Goal: Task Accomplishment & Management: Complete application form

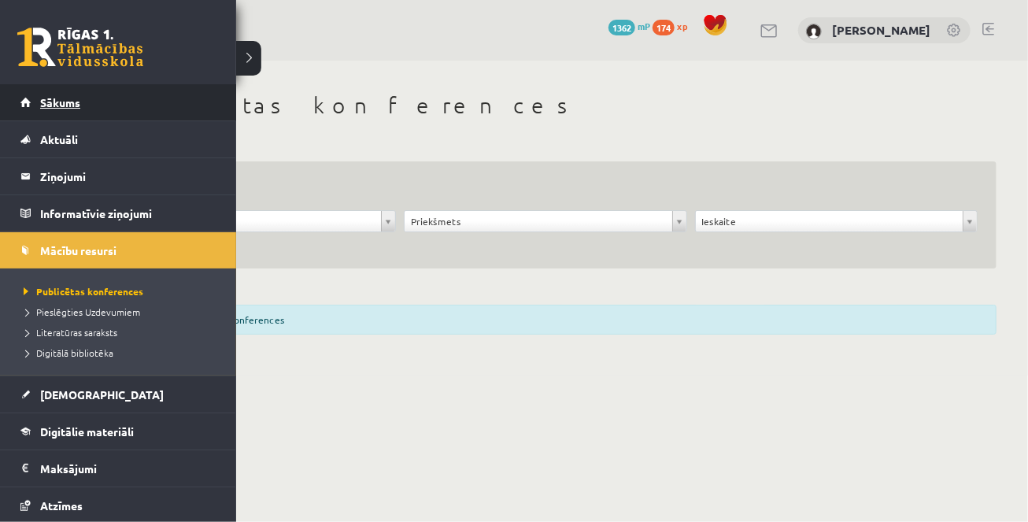
click at [45, 101] on span "Sākums" at bounding box center [60, 102] width 40 height 14
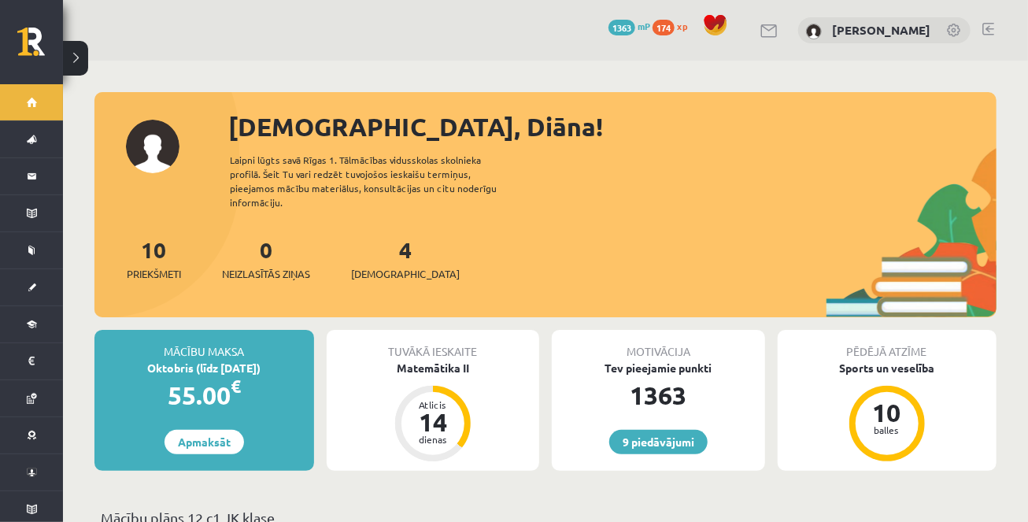
click at [380, 250] on div "4 Ieskaites" at bounding box center [405, 257] width 109 height 49
click at [380, 266] on span "[DEMOGRAPHIC_DATA]" at bounding box center [405, 274] width 109 height 16
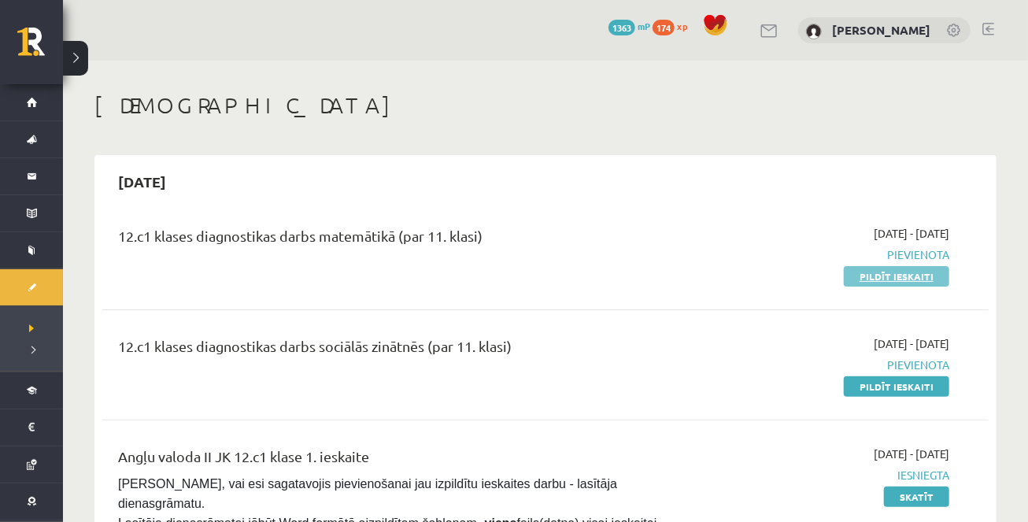
click at [868, 276] on link "Pildīt ieskaiti" at bounding box center [896, 276] width 105 height 20
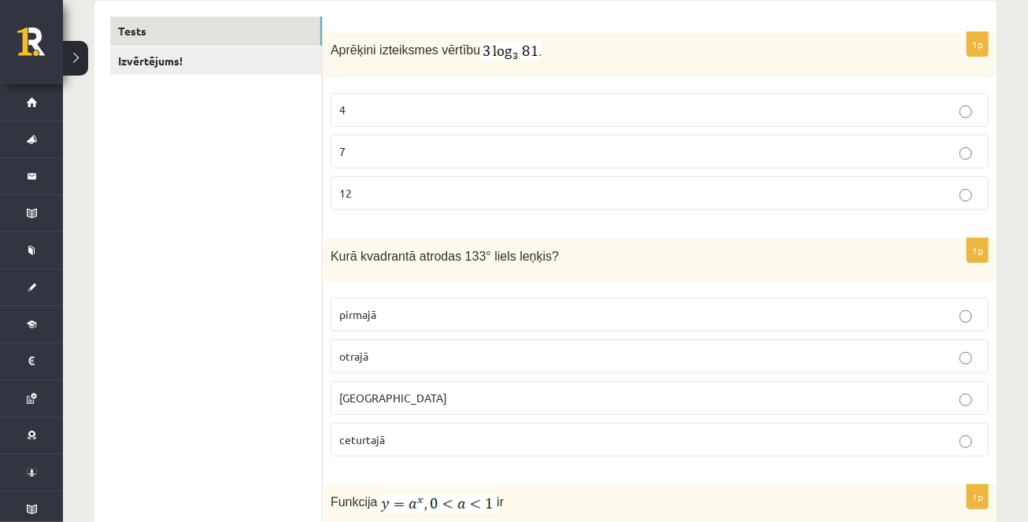
scroll to position [265, 0]
click at [455, 194] on p "12" at bounding box center [659, 195] width 641 height 17
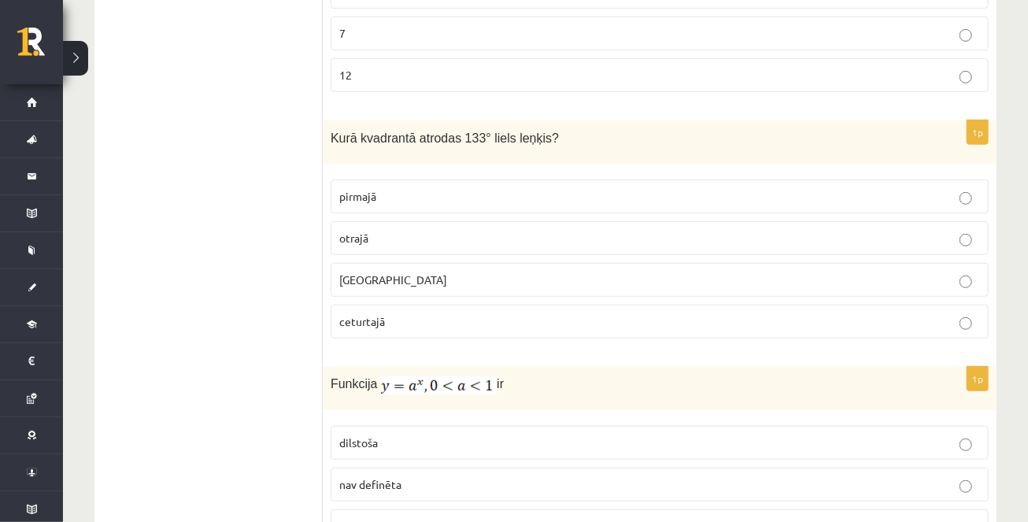
scroll to position [412, 0]
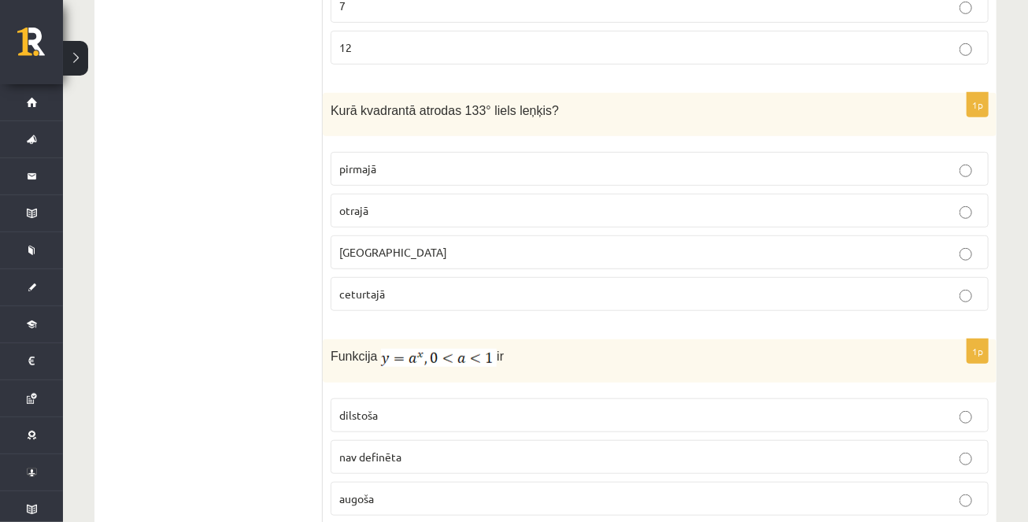
click at [457, 209] on p "otrajā" at bounding box center [659, 210] width 641 height 17
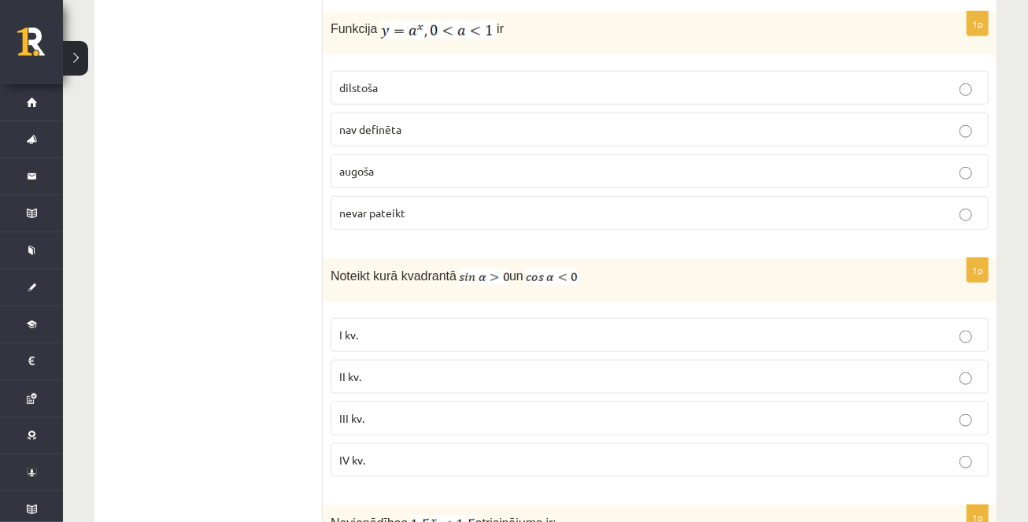
scroll to position [742, 0]
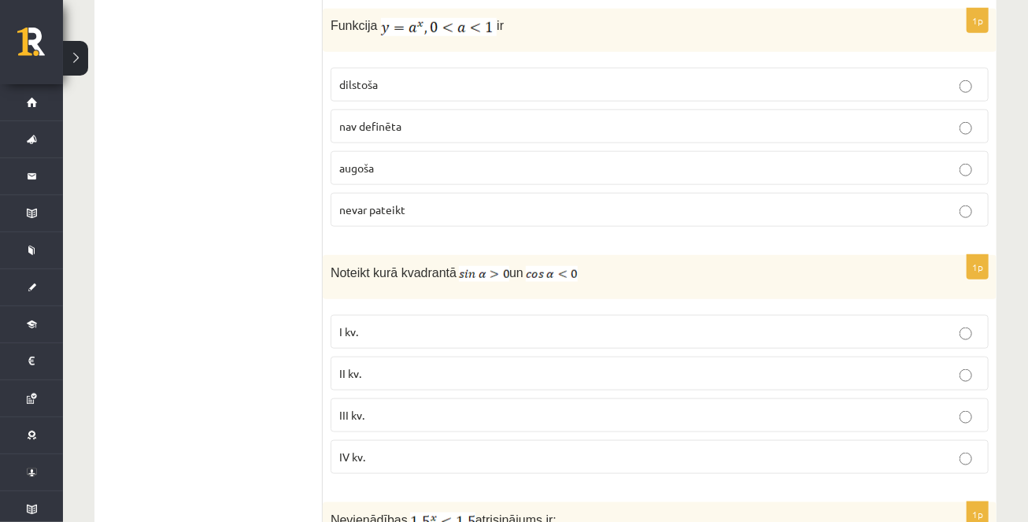
click at [375, 80] on span "dilstoša" at bounding box center [358, 84] width 39 height 14
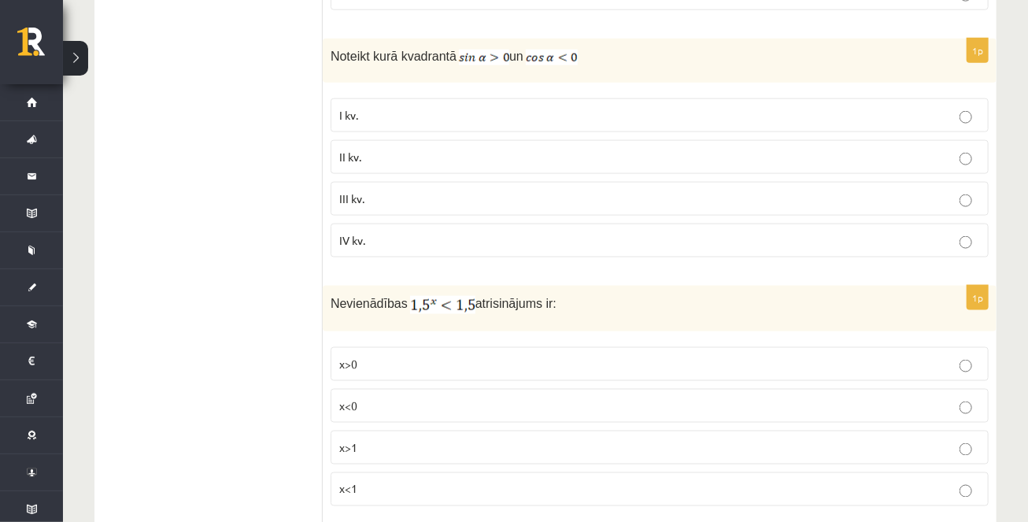
scroll to position [960, 0]
click at [424, 150] on p "II kv." at bounding box center [659, 155] width 641 height 17
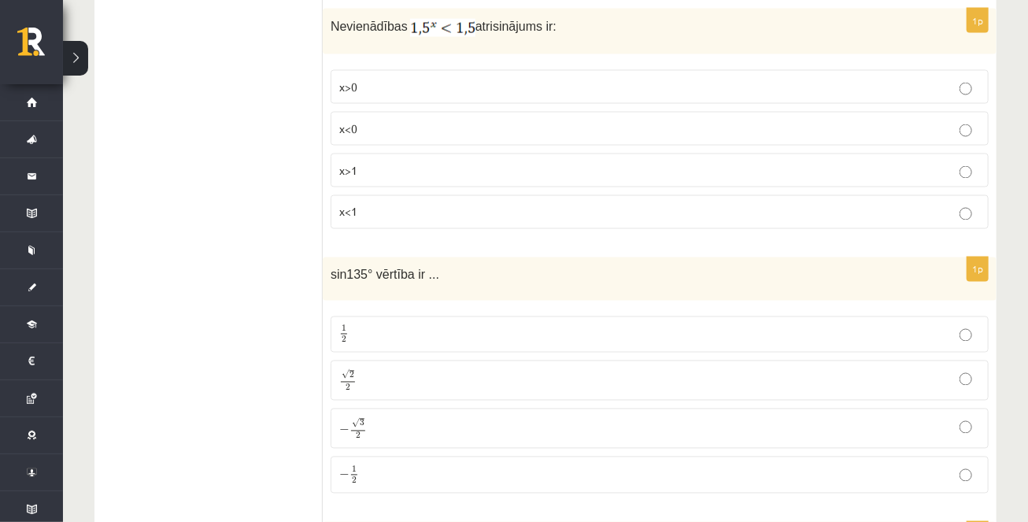
scroll to position [1236, 0]
click at [406, 204] on p "x<1" at bounding box center [659, 212] width 641 height 17
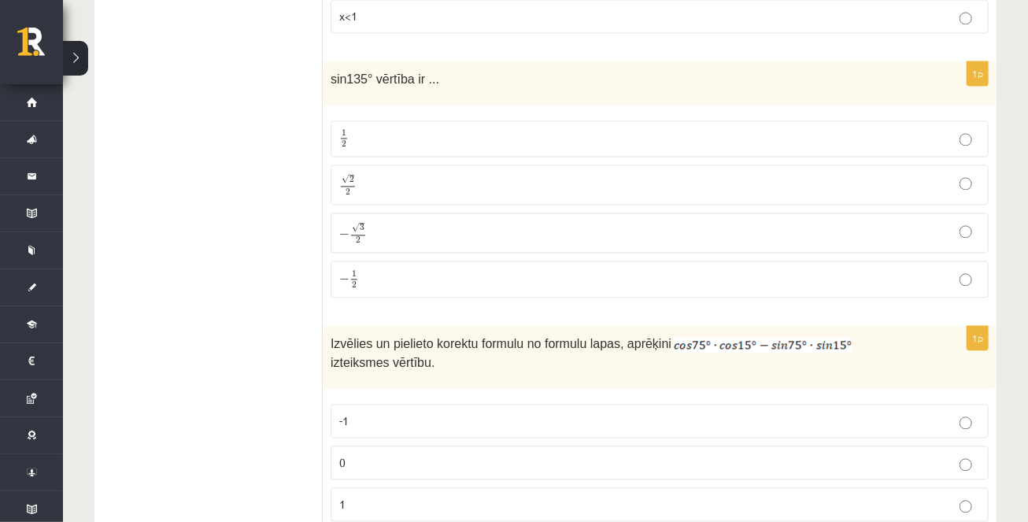
scroll to position [1437, 0]
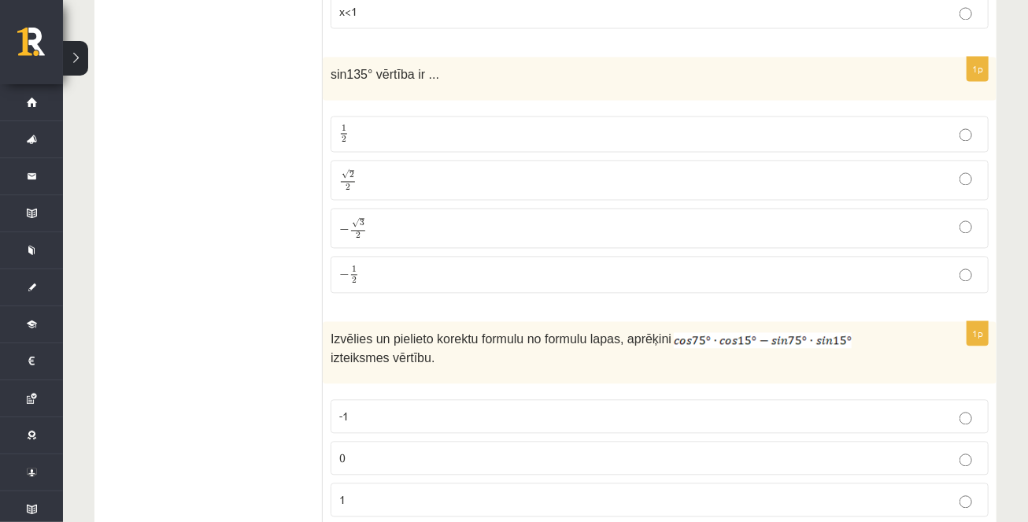
click at [396, 168] on p "√ 2 2 2 2" at bounding box center [659, 179] width 641 height 23
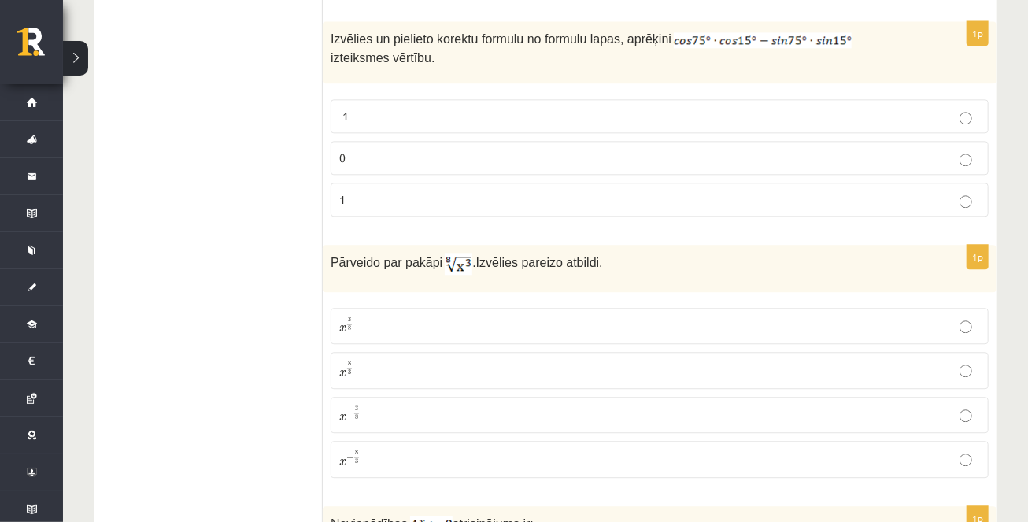
scroll to position [1733, 0]
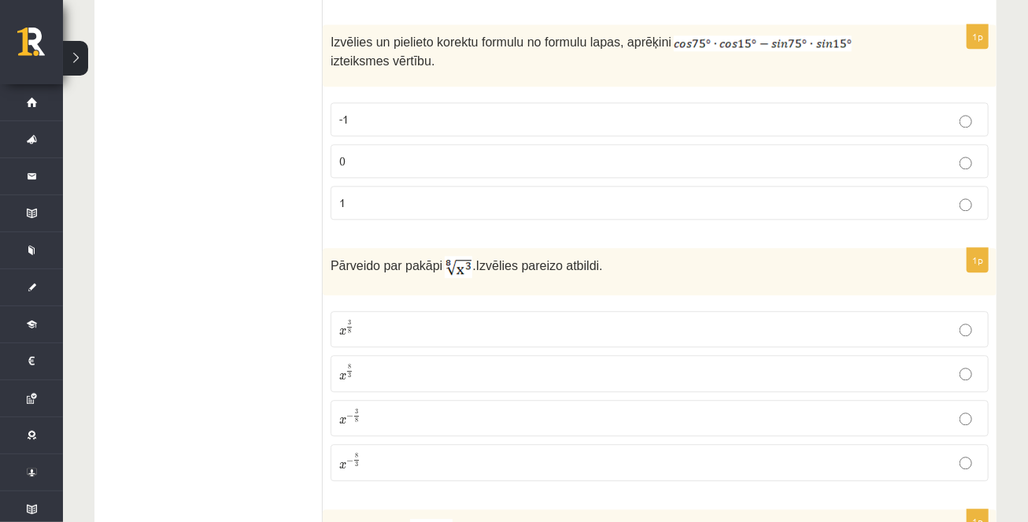
click at [641, 167] on label "0" at bounding box center [660, 161] width 658 height 34
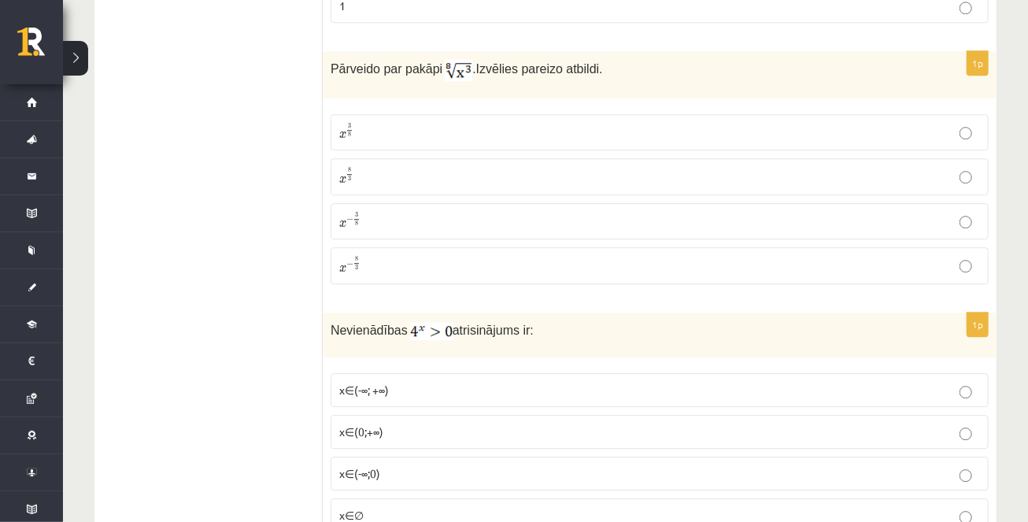
scroll to position [1931, 0]
click at [586, 122] on p "x 3 8 x 3 8" at bounding box center [659, 131] width 641 height 19
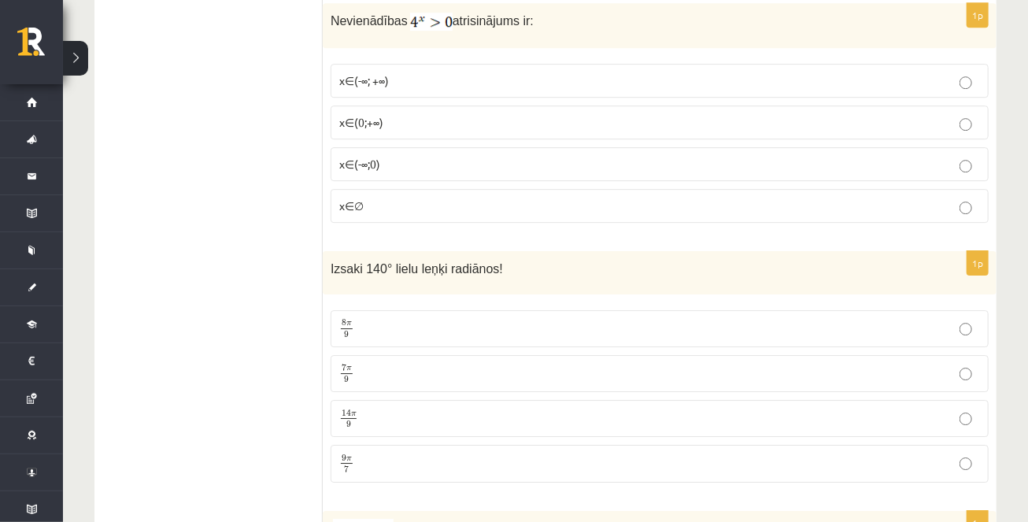
scroll to position [2234, 0]
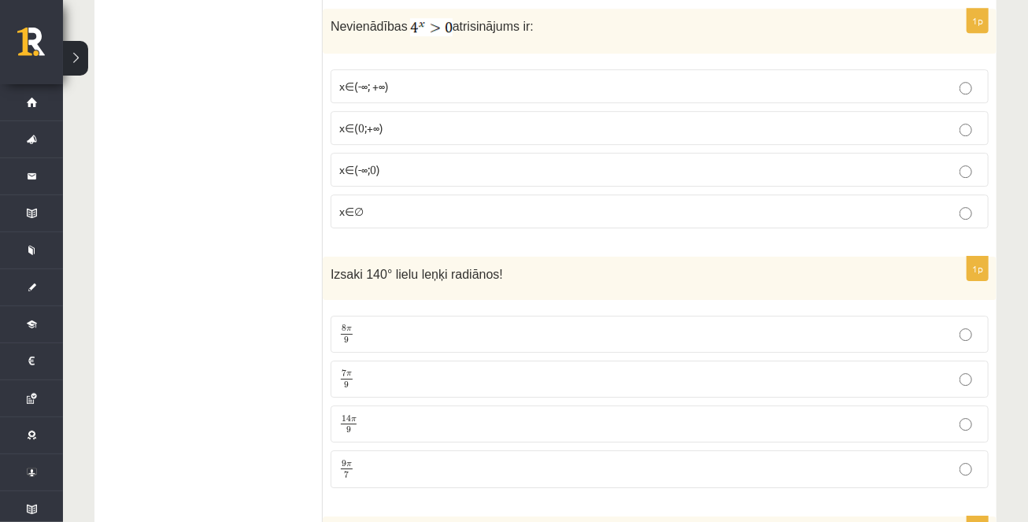
click at [417, 78] on p "x∈(-∞; +∞)" at bounding box center [659, 86] width 641 height 17
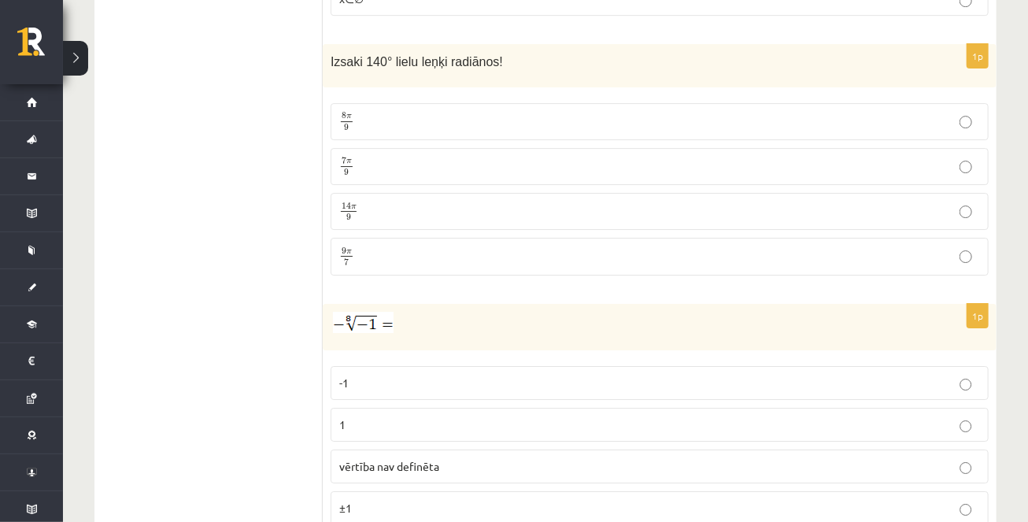
scroll to position [2444, 0]
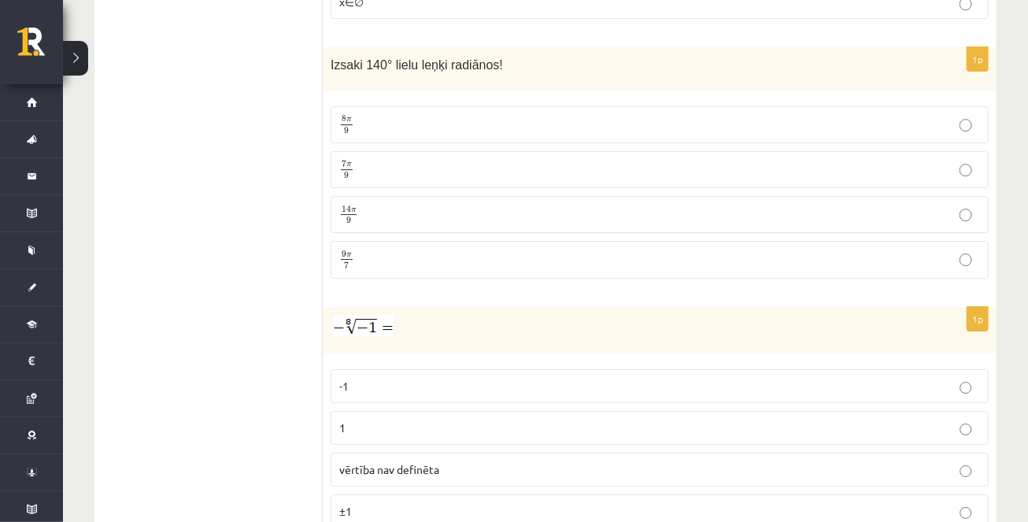
click at [397, 160] on p "7 π 9 7 π 9" at bounding box center [659, 170] width 641 height 20
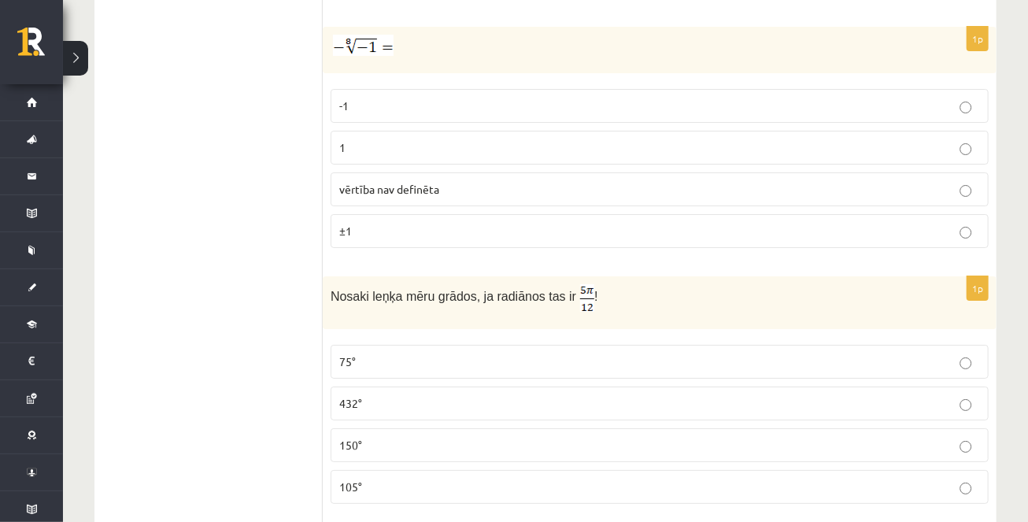
scroll to position [2738, 0]
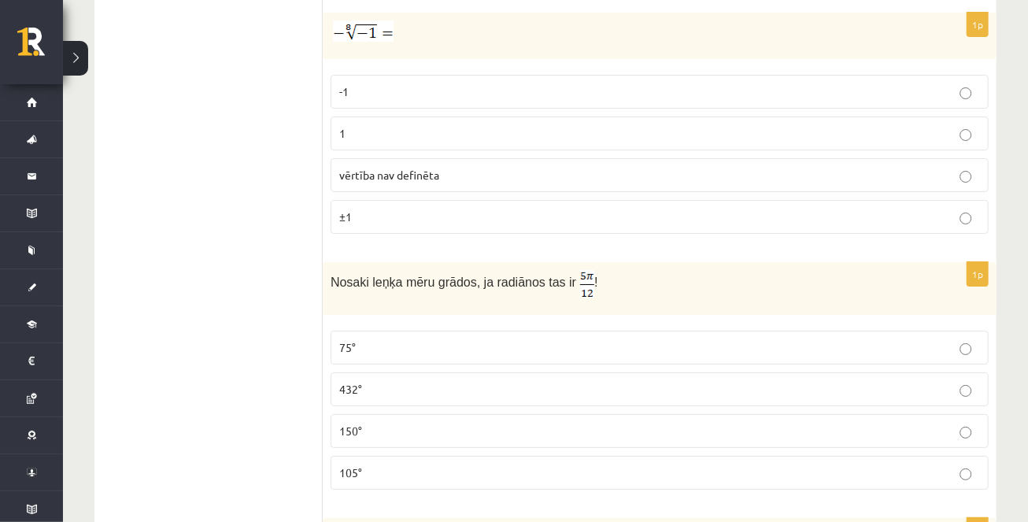
click at [631, 117] on label "1" at bounding box center [660, 134] width 658 height 34
click at [535, 172] on p "vērtība nav definēta" at bounding box center [659, 175] width 641 height 17
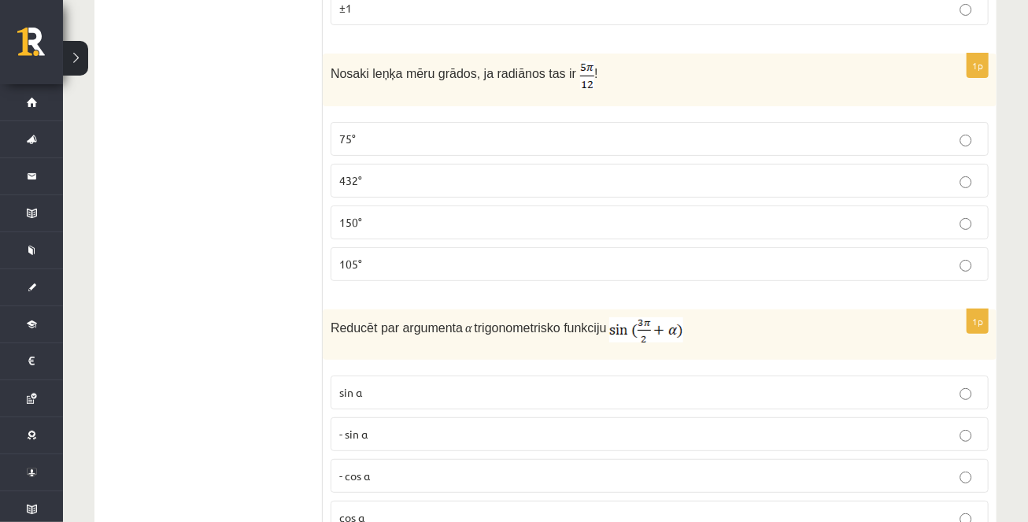
scroll to position [2958, 0]
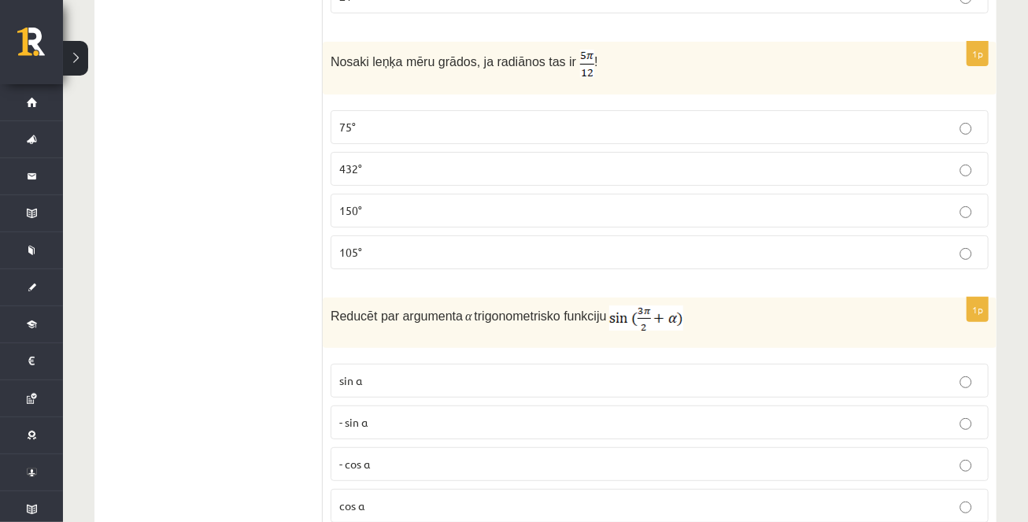
click at [542, 110] on label "75°" at bounding box center [660, 127] width 658 height 34
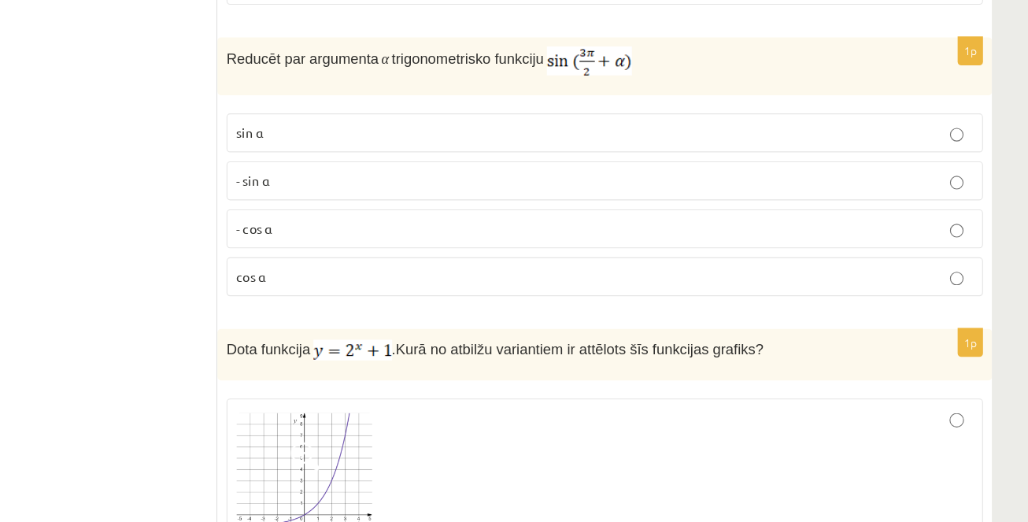
scroll to position [3169, 0]
click at [408, 287] on p "cos⁡ α" at bounding box center [659, 295] width 641 height 17
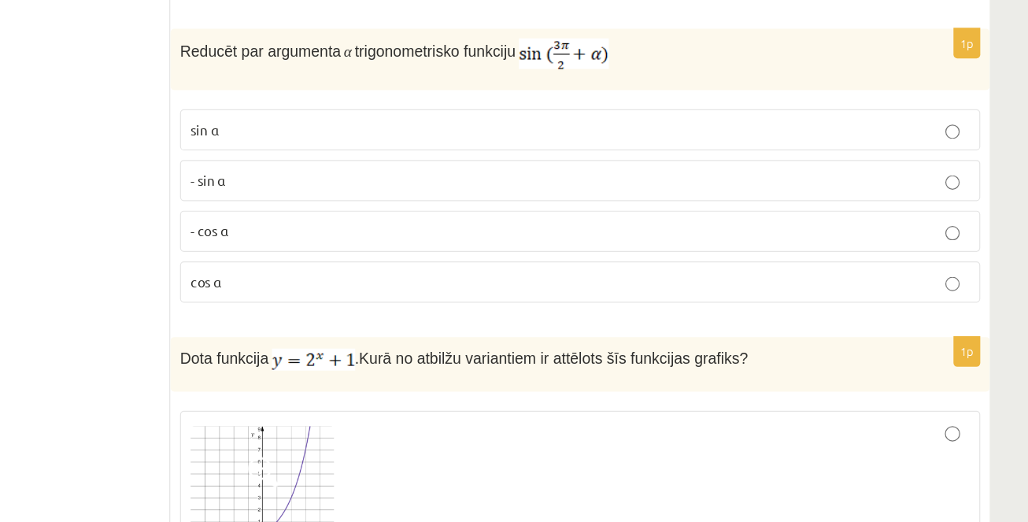
scroll to position [3205, 0]
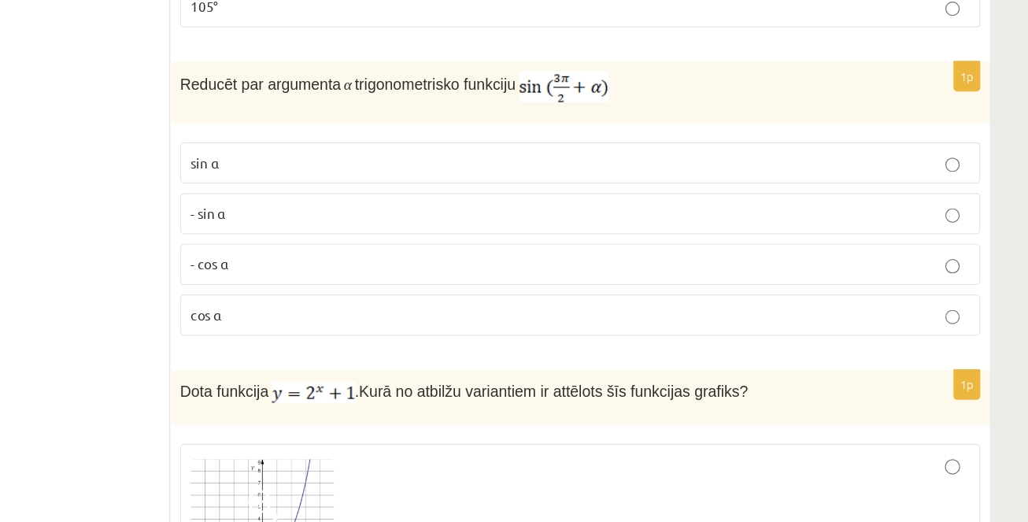
click at [460, 209] on p "- cos ⁡α" at bounding box center [659, 217] width 641 height 17
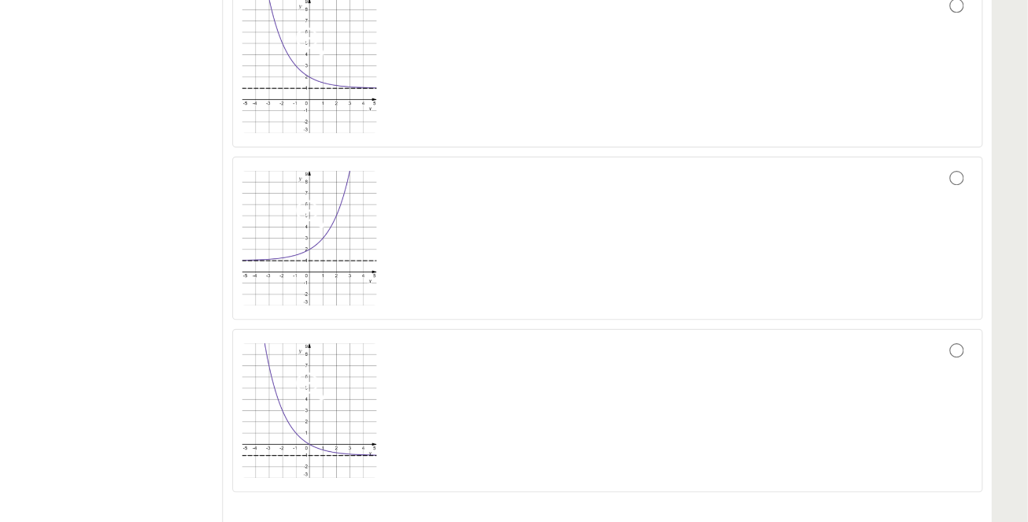
scroll to position [3729, 0]
click at [468, 201] on div at bounding box center [659, 215] width 641 height 126
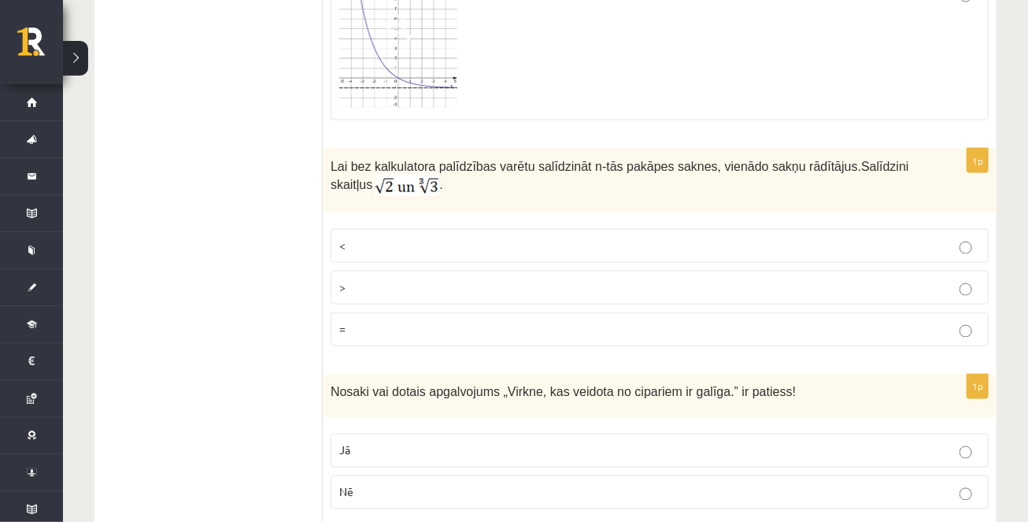
scroll to position [4047, 0]
click at [409, 237] on p "<" at bounding box center [659, 245] width 641 height 17
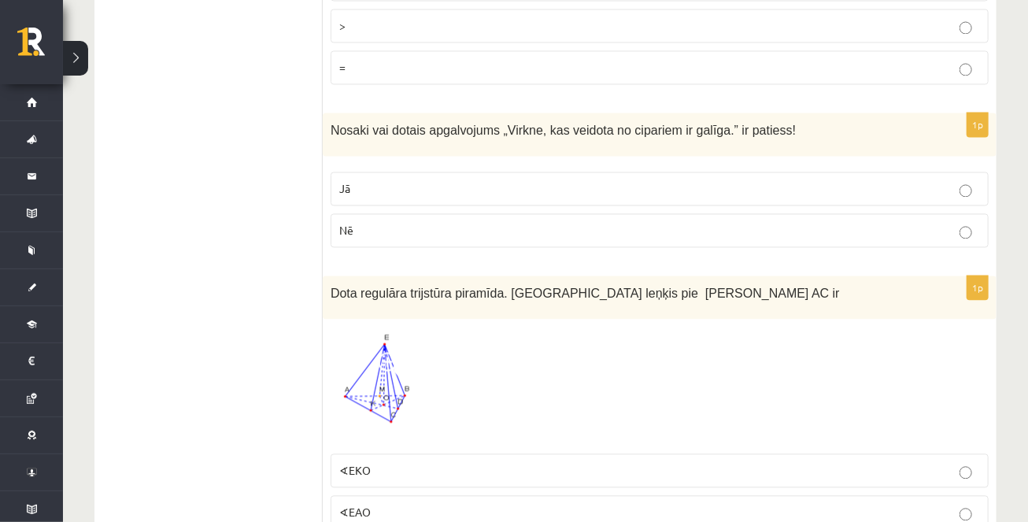
scroll to position [4307, 0]
click at [413, 182] on p "Jā" at bounding box center [659, 190] width 641 height 17
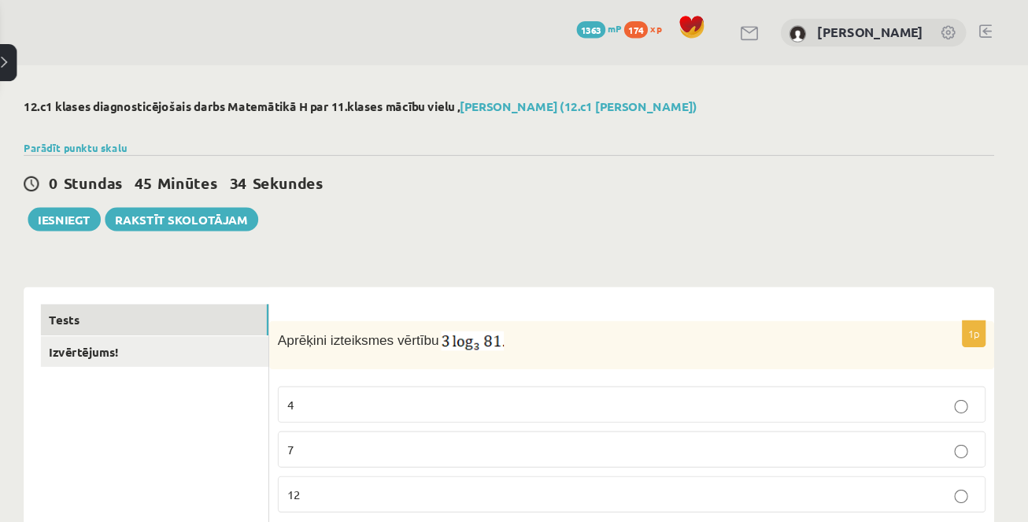
scroll to position [0, 0]
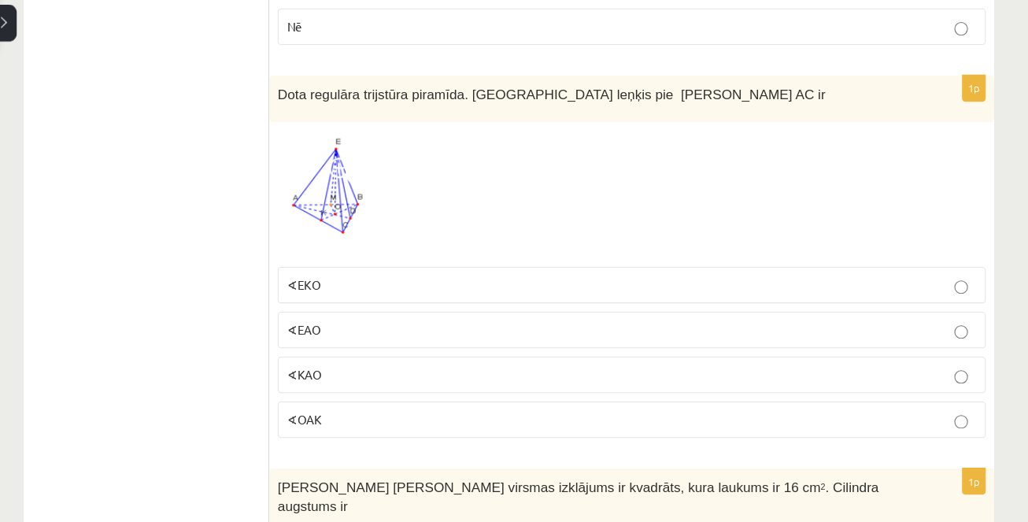
click at [406, 294] on p "∢EKO" at bounding box center [659, 302] width 641 height 17
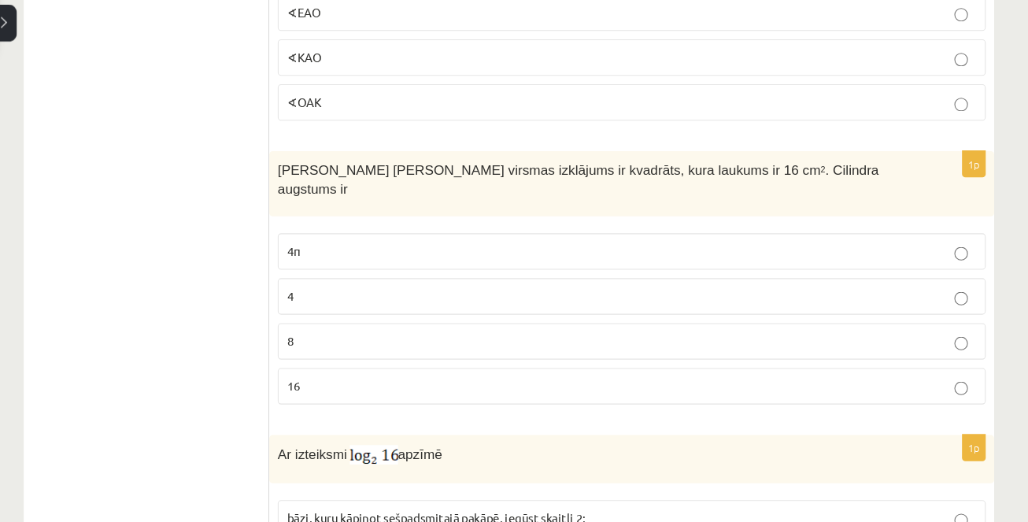
click at [408, 304] on p "4" at bounding box center [659, 312] width 641 height 17
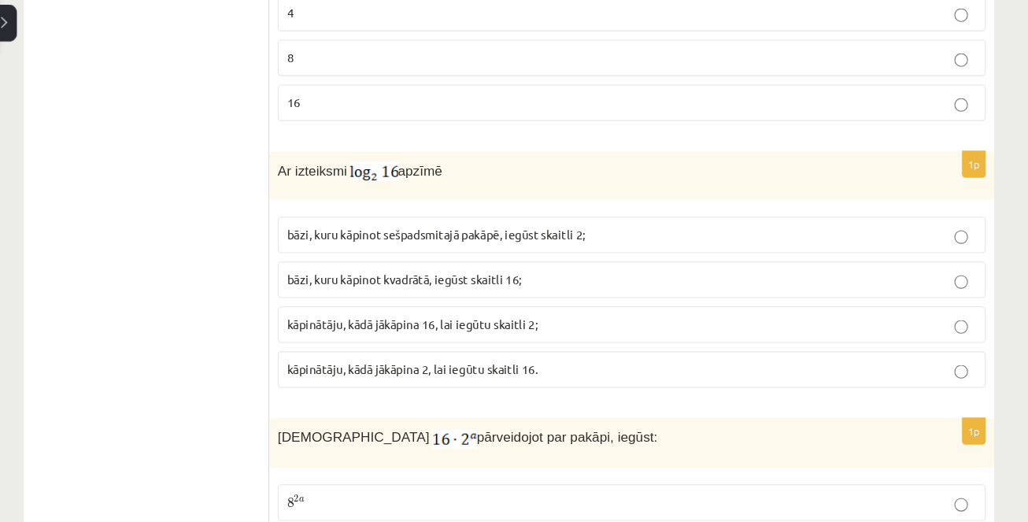
click at [378, 373] on span "kāpinātāju, kādā jākāpina 2, lai iegūtu skaitli 16." at bounding box center [455, 380] width 233 height 14
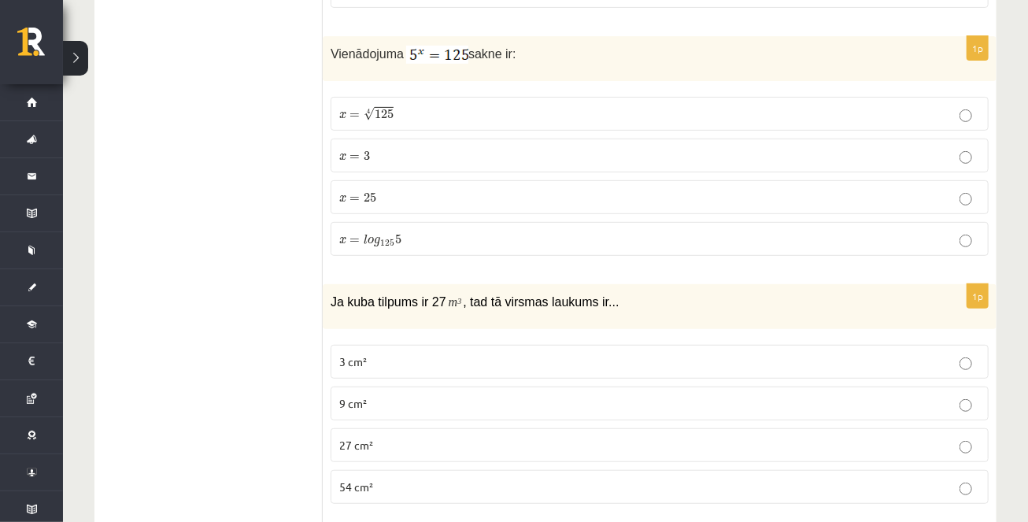
scroll to position [5925, 0]
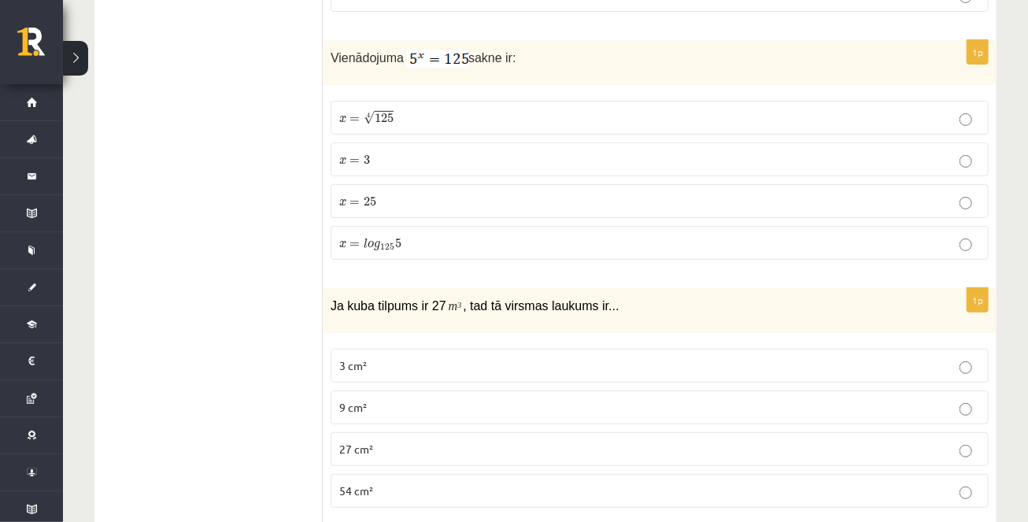
click at [397, 142] on label "x = 3 x = 3" at bounding box center [660, 159] width 658 height 34
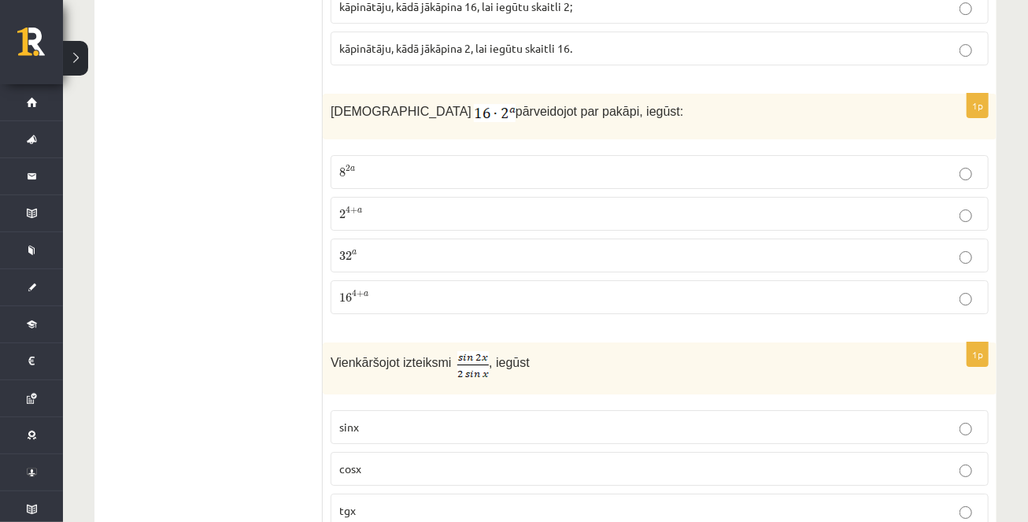
scroll to position [5366, 0]
click at [449, 198] on label "2 4 + a 2 4 + a" at bounding box center [660, 215] width 658 height 34
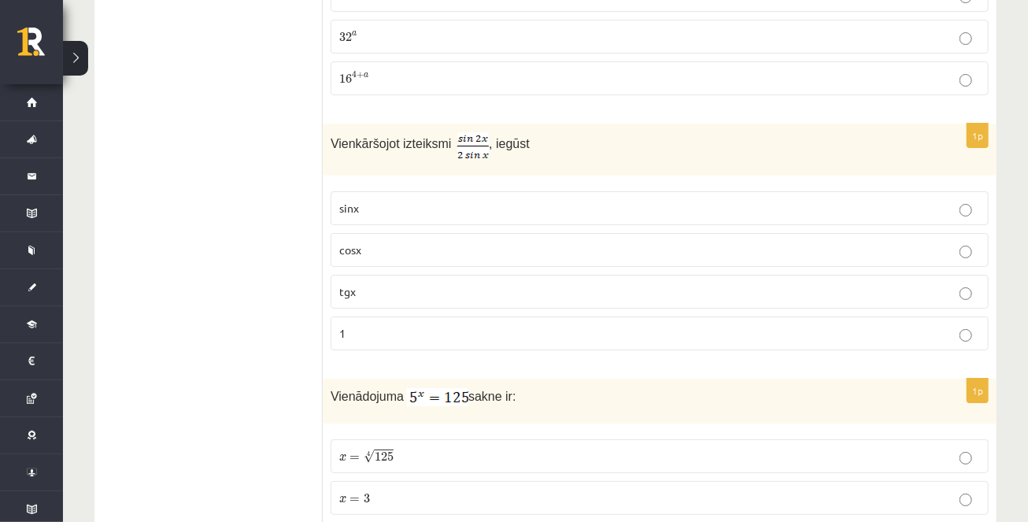
scroll to position [5584, 0]
click at [450, 244] on p "cosx" at bounding box center [659, 252] width 641 height 17
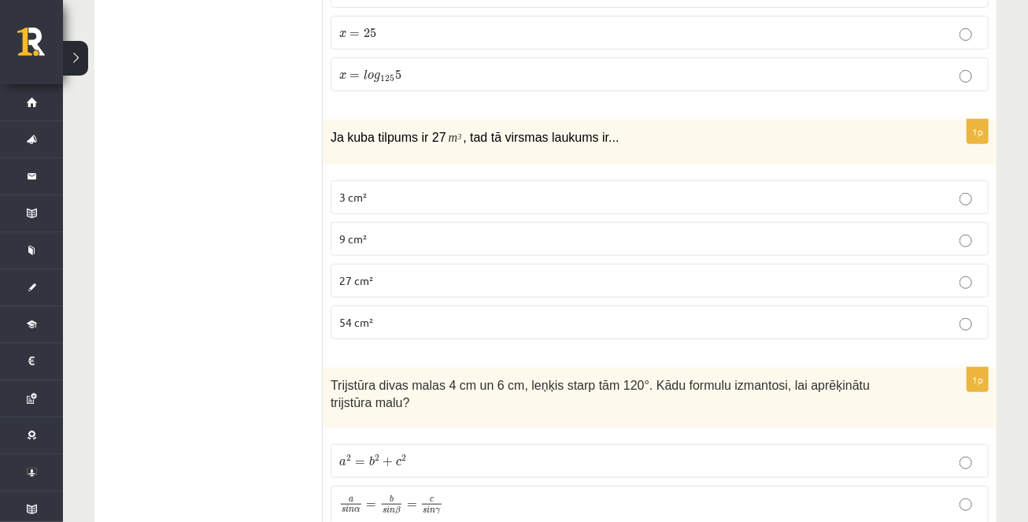
scroll to position [6093, 0]
click at [397, 314] on p "54 cm²" at bounding box center [659, 322] width 641 height 17
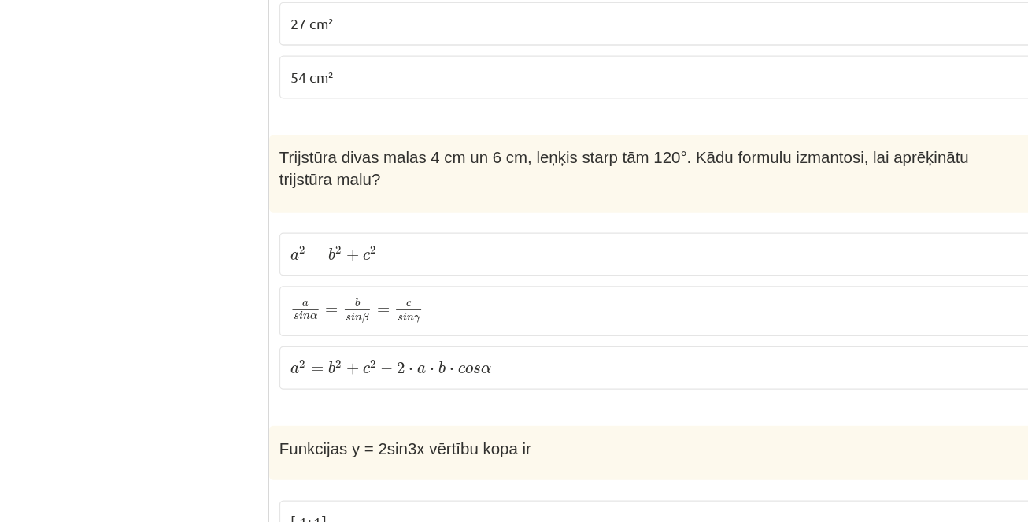
scroll to position [6301, 0]
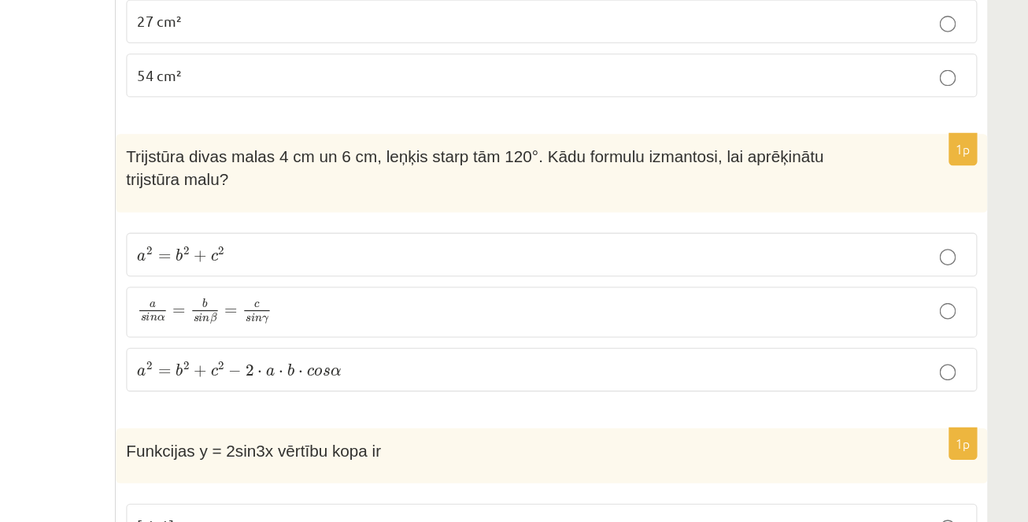
click at [510, 334] on p "a 2 = b 2 + c 2 − 2 ⋅ a ⋅ b ⋅ c o s α a 2 = b 2 + c 2 − 2 ⋅ a ⋅ b ⋅ c o s α" at bounding box center [659, 342] width 641 height 17
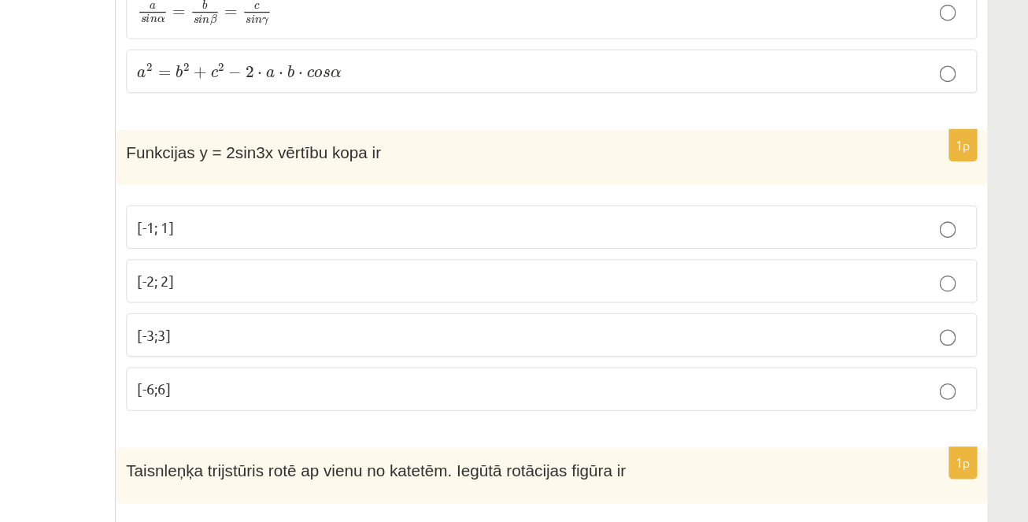
scroll to position [6473, 0]
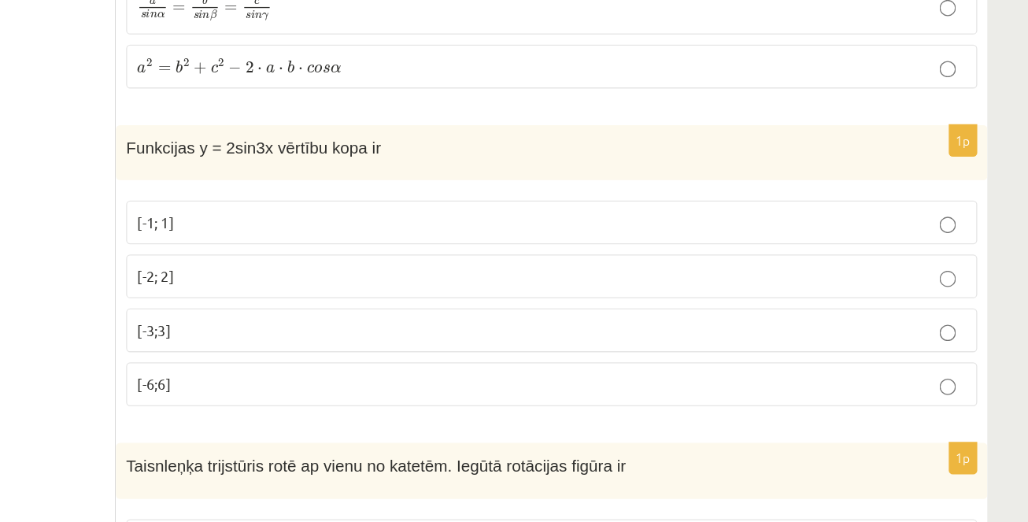
click at [509, 324] on p "[-2; 2]" at bounding box center [659, 332] width 641 height 17
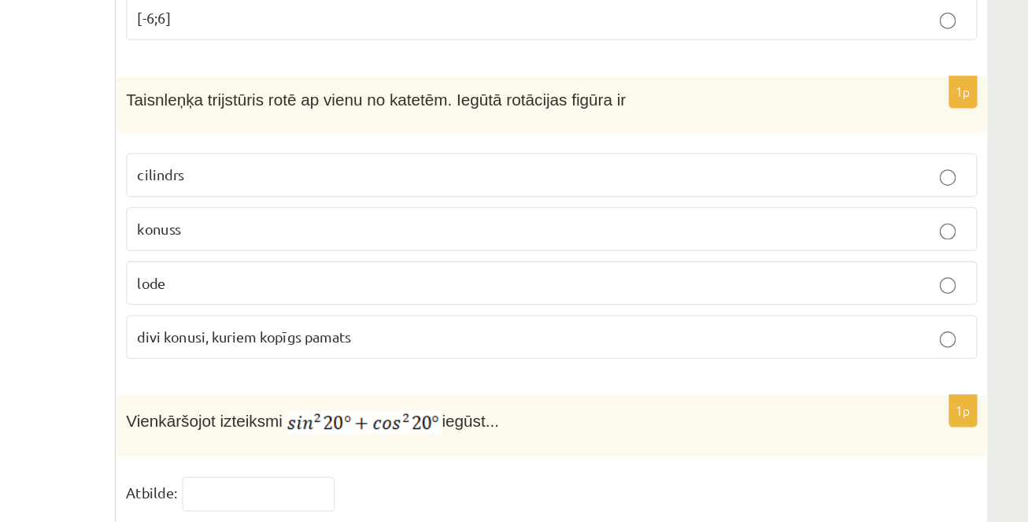
scroll to position [6775, 0]
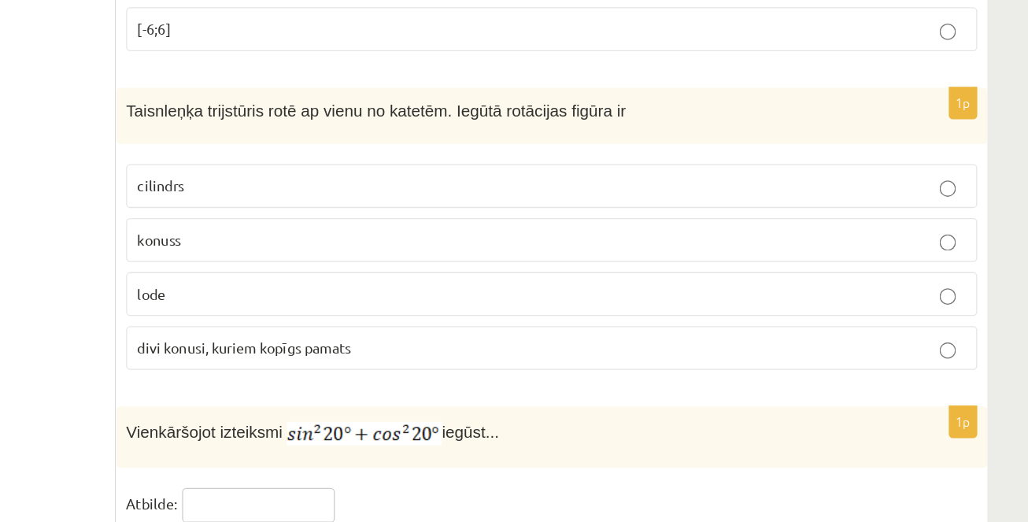
click at [432, 468] on input "text" at bounding box center [433, 481] width 118 height 27
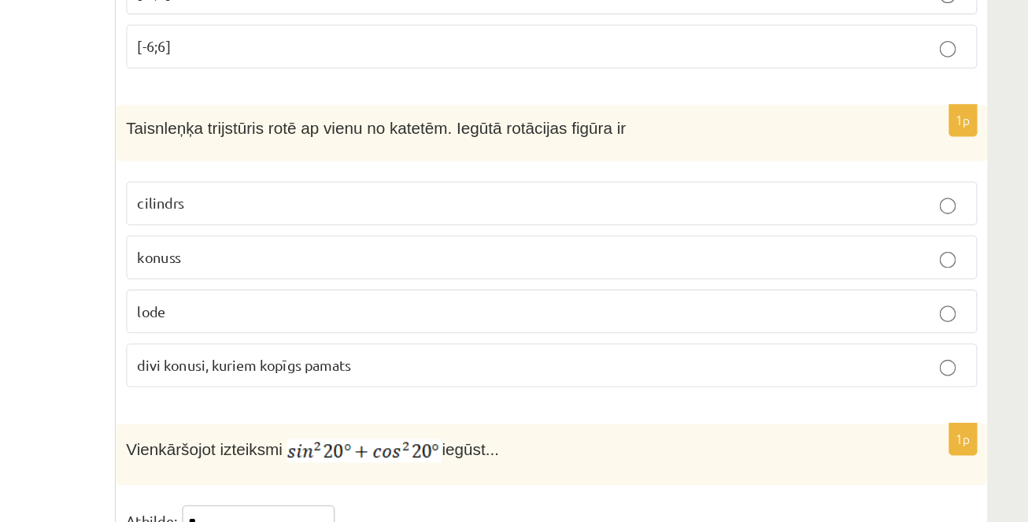
type input "*"
click at [432, 268] on p "konuss" at bounding box center [659, 276] width 641 height 17
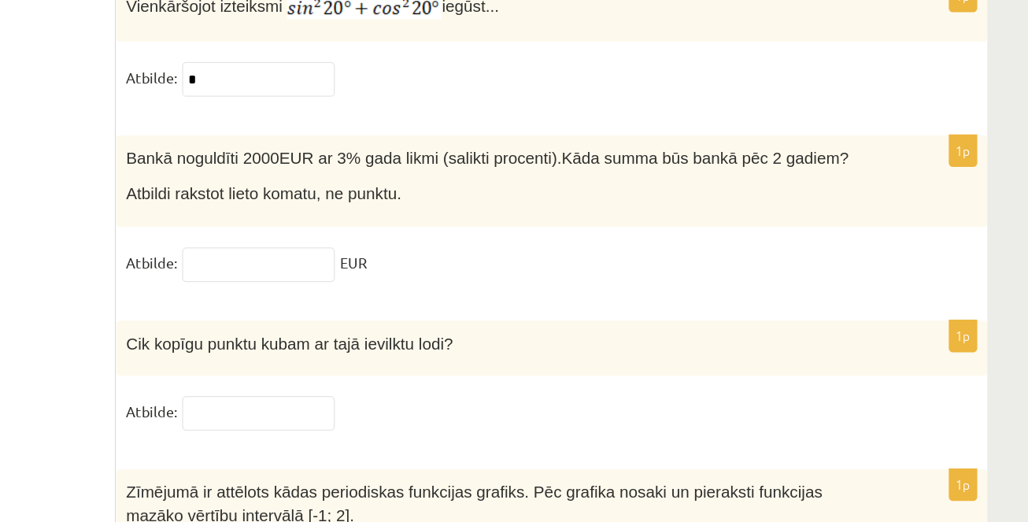
scroll to position [7079, 0]
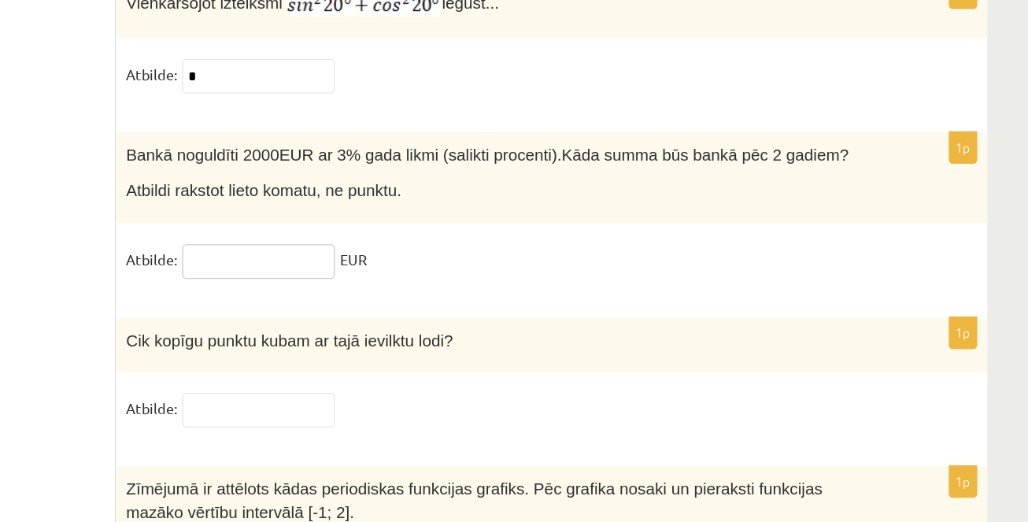
click at [474, 307] on input "text" at bounding box center [433, 320] width 118 height 27
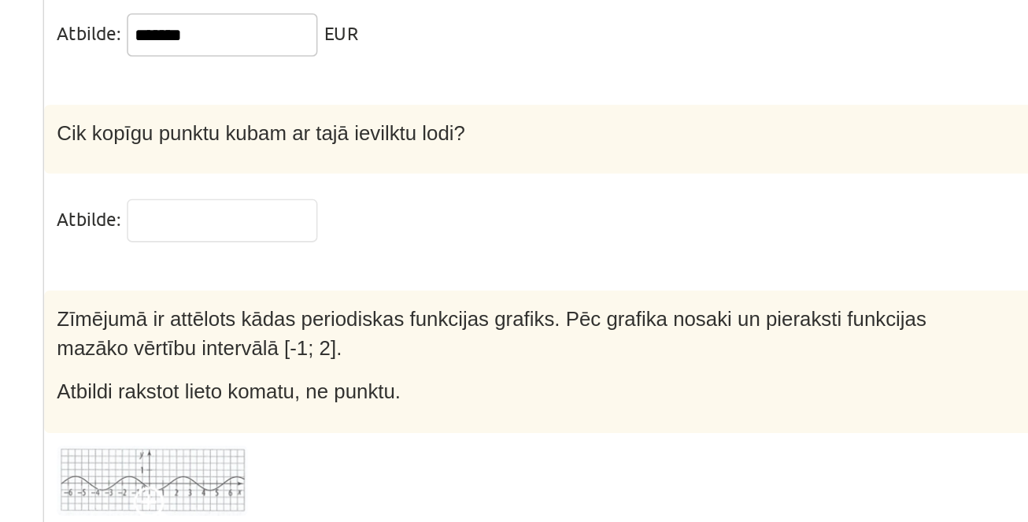
scroll to position [7214, 0]
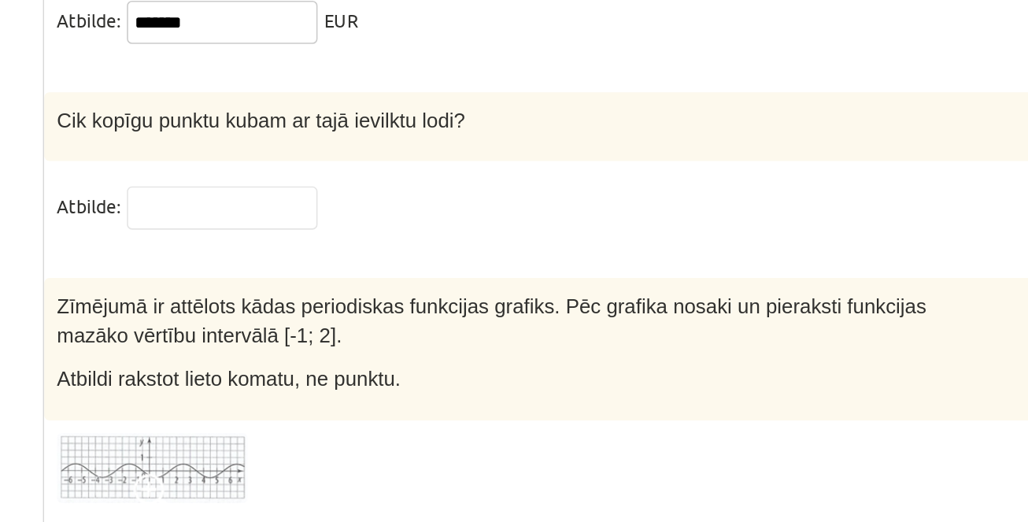
type input "*******"
click at [380, 440] on img at bounding box center [390, 461] width 118 height 43
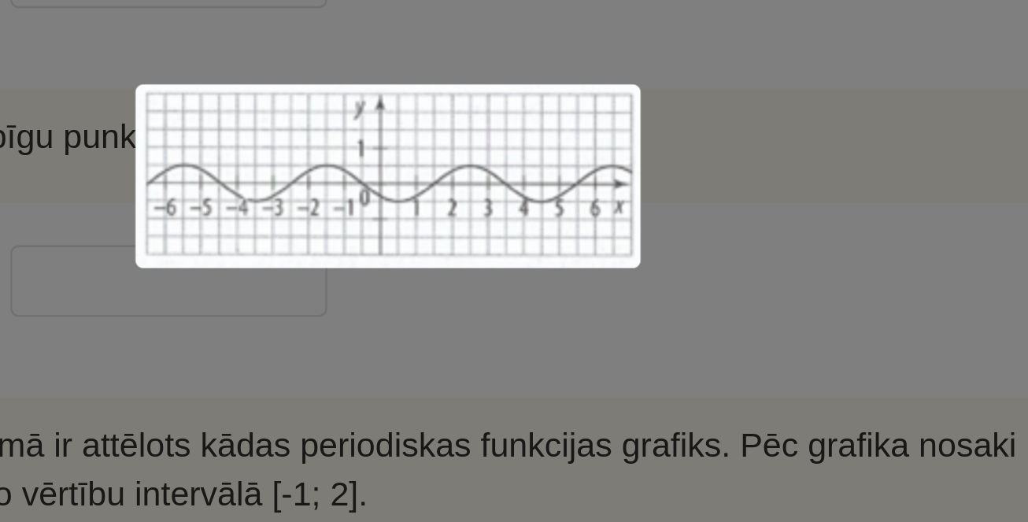
click at [639, 283] on div at bounding box center [514, 261] width 1028 height 522
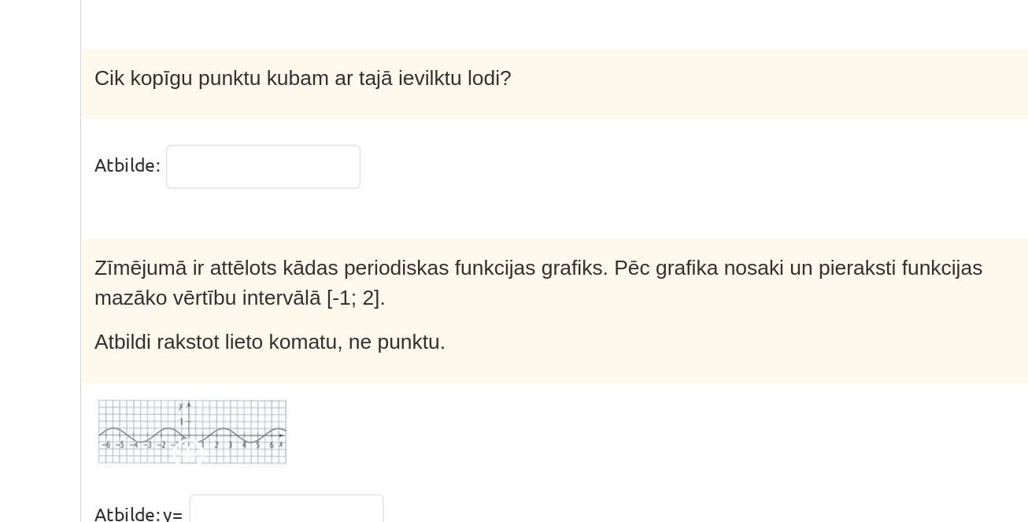
click at [426, 440] on img at bounding box center [390, 461] width 118 height 43
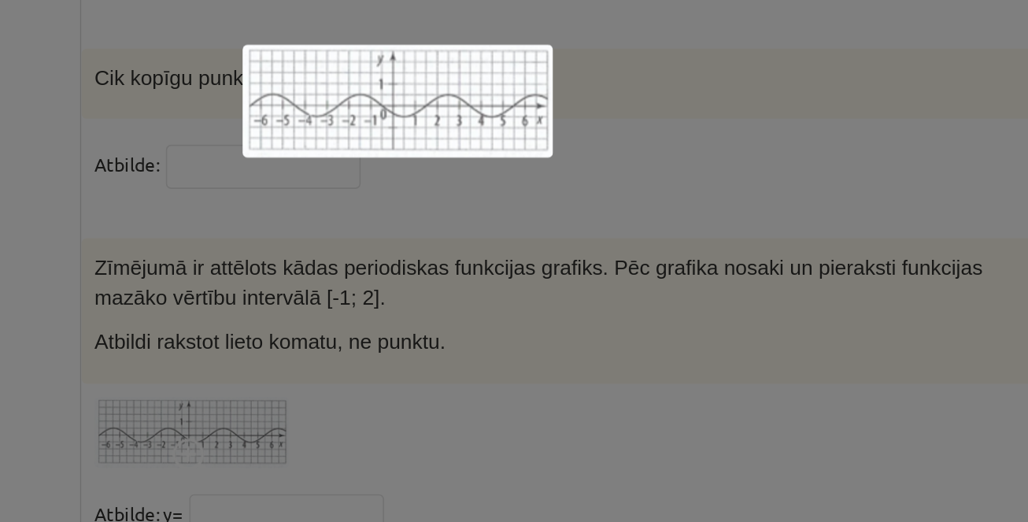
click at [524, 401] on div at bounding box center [514, 261] width 1028 height 522
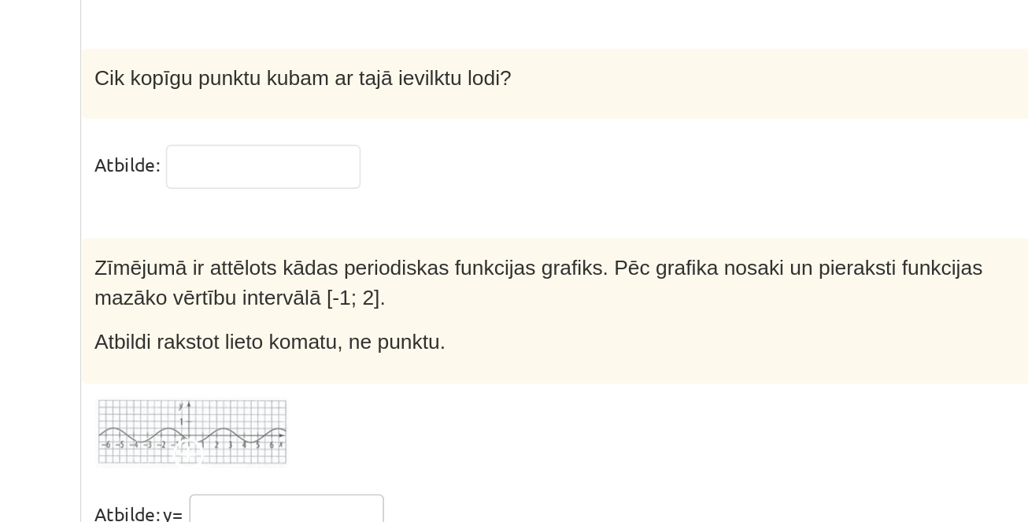
click at [441, 499] on input "text" at bounding box center [447, 512] width 118 height 27
type input "**"
click at [433, 287] on input "text" at bounding box center [433, 300] width 118 height 27
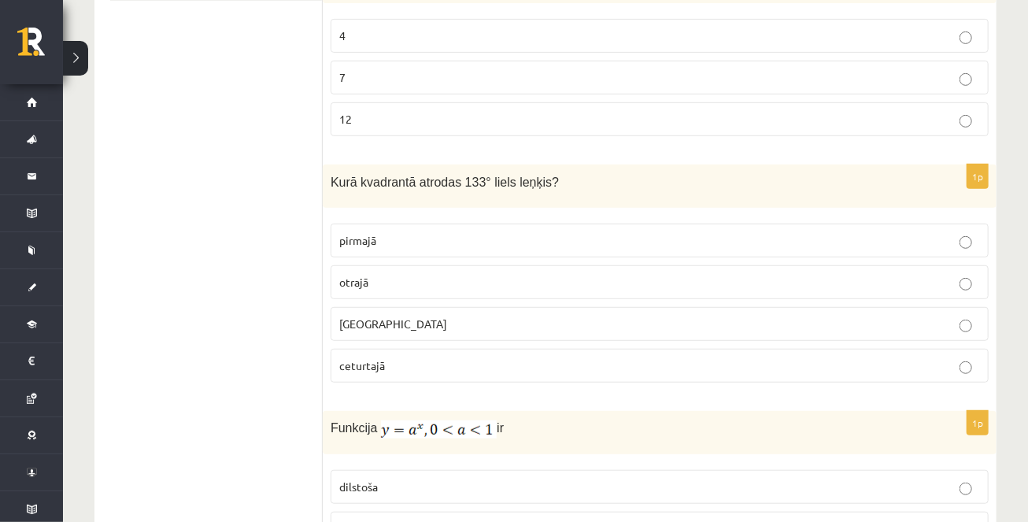
scroll to position [0, 0]
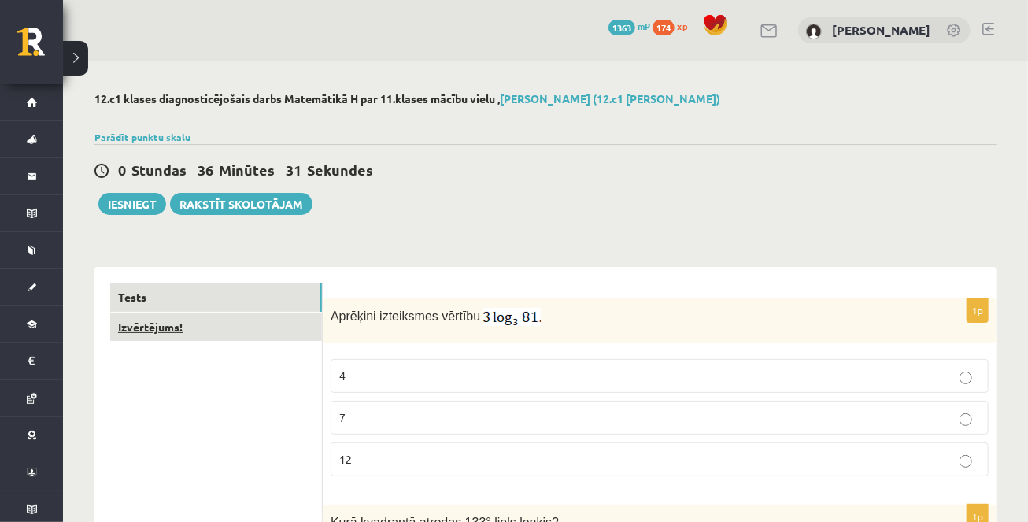
type input "*"
click at [243, 324] on link "Izvērtējums!" at bounding box center [216, 327] width 212 height 29
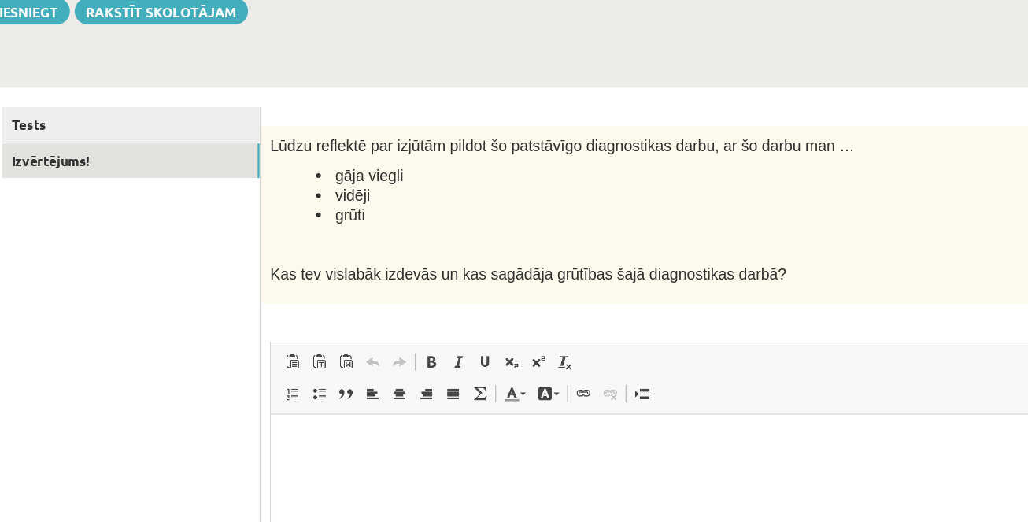
scroll to position [146, 0]
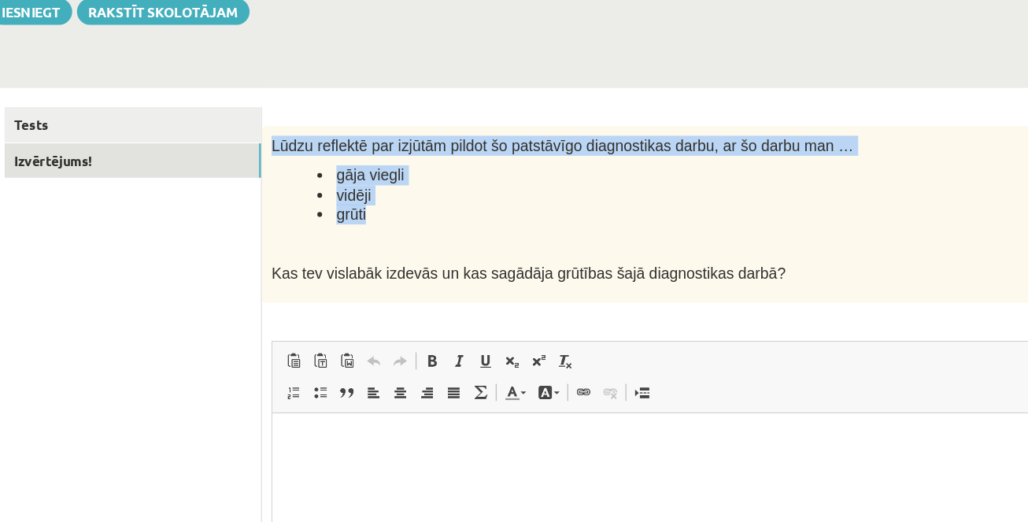
drag, startPoint x: 330, startPoint y: 164, endPoint x: 445, endPoint y: 227, distance: 131.1
click at [445, 228] on div "Lūdzu reflektē par izjūtām pildot šo patstāvīgo diagnostikas darbu, ar šo darbu…" at bounding box center [660, 226] width 674 height 146
copy div "Lūdzu reflektē par izjūtām pildot šo patstāvīgo diagnostikas darbu, ar šo darbu…"
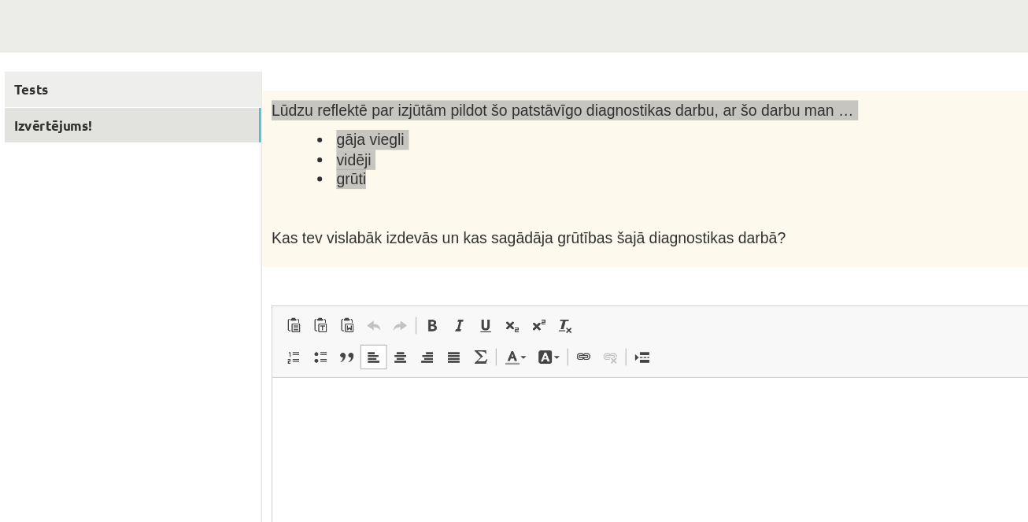
click at [346, 398] on p "Rich Text Editor, wiswyg-editor-user-answer-47024824625880" at bounding box center [600, 402] width 625 height 17
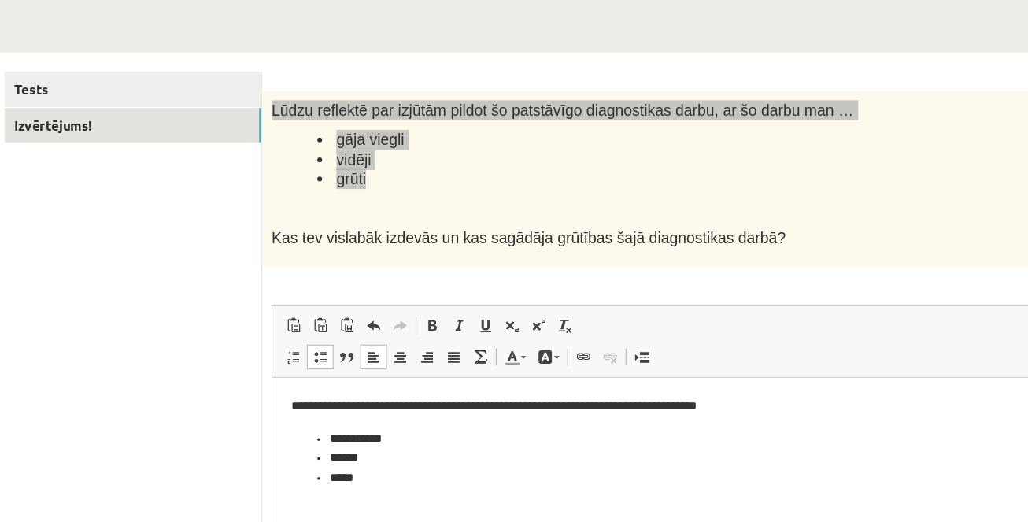
click at [320, 427] on li "**********" at bounding box center [601, 428] width 563 height 17
drag, startPoint x: 364, startPoint y: 450, endPoint x: 301, endPoint y: 420, distance: 69.7
click at [301, 420] on ul "****** *****" at bounding box center [600, 436] width 625 height 32
click at [728, 405] on p "**********" at bounding box center [601, 402] width 626 height 17
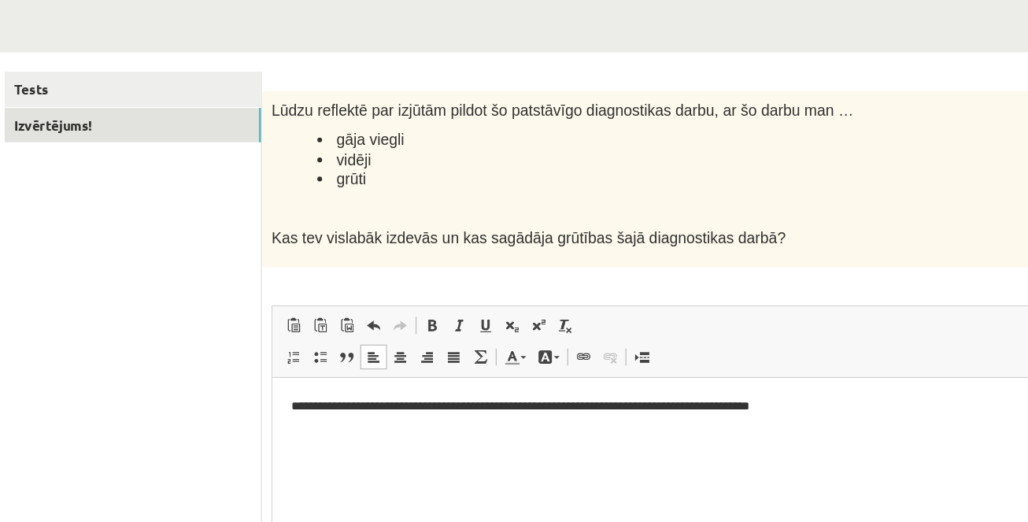
click at [587, 247] on p at bounding box center [620, 250] width 579 height 16
click at [740, 406] on p "**********" at bounding box center [601, 402] width 626 height 17
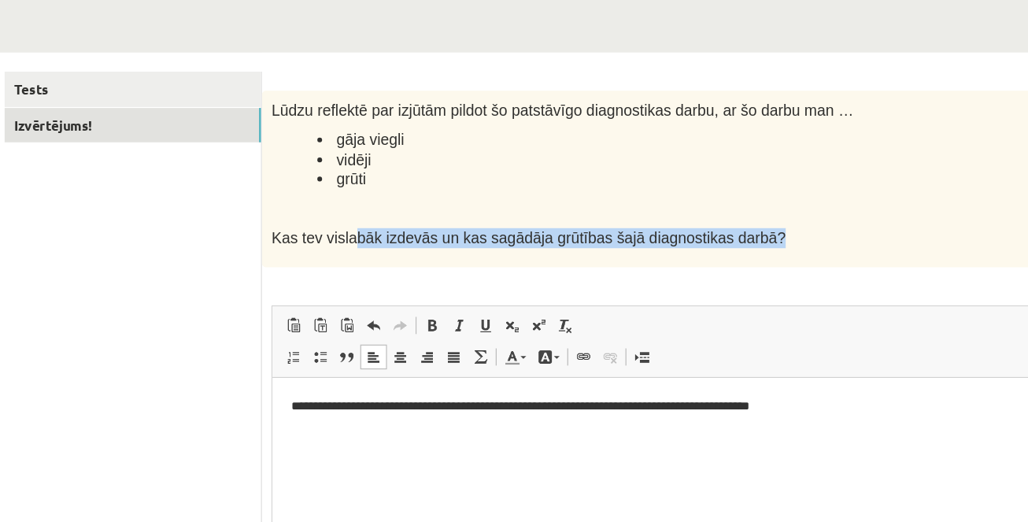
drag, startPoint x: 774, startPoint y: 277, endPoint x: 404, endPoint y: 274, distance: 370.0
click at [404, 274] on p "Kas tev vislabāk izdevās un kas sagādāja grūtības šajā diagnostikas darbā?" at bounding box center [620, 274] width 579 height 17
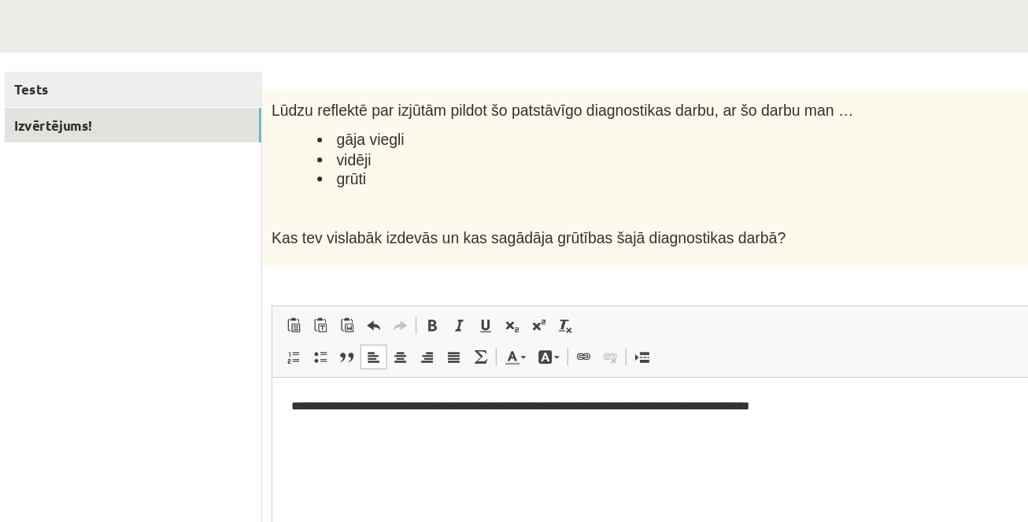
click at [330, 274] on div "Lūdzu reflektē par izjūtām pildot šo patstāvīgo diagnostikas darbu, ar šo darbu…" at bounding box center [660, 226] width 674 height 146
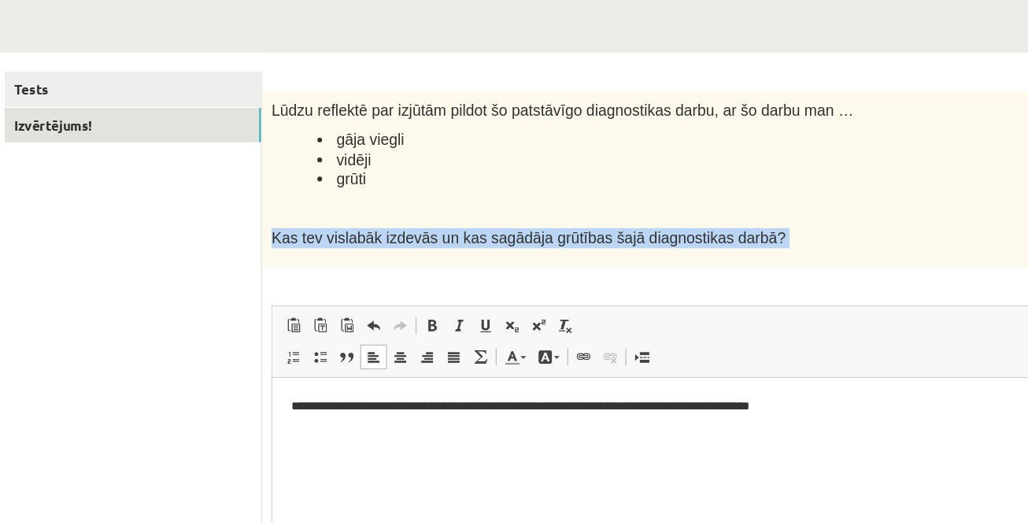
drag, startPoint x: 330, startPoint y: 274, endPoint x: 774, endPoint y: 279, distance: 444.0
click at [774, 279] on div "Lūdzu reflektē par izjūtām pildot šo patstāvīgo diagnostikas darbu, ar šo darbu…" at bounding box center [660, 226] width 674 height 146
copy div "Kas tev vislabāk izdevās un kas sagādāja grūtības šajā diagnostikas darbā? Rich…"
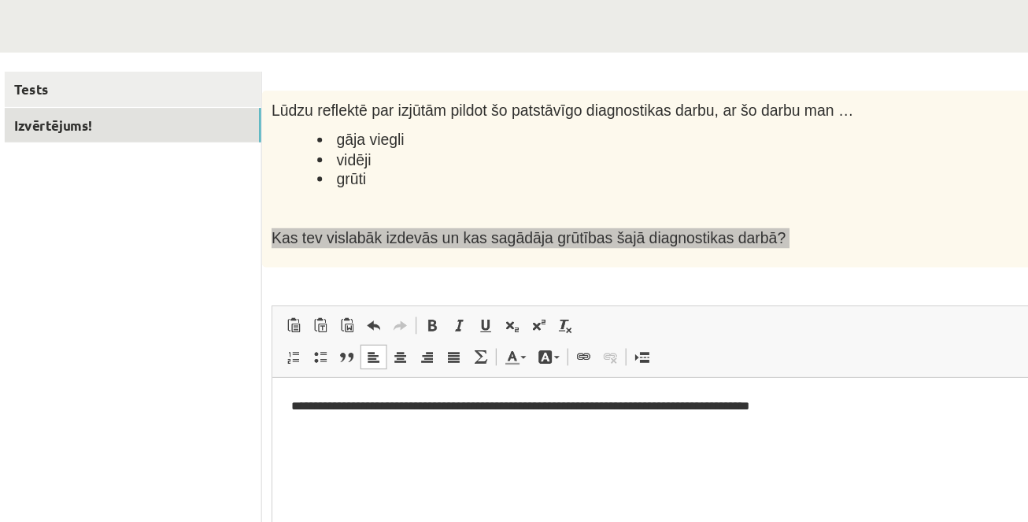
click at [759, 401] on p "**********" at bounding box center [601, 402] width 626 height 17
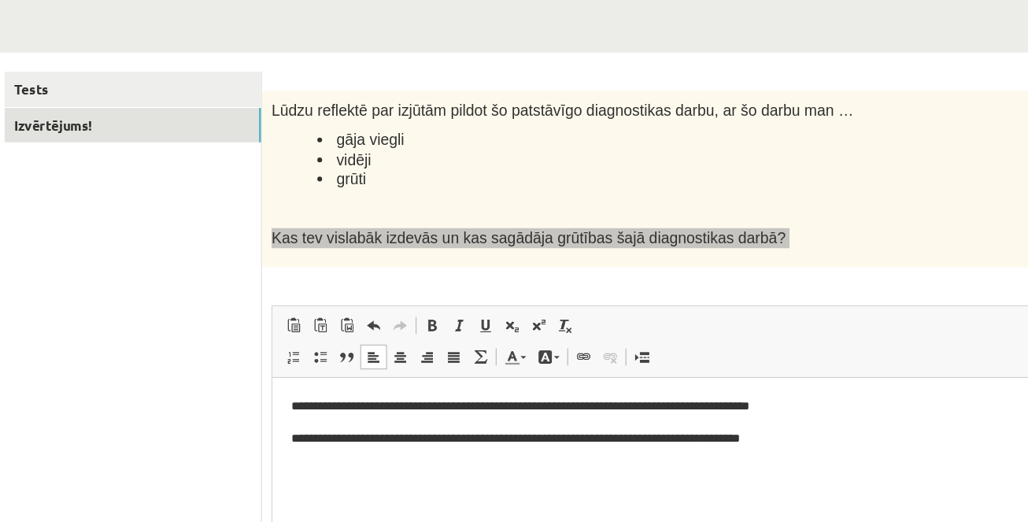
scroll to position [150, 0]
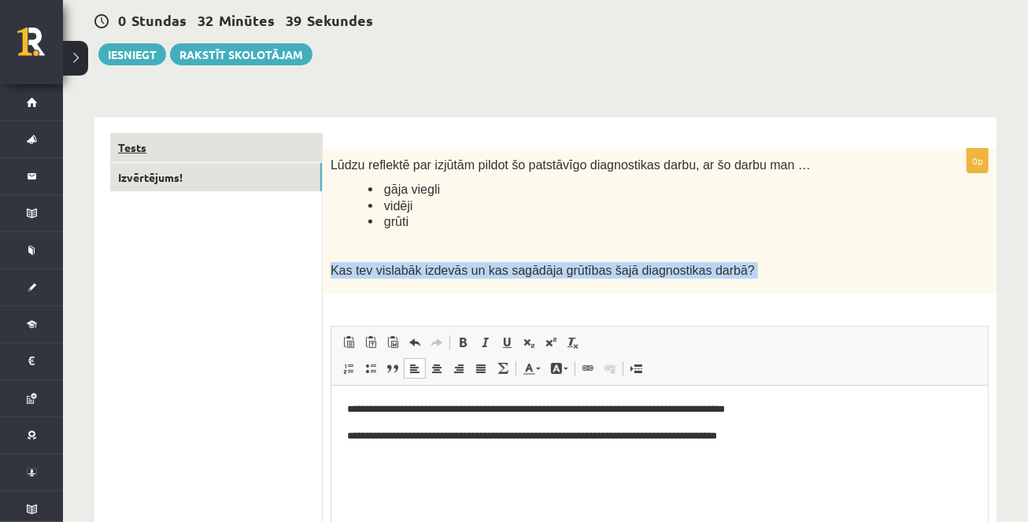
click at [231, 147] on link "Tests" at bounding box center [216, 147] width 212 height 29
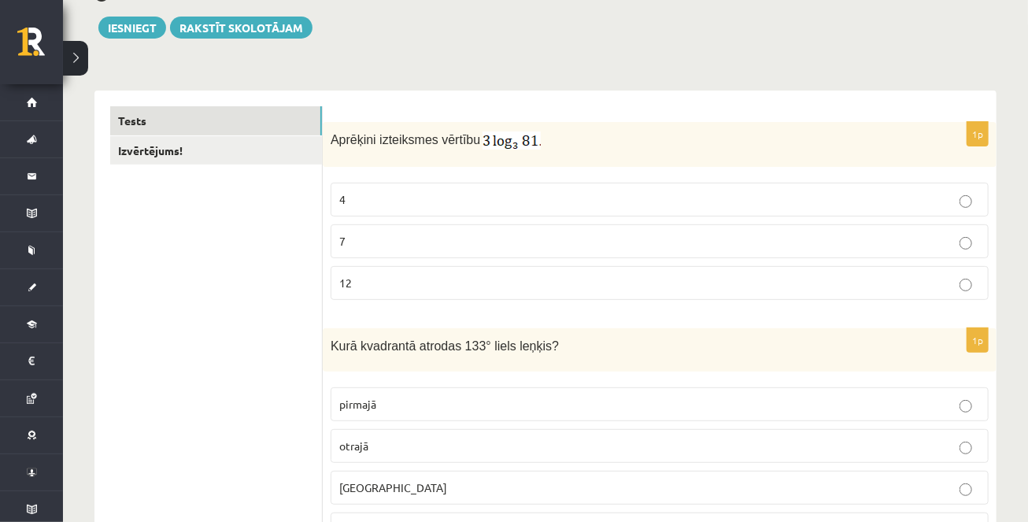
scroll to position [0, 0]
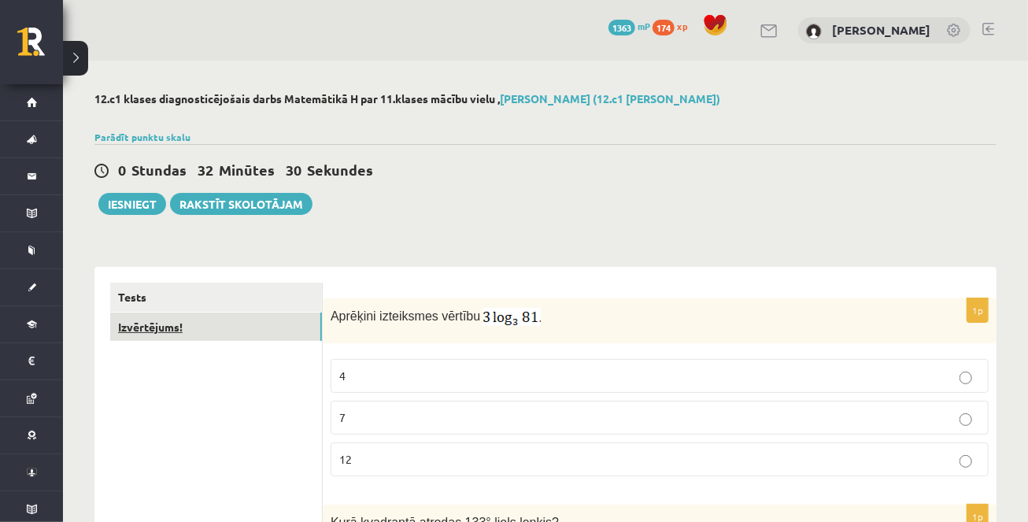
click at [249, 334] on link "Izvērtējums!" at bounding box center [216, 327] width 212 height 29
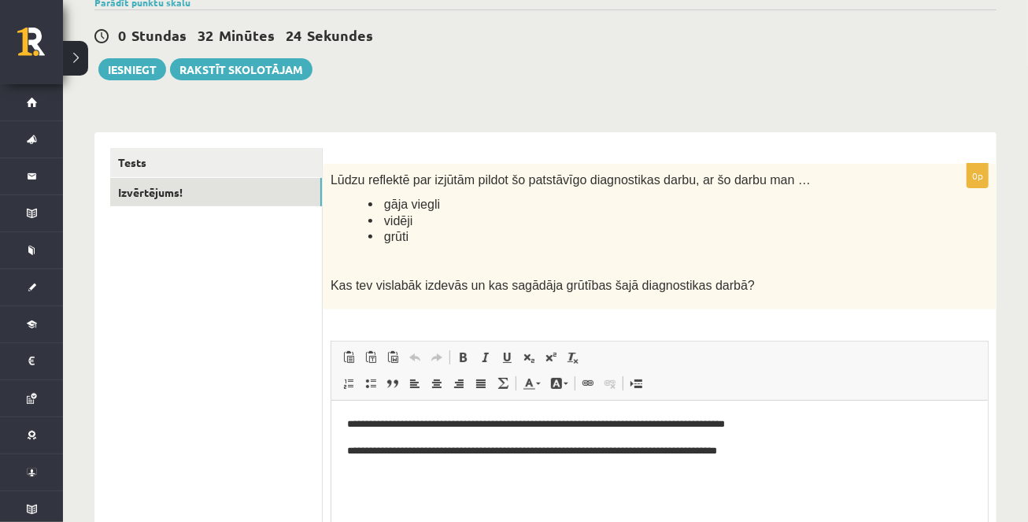
scroll to position [127, 0]
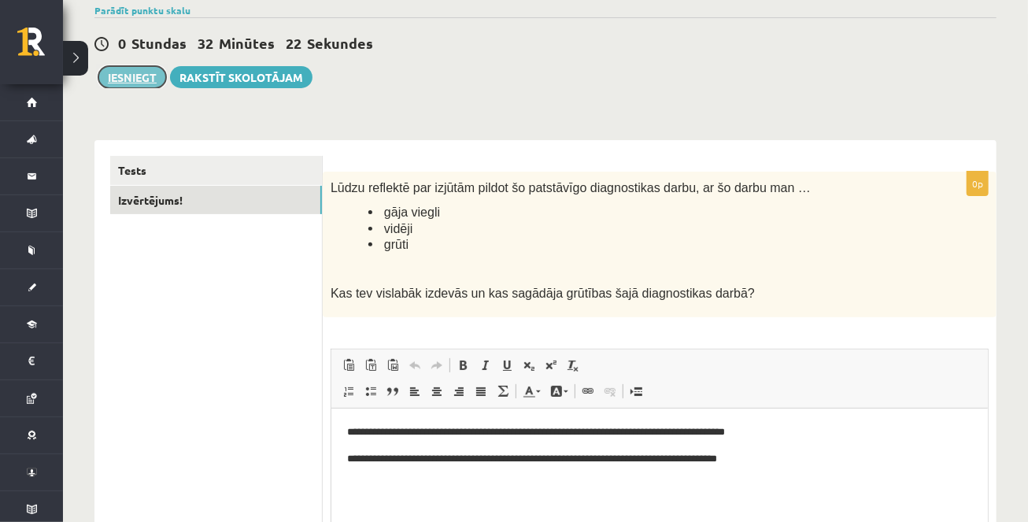
click at [146, 78] on button "Iesniegt" at bounding box center [132, 77] width 68 height 22
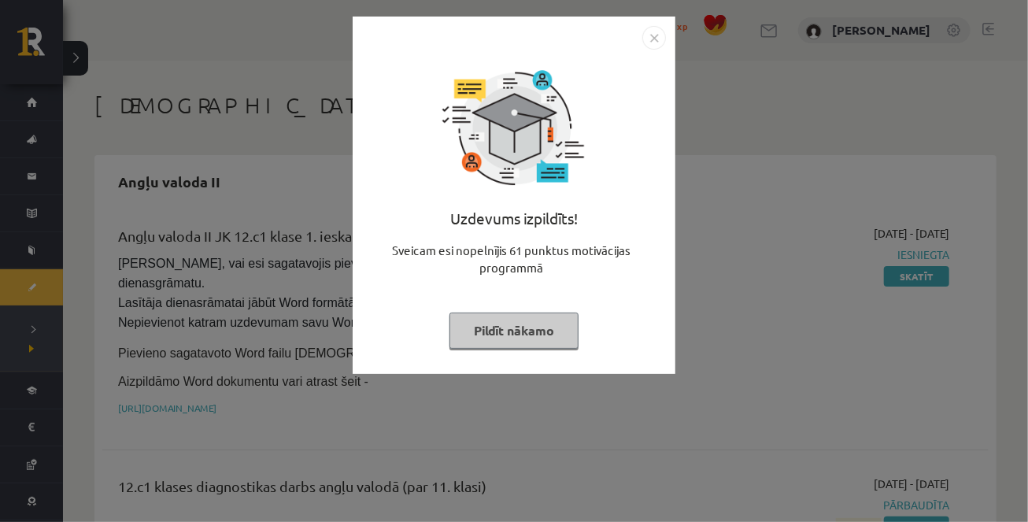
click at [525, 334] on button "Pildīt nākamo" at bounding box center [514, 331] width 129 height 36
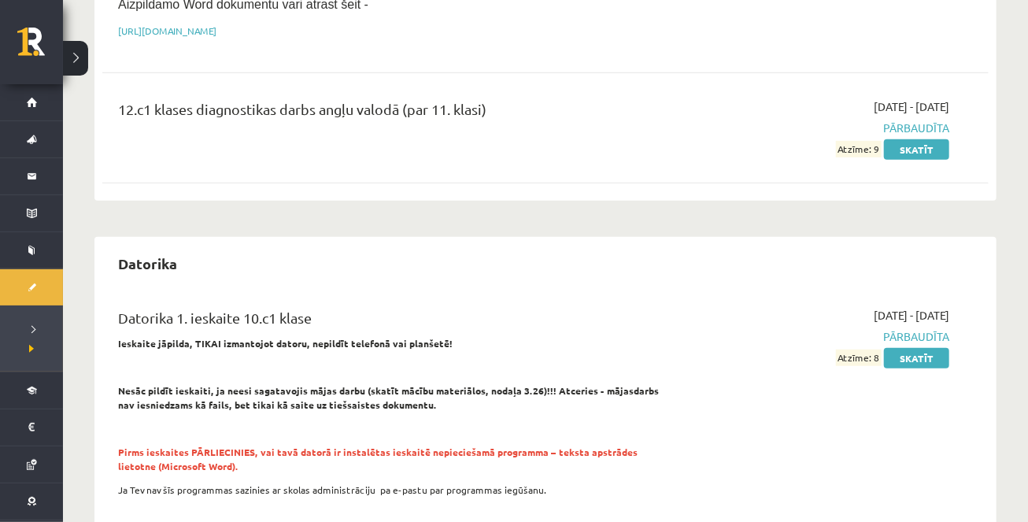
scroll to position [379, 0]
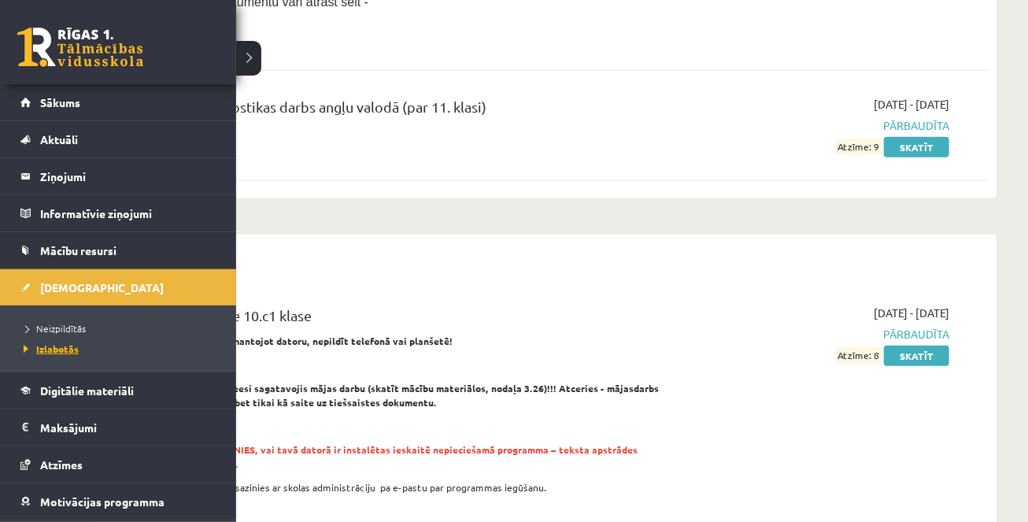
click at [62, 353] on span "Izlabotās" at bounding box center [49, 348] width 59 height 13
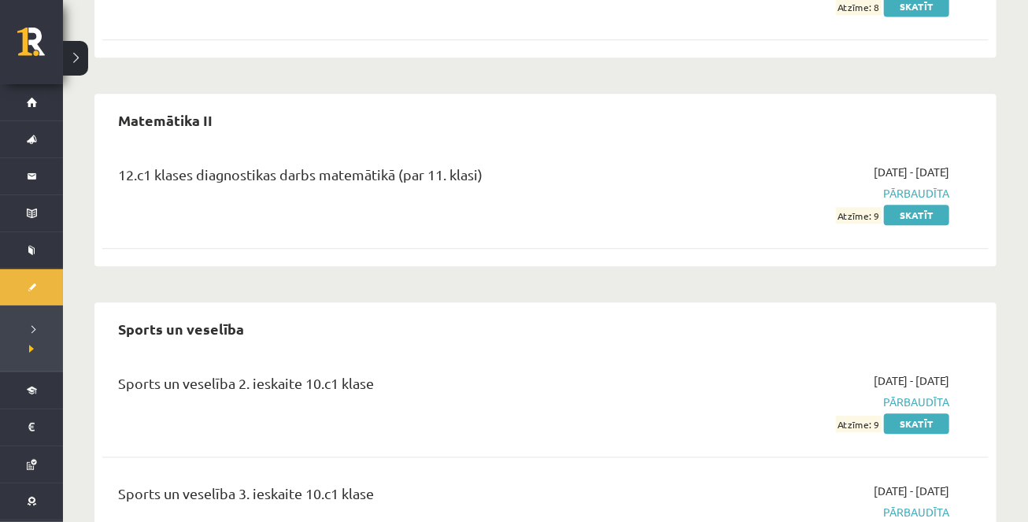
scroll to position [4367, 0]
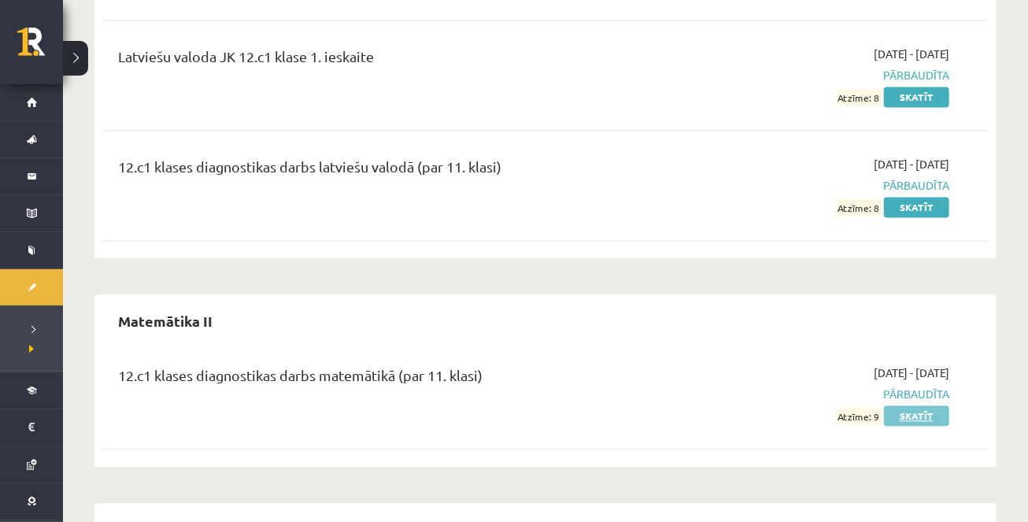
click at [923, 405] on link "Skatīt" at bounding box center [916, 415] width 65 height 20
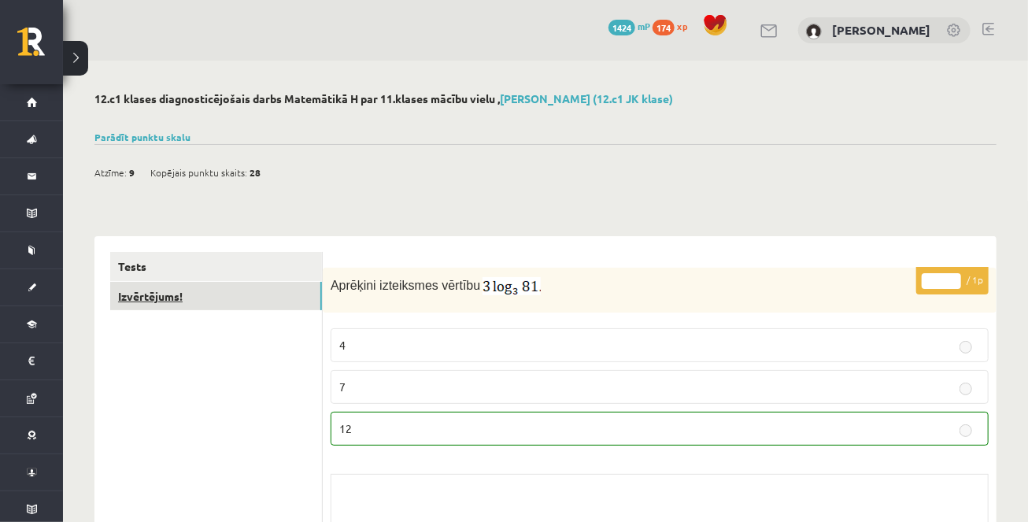
click at [228, 283] on link "Izvērtējums!" at bounding box center [216, 296] width 212 height 29
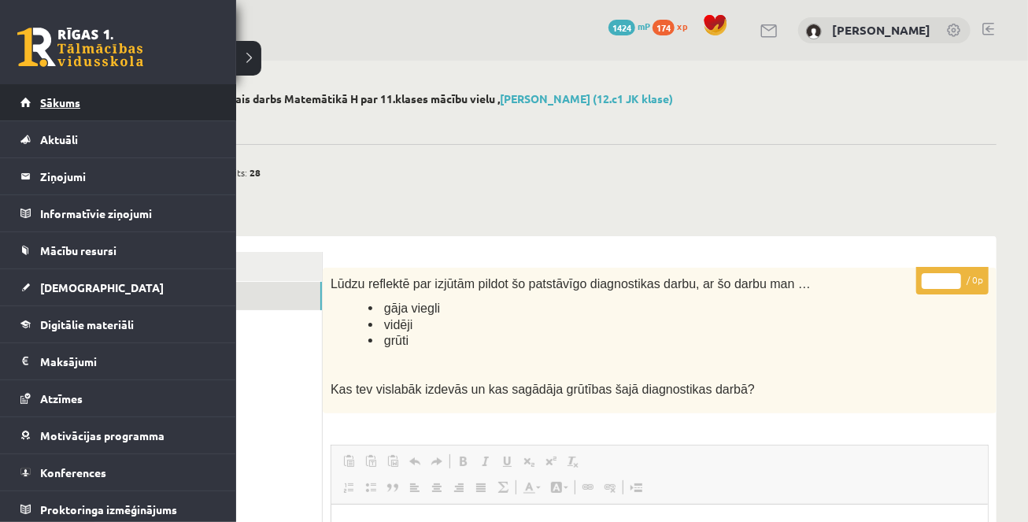
click at [44, 98] on span "Sākums" at bounding box center [60, 102] width 40 height 14
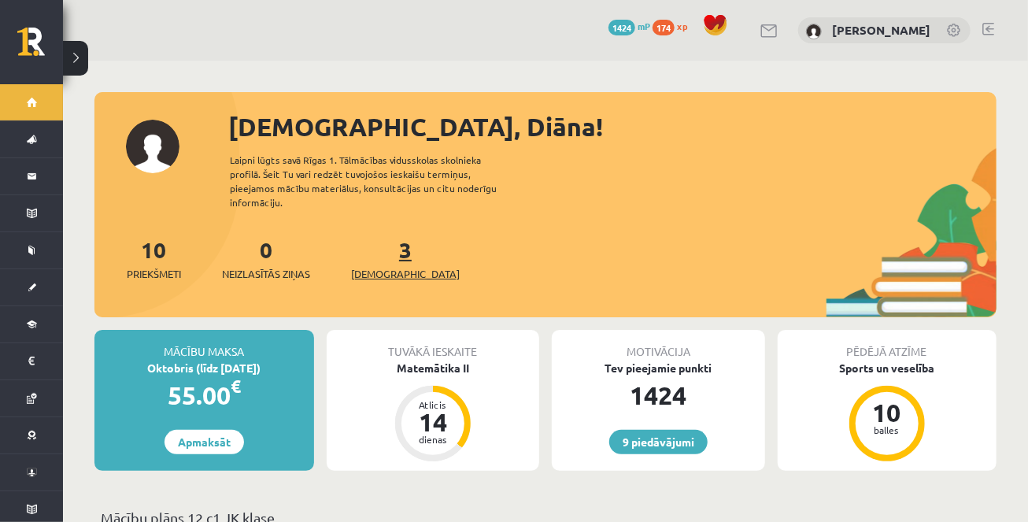
click at [381, 239] on link "3 Ieskaites" at bounding box center [405, 258] width 109 height 46
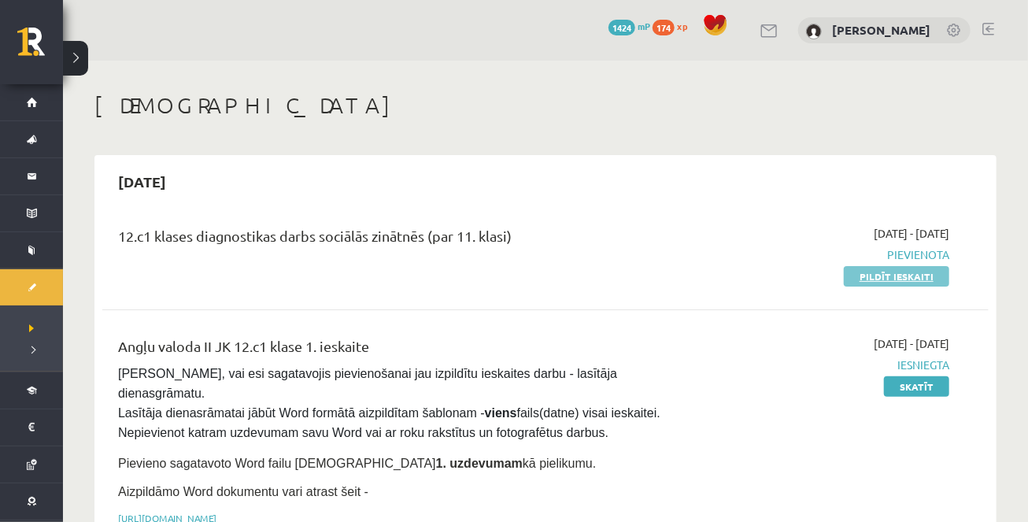
click at [919, 276] on link "Pildīt ieskaiti" at bounding box center [896, 276] width 105 height 20
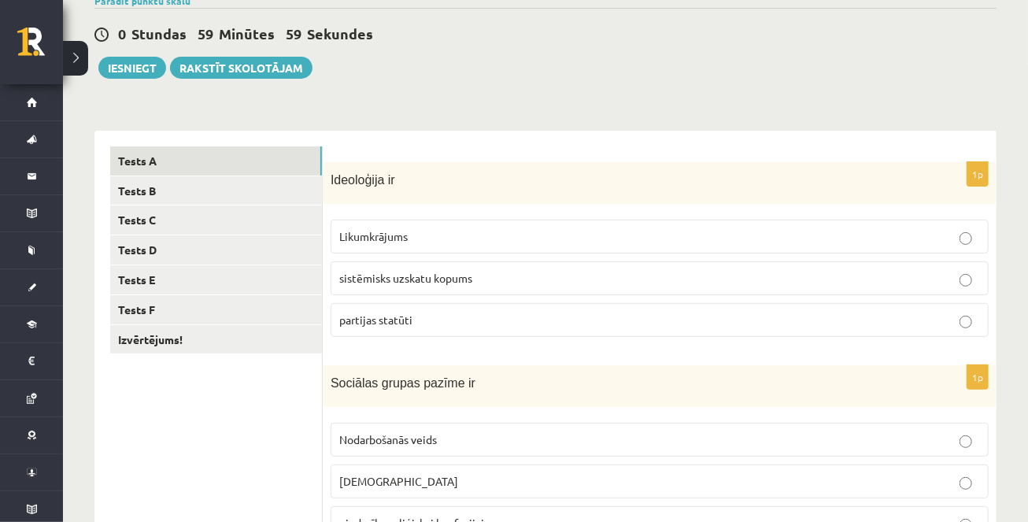
scroll to position [138, 0]
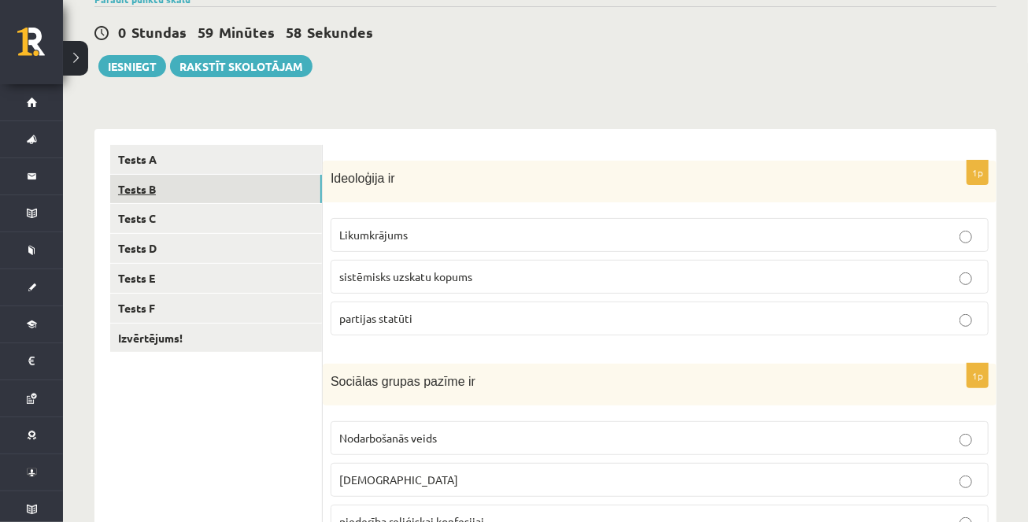
click at [194, 187] on link "Tests B" at bounding box center [216, 189] width 212 height 29
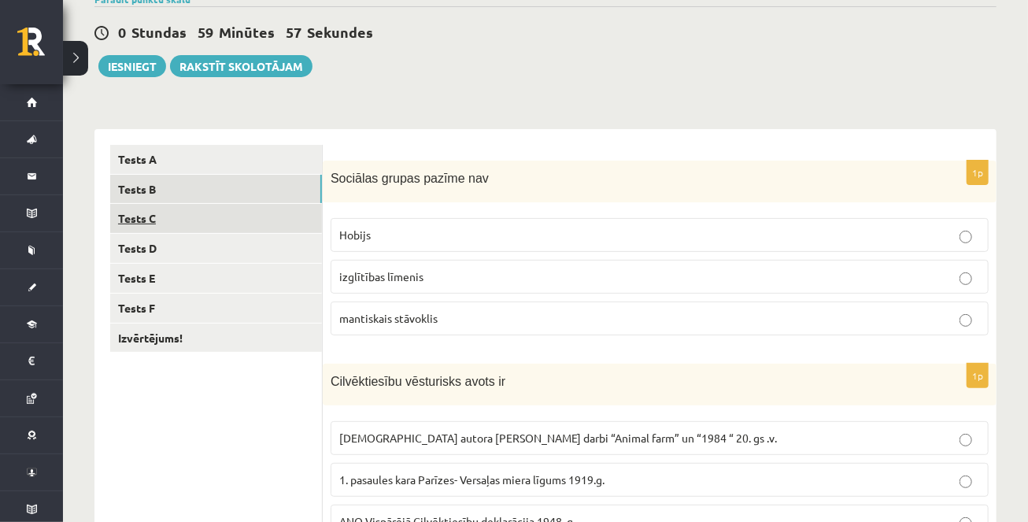
click at [194, 215] on link "Tests C" at bounding box center [216, 218] width 212 height 29
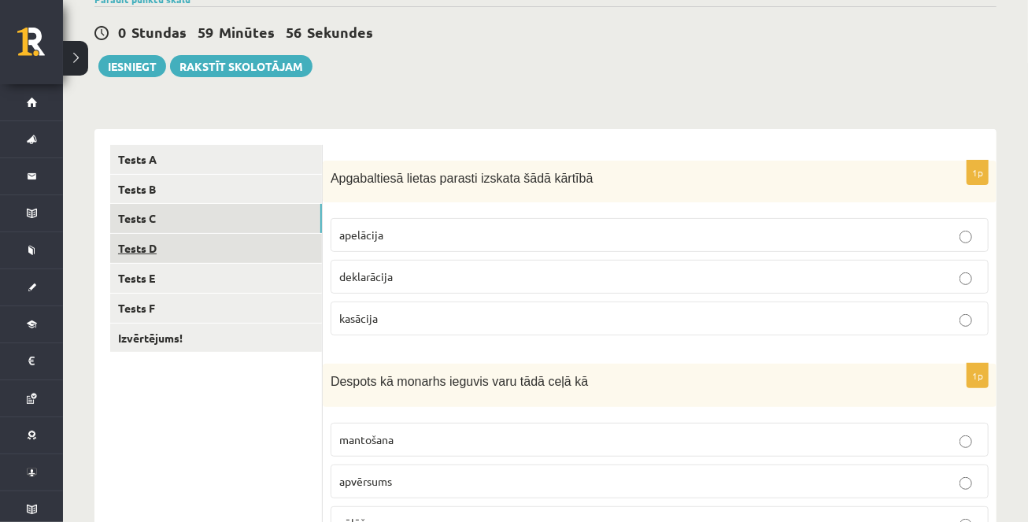
click at [194, 244] on link "Tests D" at bounding box center [216, 248] width 212 height 29
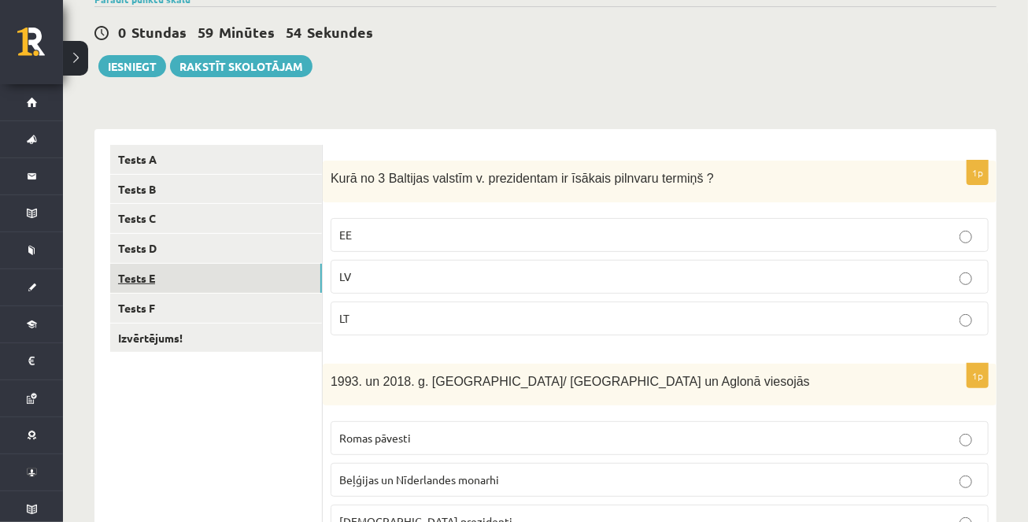
click at [188, 276] on link "Tests E" at bounding box center [216, 278] width 212 height 29
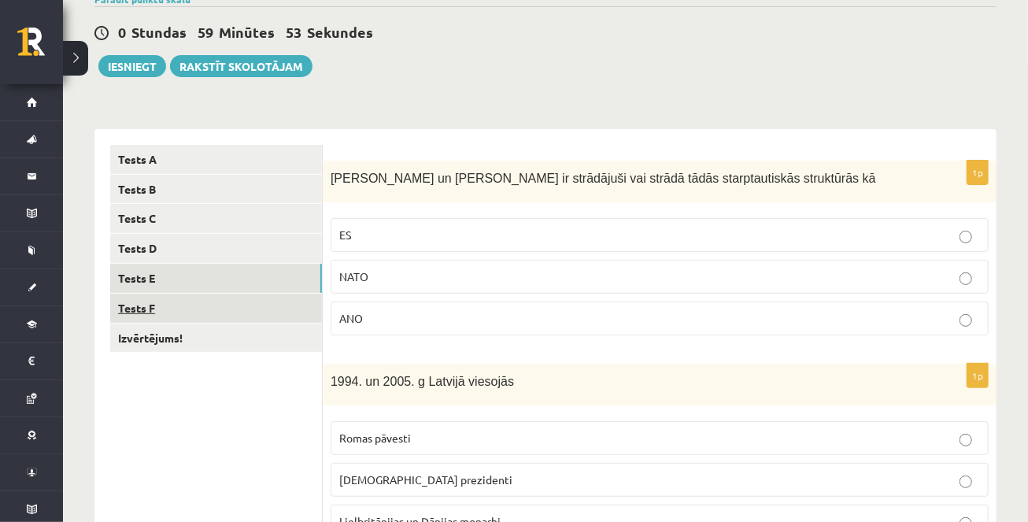
click at [188, 302] on link "Tests F" at bounding box center [216, 308] width 212 height 29
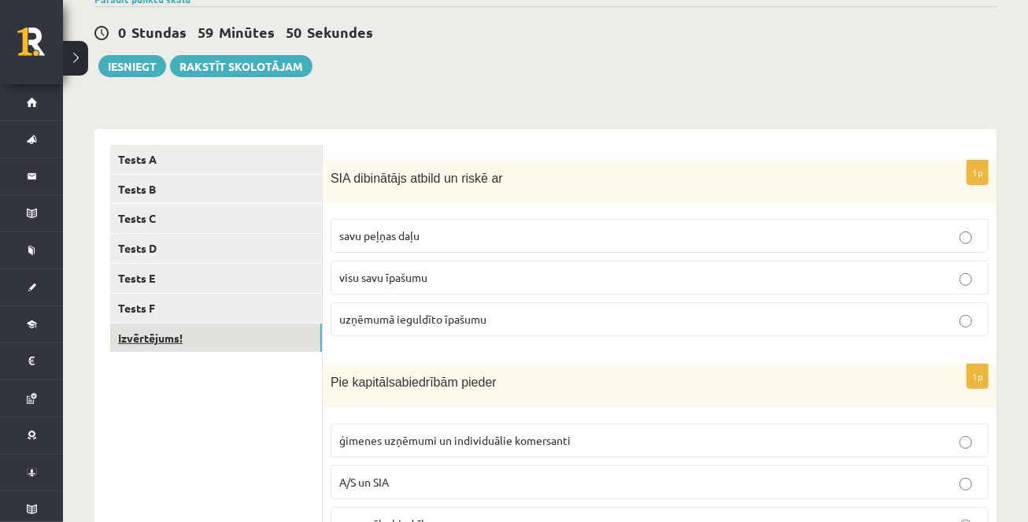
click at [181, 339] on link "Izvērtējums!" at bounding box center [216, 338] width 212 height 29
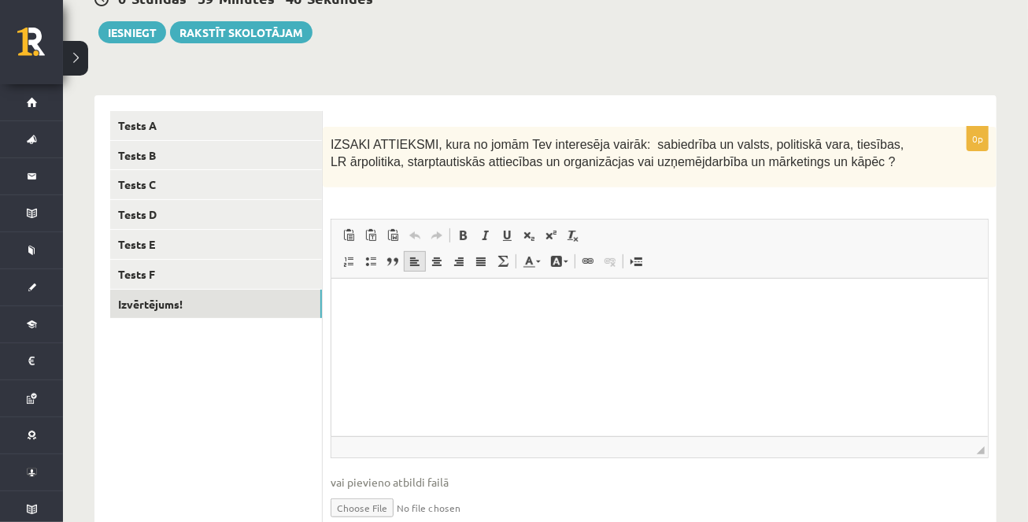
scroll to position [155, 0]
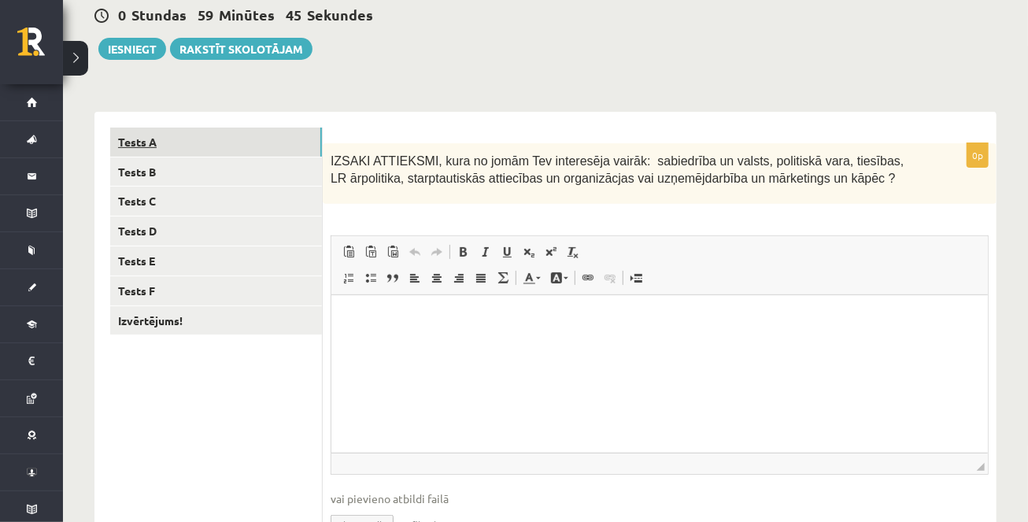
click at [187, 148] on link "Tests A" at bounding box center [216, 142] width 212 height 29
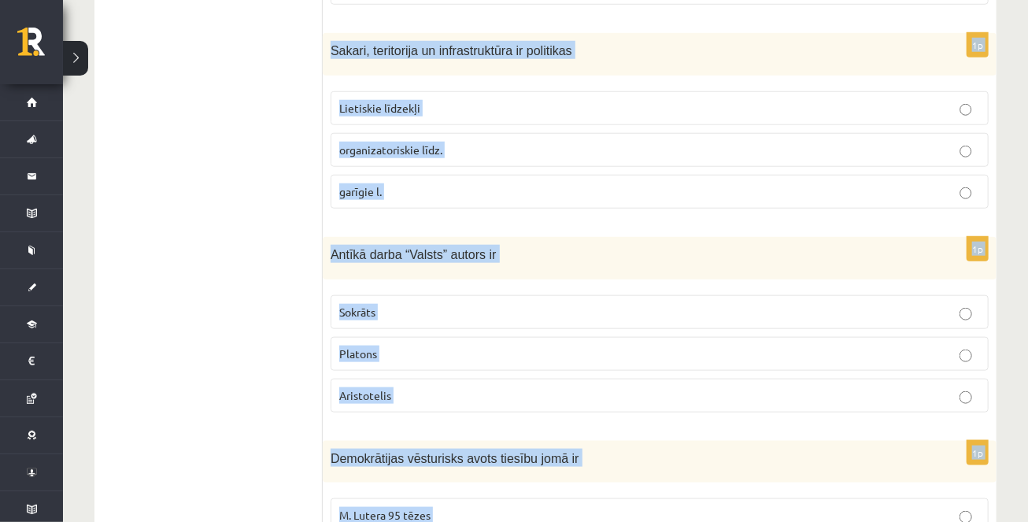
scroll to position [823, 0]
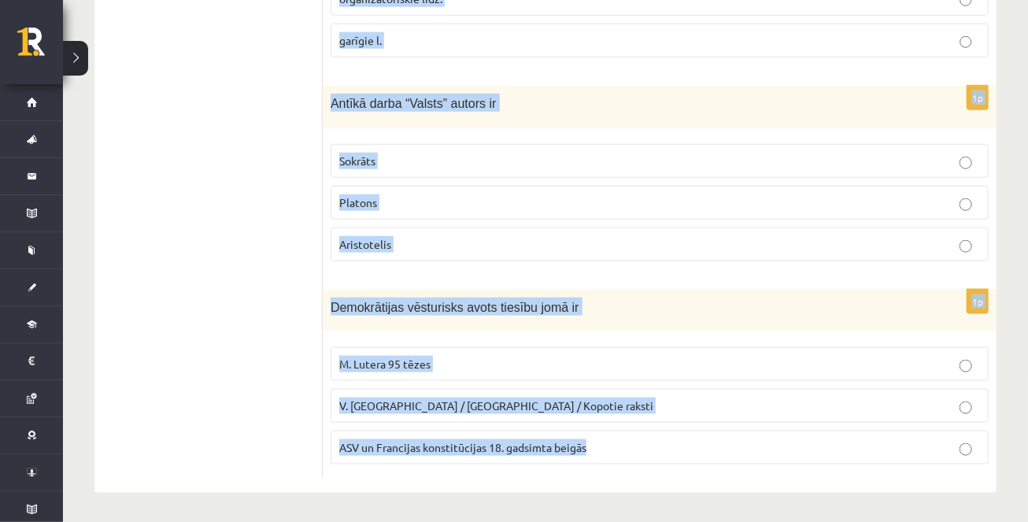
drag, startPoint x: 331, startPoint y: 158, endPoint x: 531, endPoint y: 475, distance: 374.8
copy form "Ideoloģija ir Likumkrājums sistēmisks uzskatu kopums partijas statūti 1p Sociāl…"
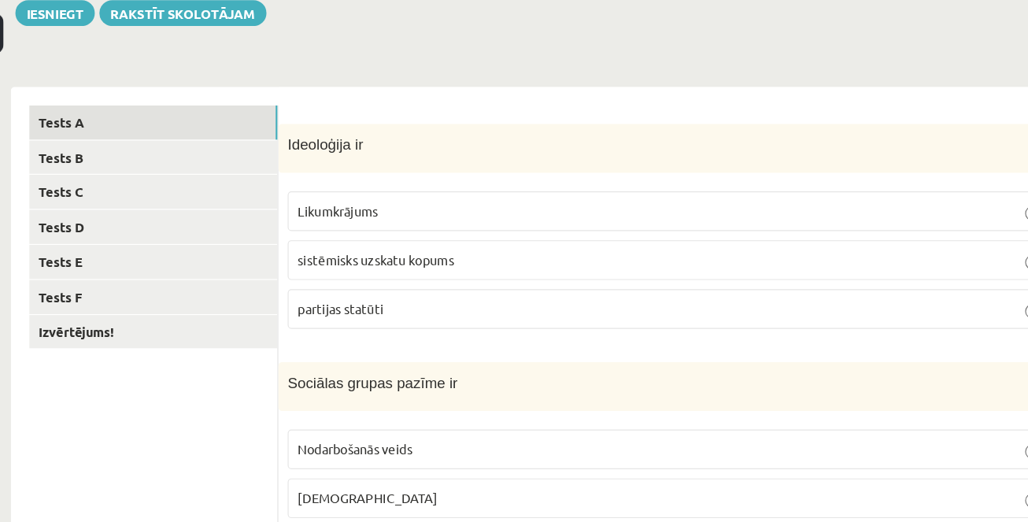
scroll to position [163, 0]
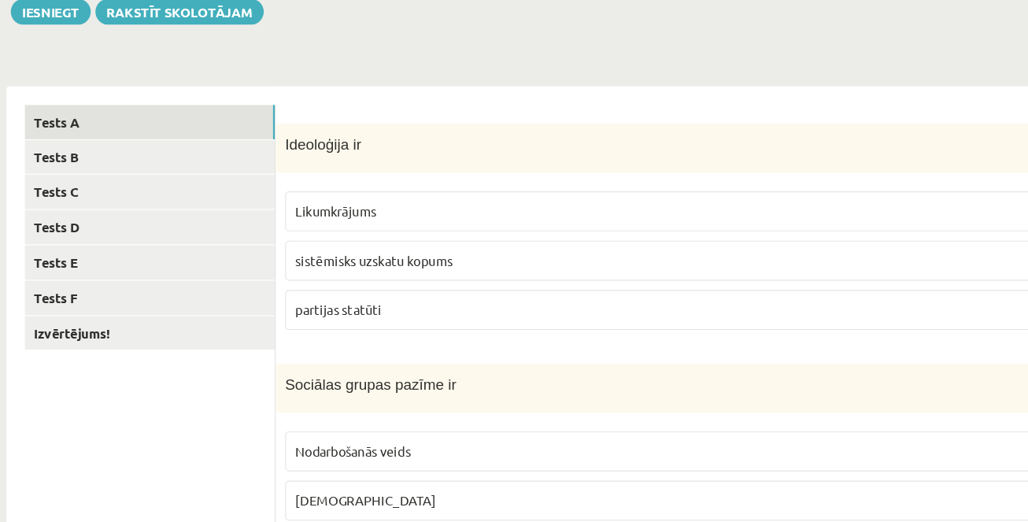
click at [499, 251] on p "sistēmisks uzskatu kopums" at bounding box center [659, 251] width 641 height 17
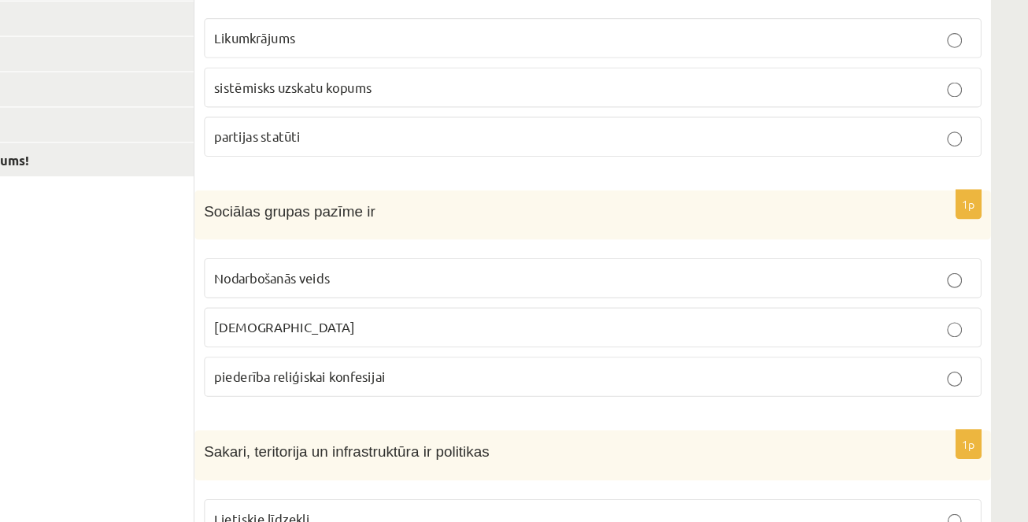
scroll to position [272, 0]
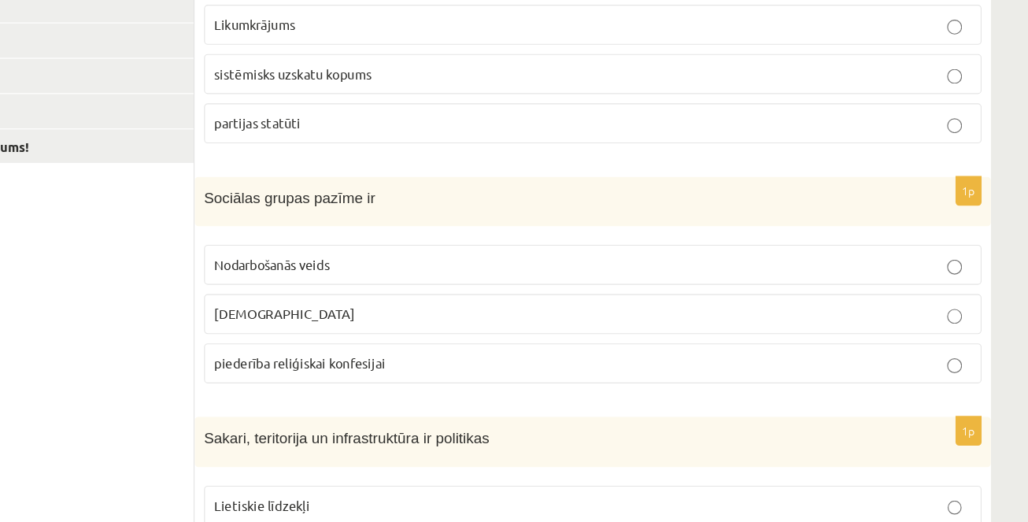
click at [512, 384] on p "piederība reliģiskai konfesijai" at bounding box center [659, 387] width 641 height 17
drag, startPoint x: 496, startPoint y: 246, endPoint x: 330, endPoint y: 246, distance: 166.1
click at [330, 246] on div "Sociālas grupas pazīme ir" at bounding box center [660, 251] width 674 height 42
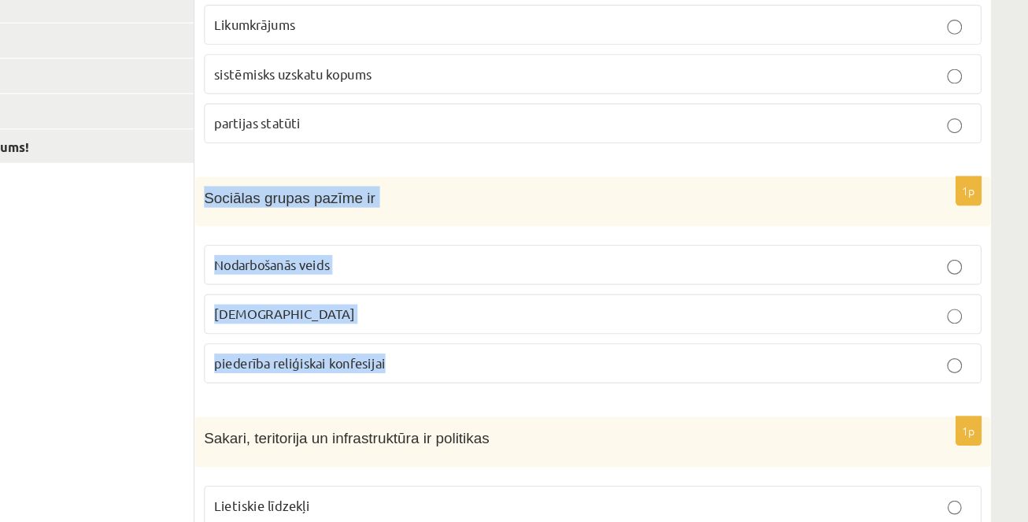
drag, startPoint x: 330, startPoint y: 246, endPoint x: 524, endPoint y: 400, distance: 247.6
click at [524, 403] on div "1p Sociālas grupas pazīme ir Nodarbošanās veids individuālisms piederība reliģi…" at bounding box center [660, 323] width 674 height 187
copy div "Sociālas grupas pazīme ir Nodarbošanās veids individuālisms piederība reliģiska…"
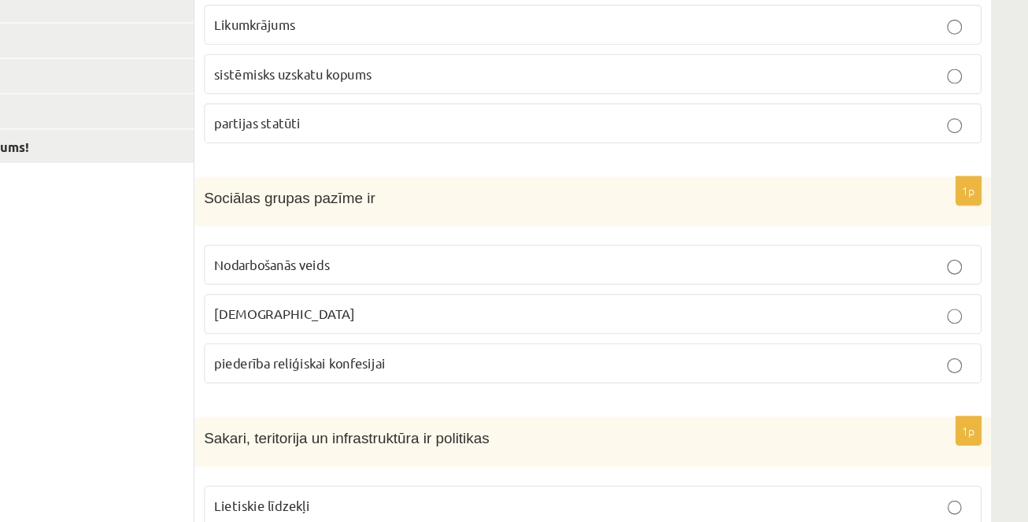
click at [248, 357] on ul "Tests A Tests B Tests C Tests D Tests E Tests F Izvērtējums!" at bounding box center [216, 520] width 213 height 1018
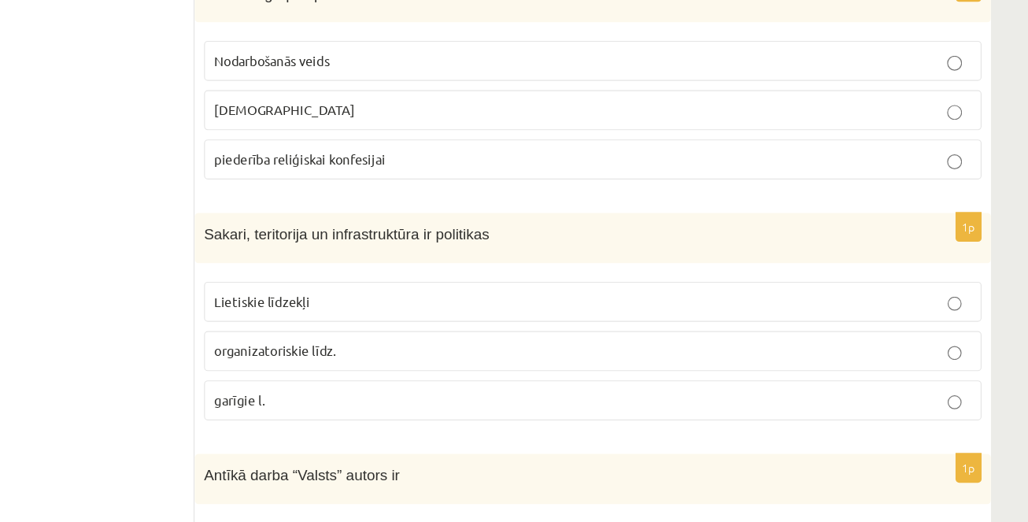
scroll to position [447, 0]
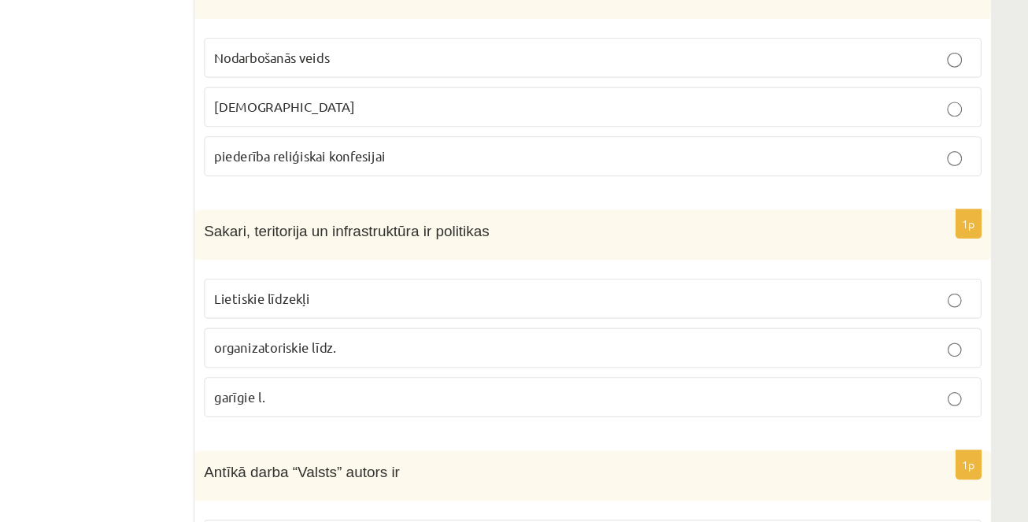
click at [507, 324] on p "Lietiskie līdzekļi" at bounding box center [659, 332] width 641 height 17
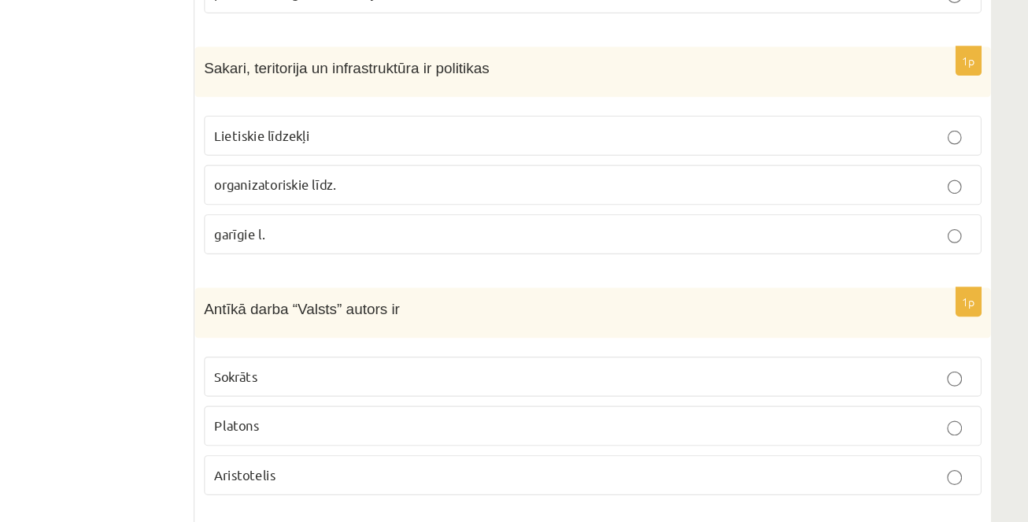
scroll to position [592, 0]
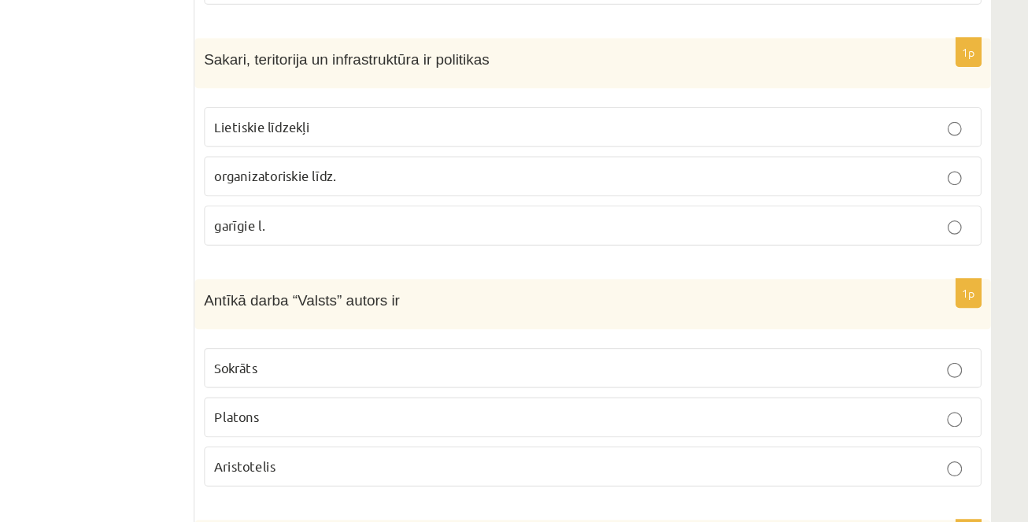
click at [472, 433] on p "Platons" at bounding box center [659, 433] width 641 height 17
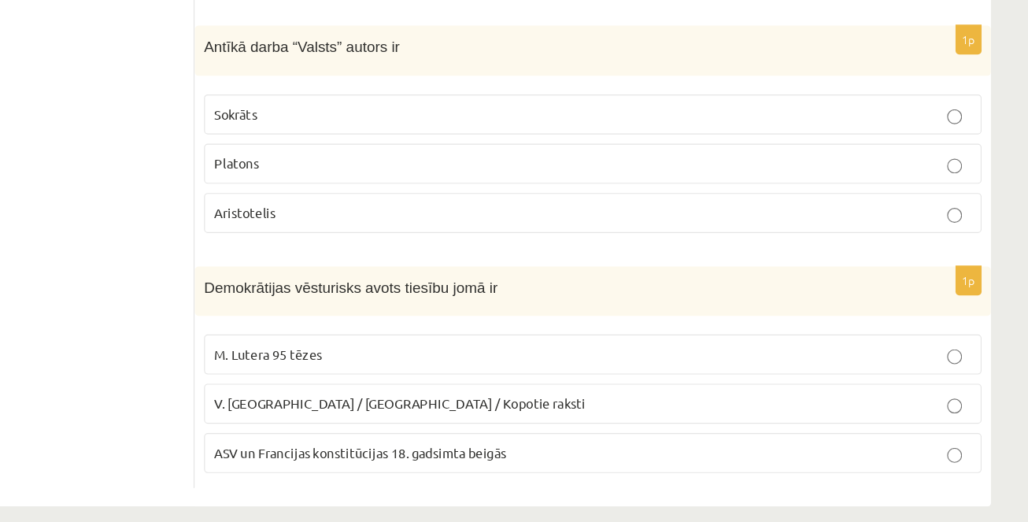
scroll to position [822, 0]
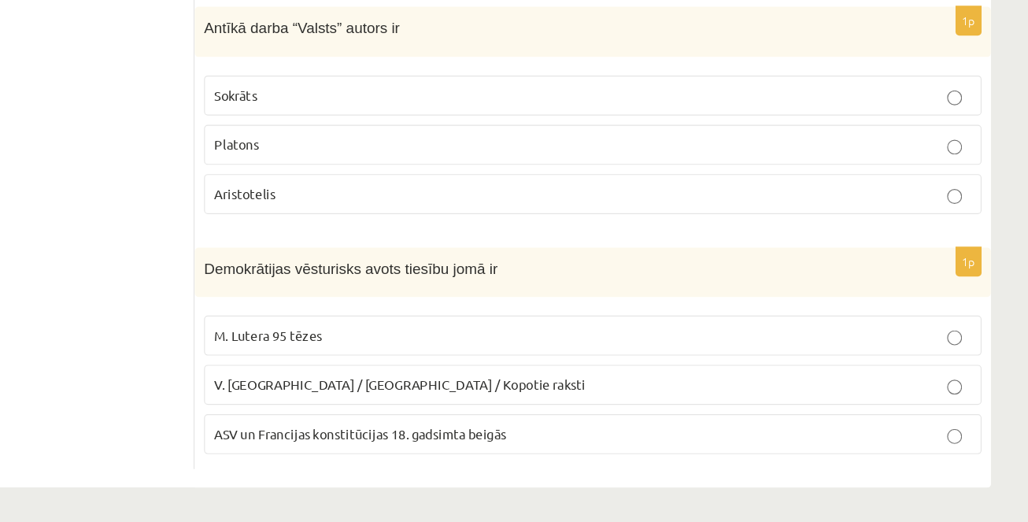
click at [435, 440] on span "ASV un Francijas konstitūcijas 18. gadsimta beigās" at bounding box center [462, 447] width 247 height 14
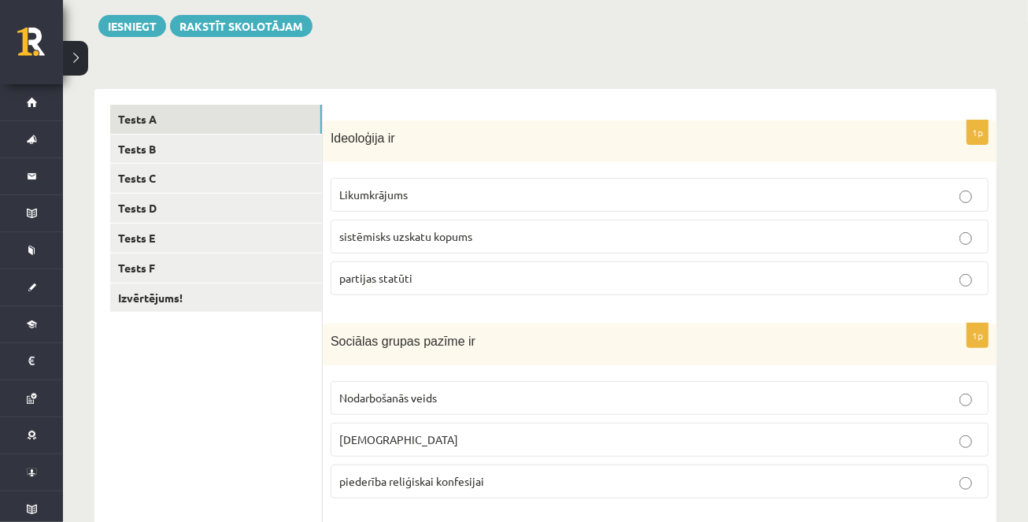
scroll to position [95, 0]
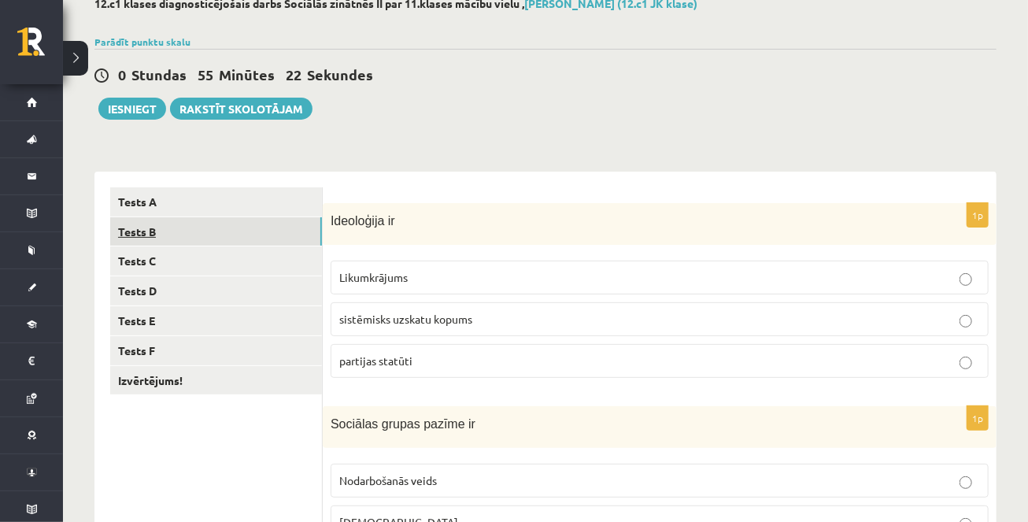
click at [227, 227] on link "Tests B" at bounding box center [216, 231] width 212 height 29
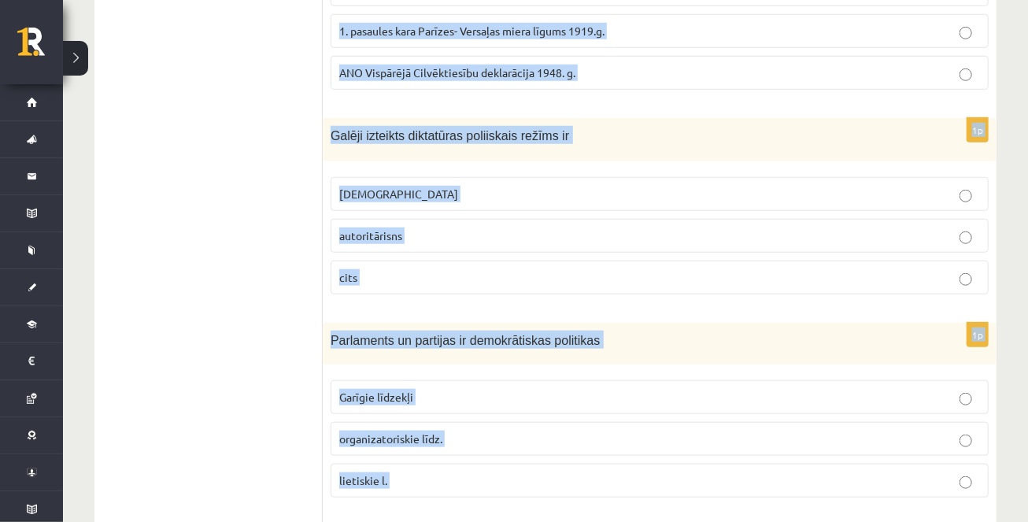
scroll to position [823, 0]
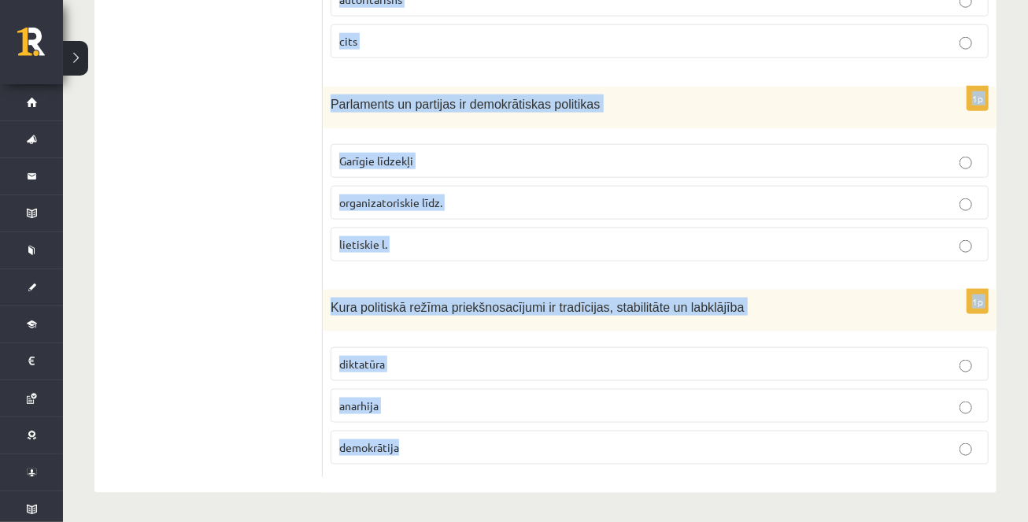
drag, startPoint x: 330, startPoint y: 216, endPoint x: 509, endPoint y: 473, distance: 313.2
copy form "Sociālas grupas pazīme nav Hobijs izglītības līmenis mantiskais stāvoklis 1p Ci…"
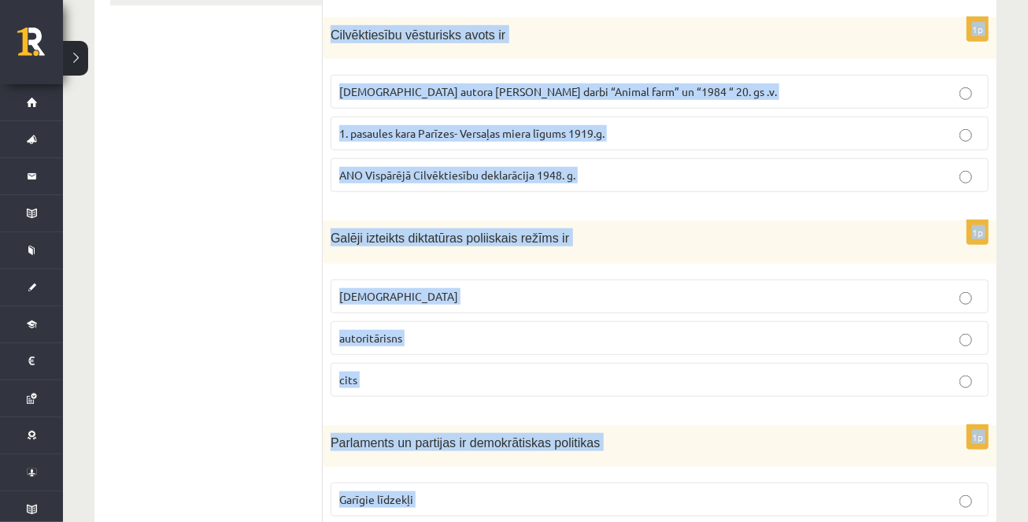
scroll to position [0, 0]
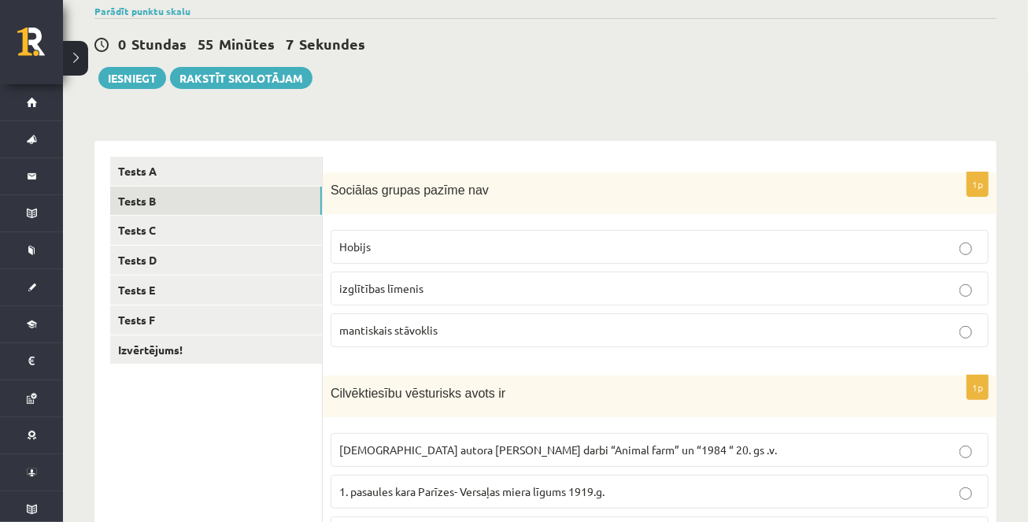
click at [452, 239] on p "Hobijs" at bounding box center [659, 247] width 641 height 17
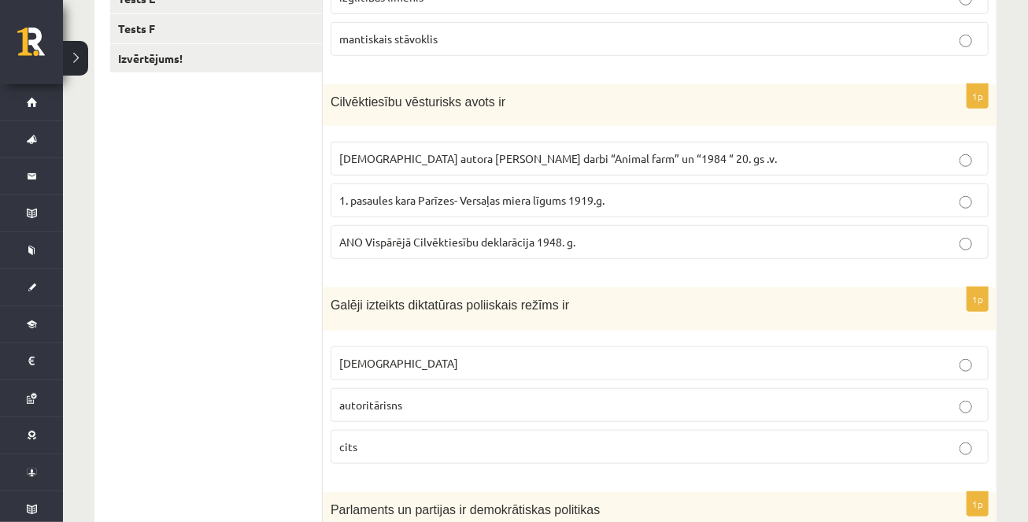
scroll to position [425, 0]
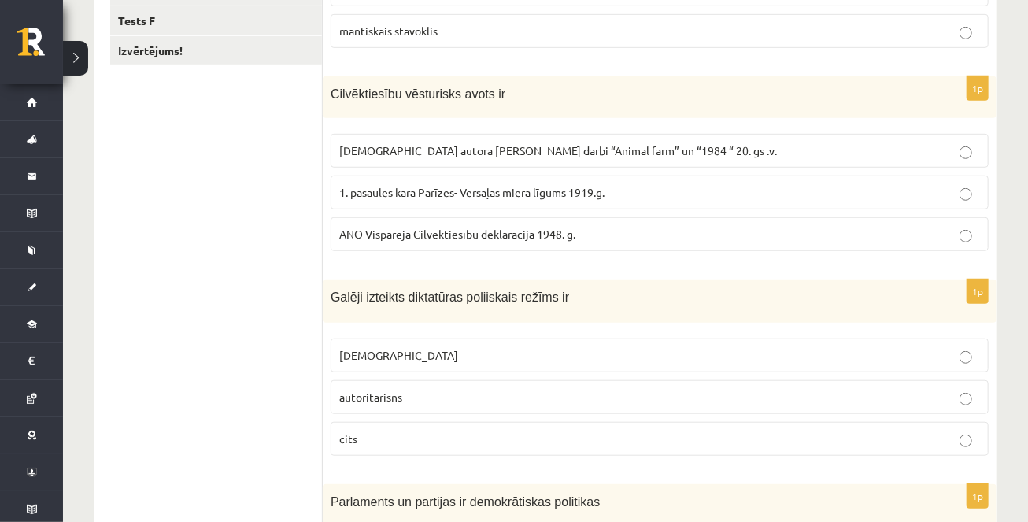
click at [389, 231] on span "ANO Vispārējā Cilvēktiesību deklarācija 1948. g." at bounding box center [457, 234] width 236 height 14
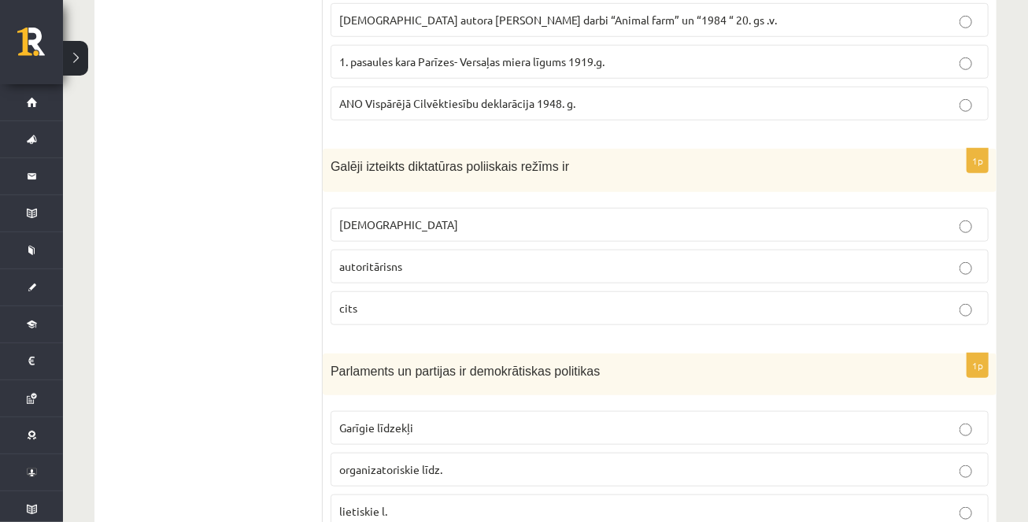
scroll to position [560, 0]
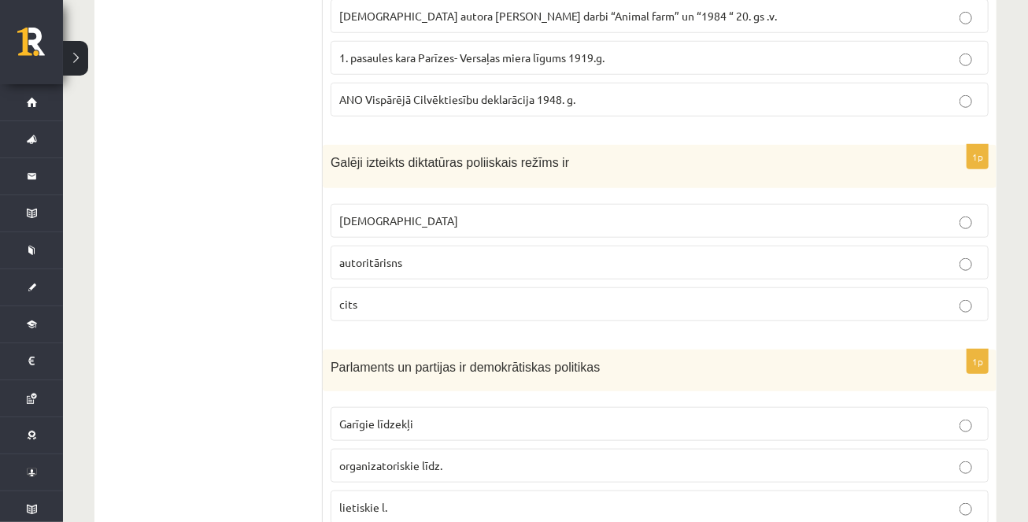
click at [405, 217] on p "[DEMOGRAPHIC_DATA]" at bounding box center [659, 221] width 641 height 17
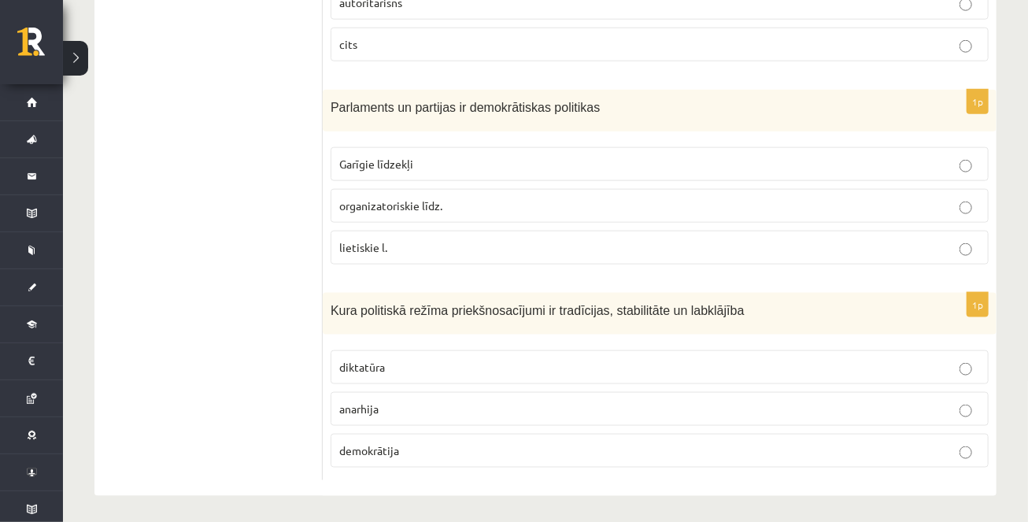
scroll to position [820, 0]
click at [449, 202] on p "organizatoriskie līdz." at bounding box center [659, 205] width 641 height 17
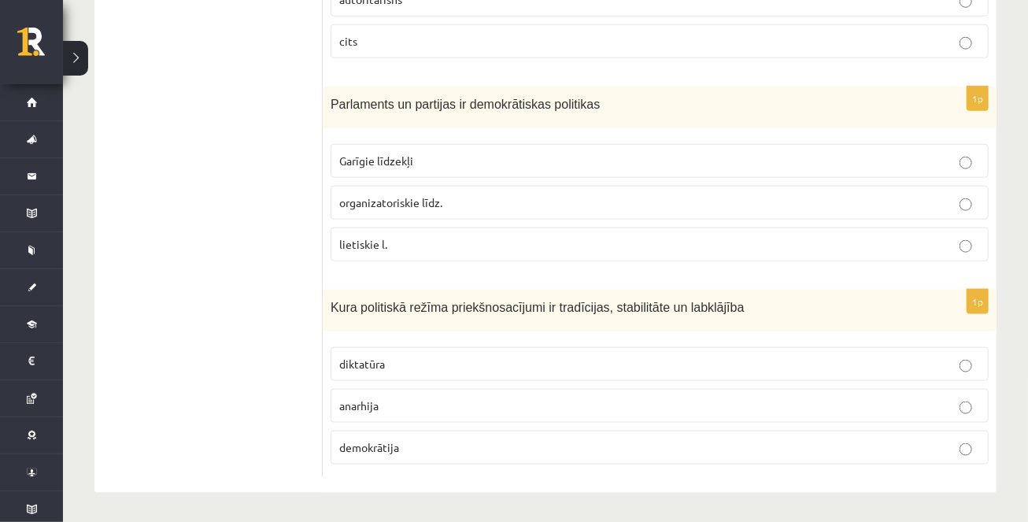
click at [385, 443] on span "demokrātija" at bounding box center [369, 447] width 60 height 14
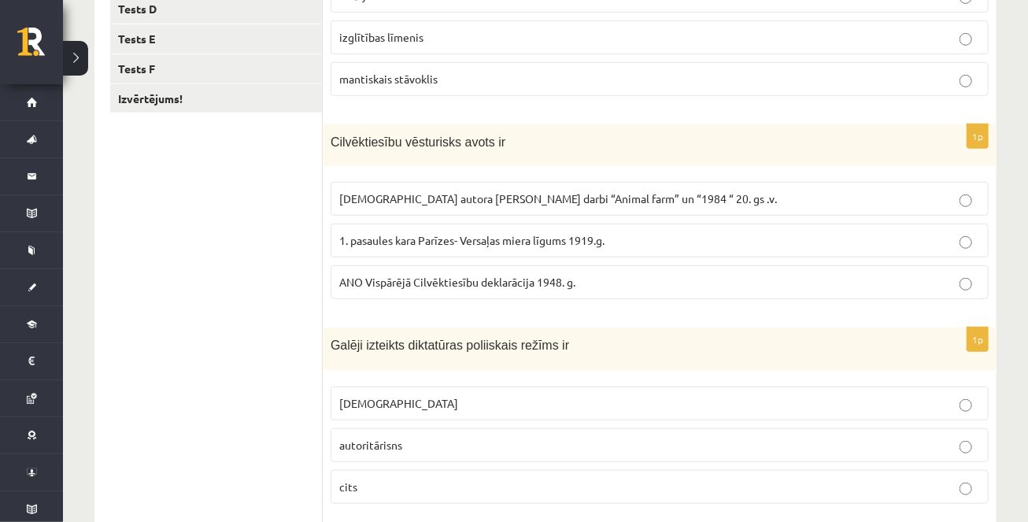
scroll to position [0, 0]
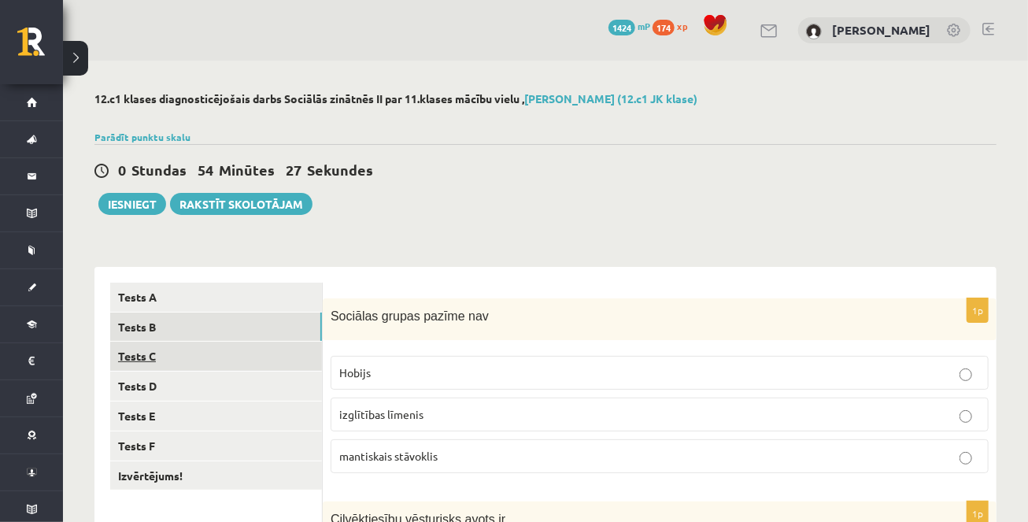
click at [243, 353] on link "Tests C" at bounding box center [216, 356] width 212 height 29
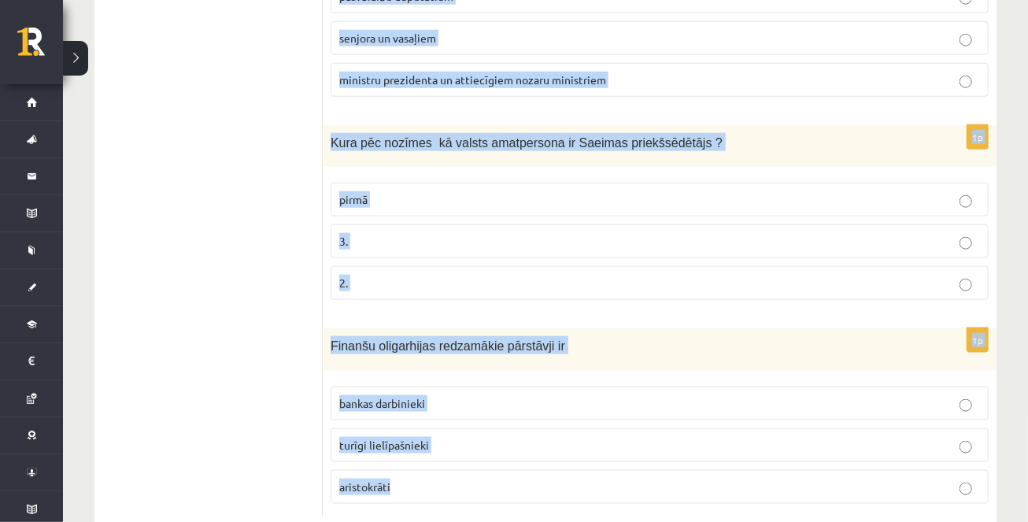
scroll to position [823, 0]
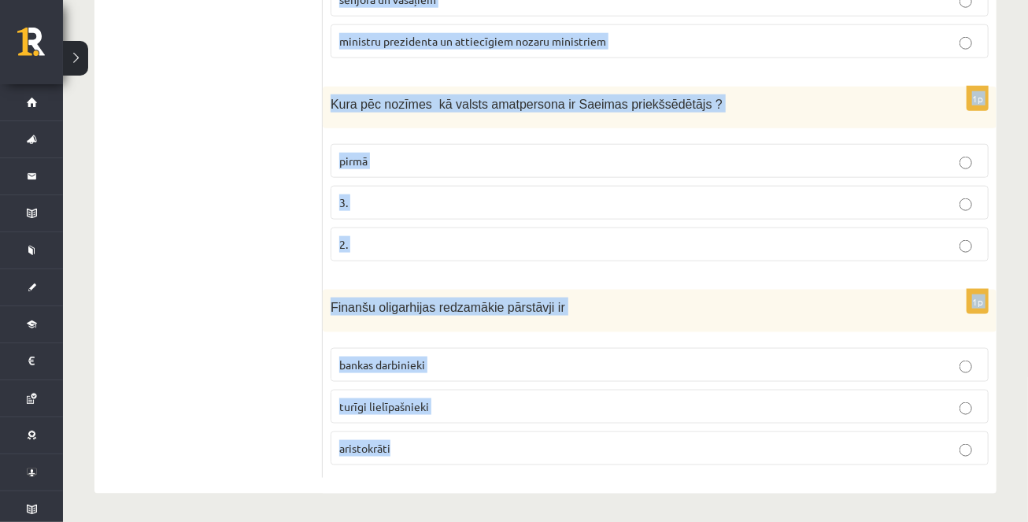
drag, startPoint x: 330, startPoint y: 231, endPoint x: 418, endPoint y: 457, distance: 243.3
copy form "Apgabaltiesā lietas parasti izskata šādā kārtībā apelācija deklarācija kasācija…"
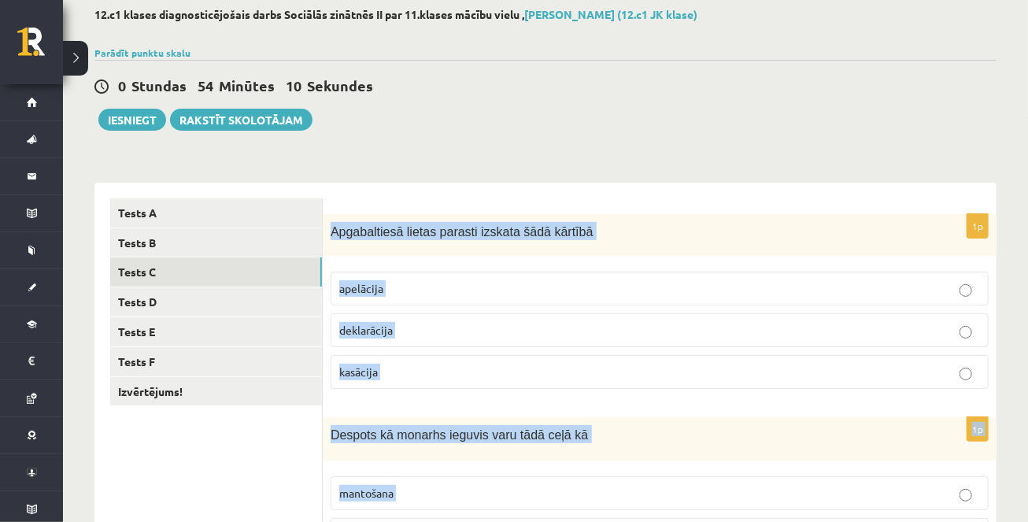
scroll to position [0, 0]
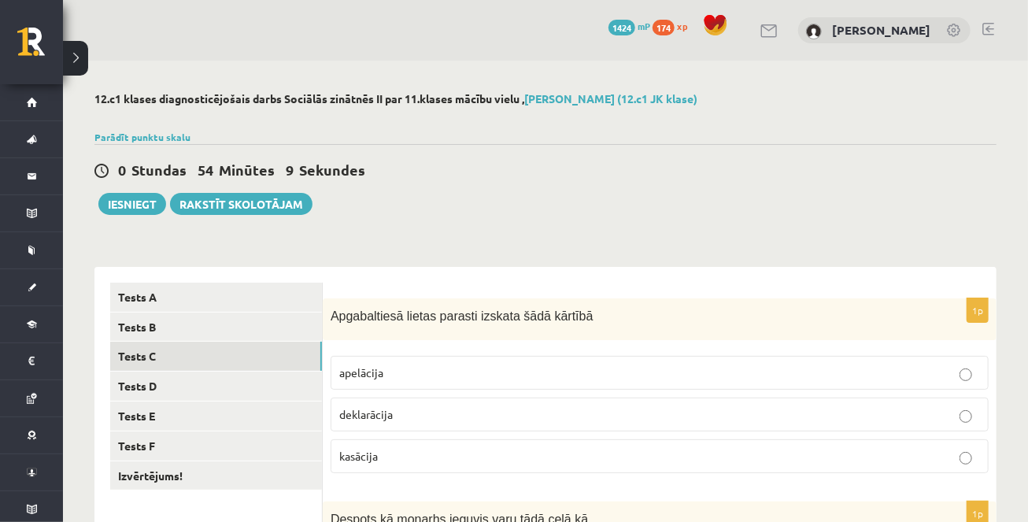
click at [530, 187] on div "0 Stundas 54 Minūtes 9 Sekundes Ieskaite saglabāta! Iesniegt Rakstīt skolotājam" at bounding box center [545, 179] width 902 height 71
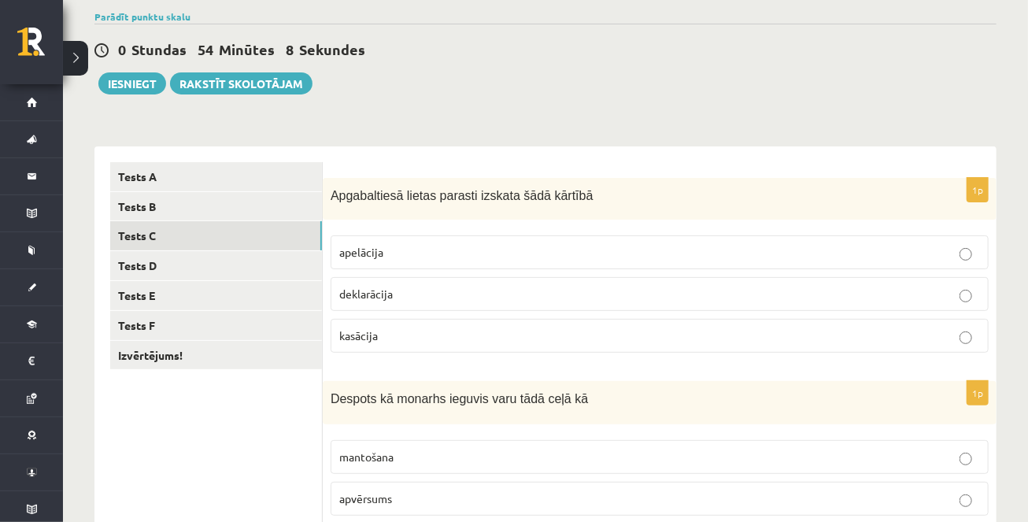
scroll to position [134, 0]
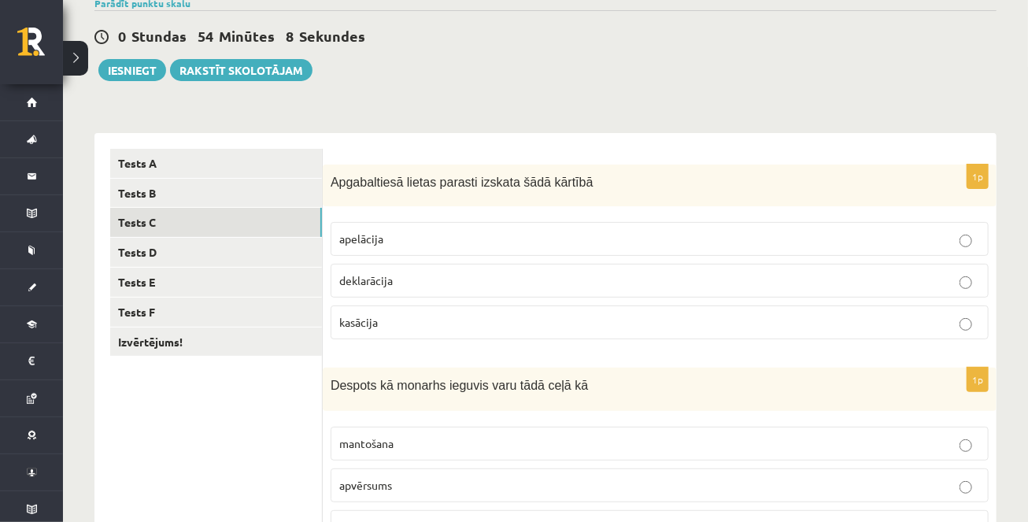
click at [503, 239] on p "apelācija" at bounding box center [659, 239] width 641 height 17
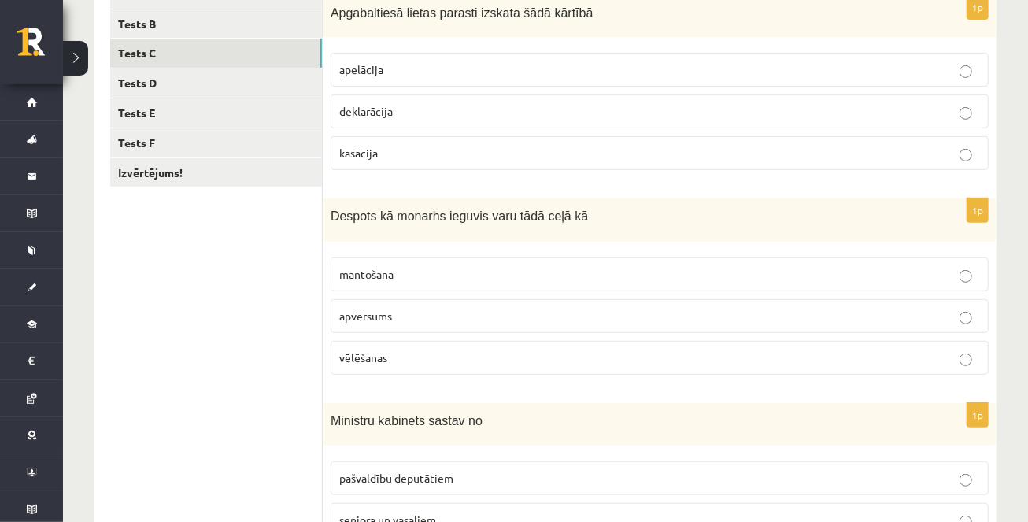
click at [448, 309] on p "apvērsums" at bounding box center [659, 316] width 641 height 17
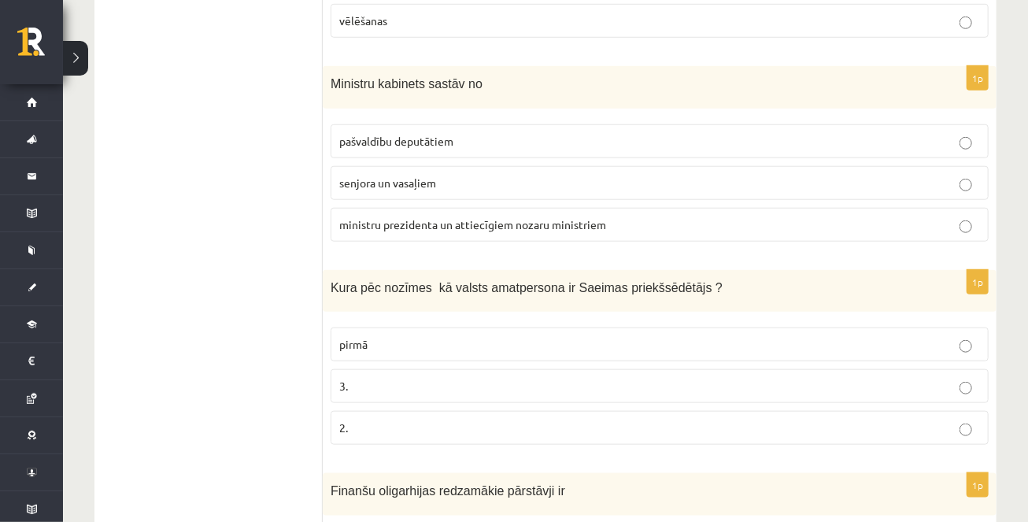
scroll to position [661, 0]
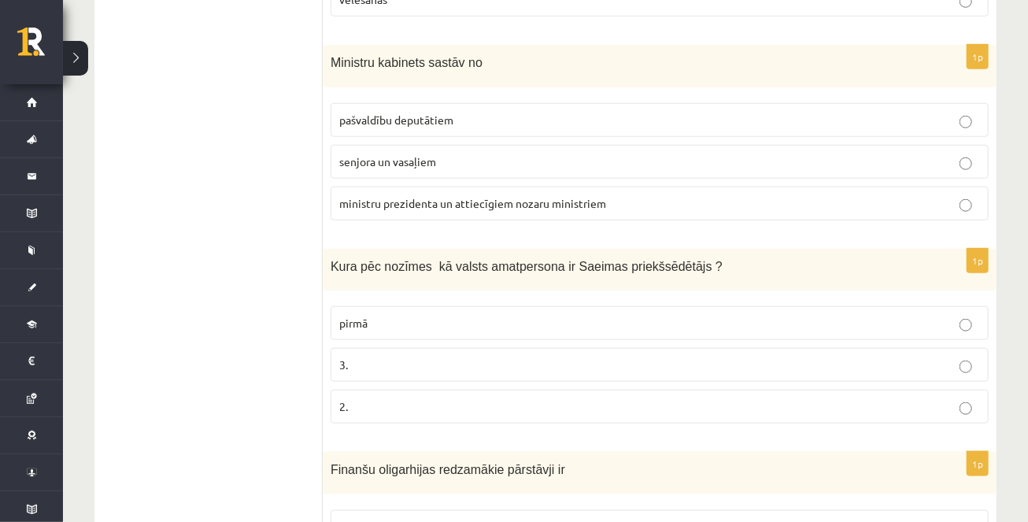
click at [384, 205] on span "ministru prezidenta un attiecīgiem nozaru ministriem" at bounding box center [472, 203] width 267 height 14
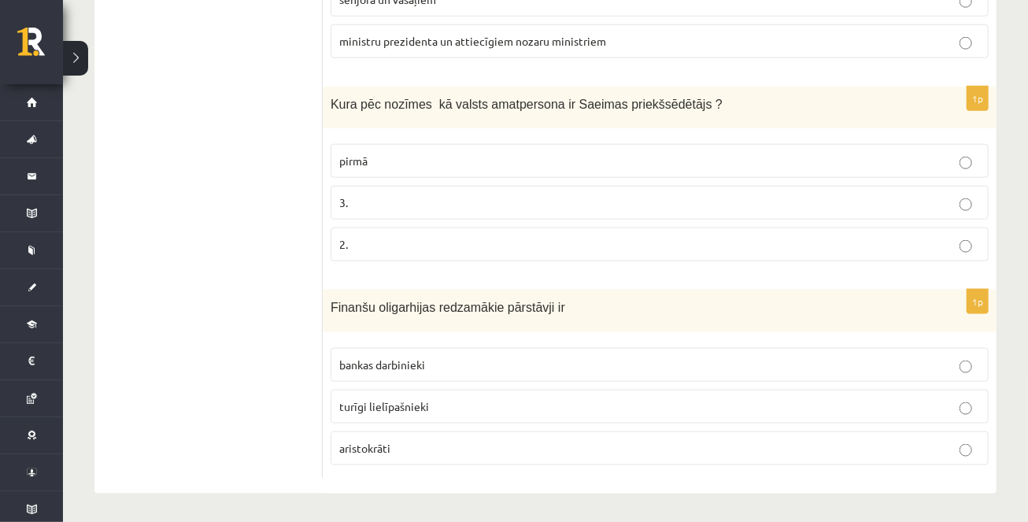
click at [476, 202] on p "3." at bounding box center [659, 202] width 641 height 17
click at [475, 405] on p "turīgi lielīpašnieki" at bounding box center [659, 406] width 641 height 17
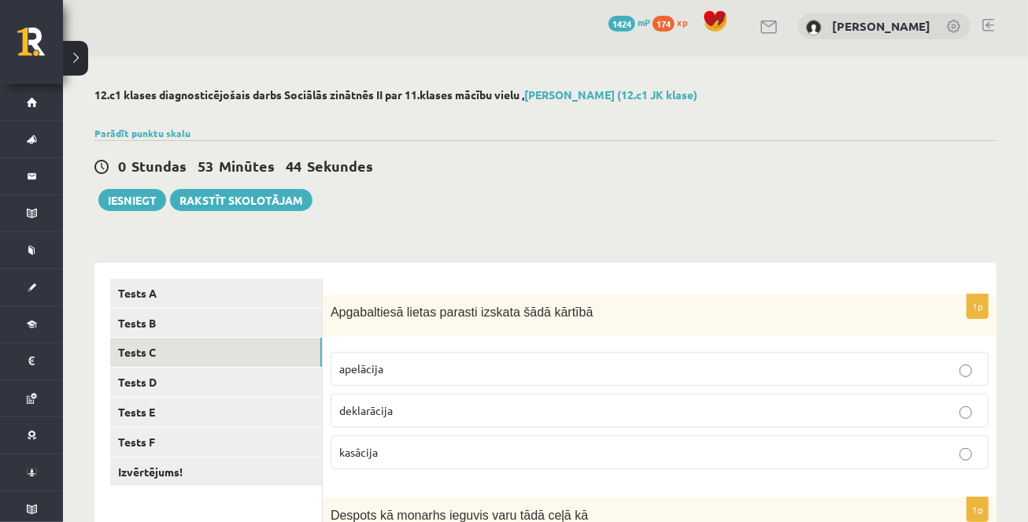
scroll to position [0, 0]
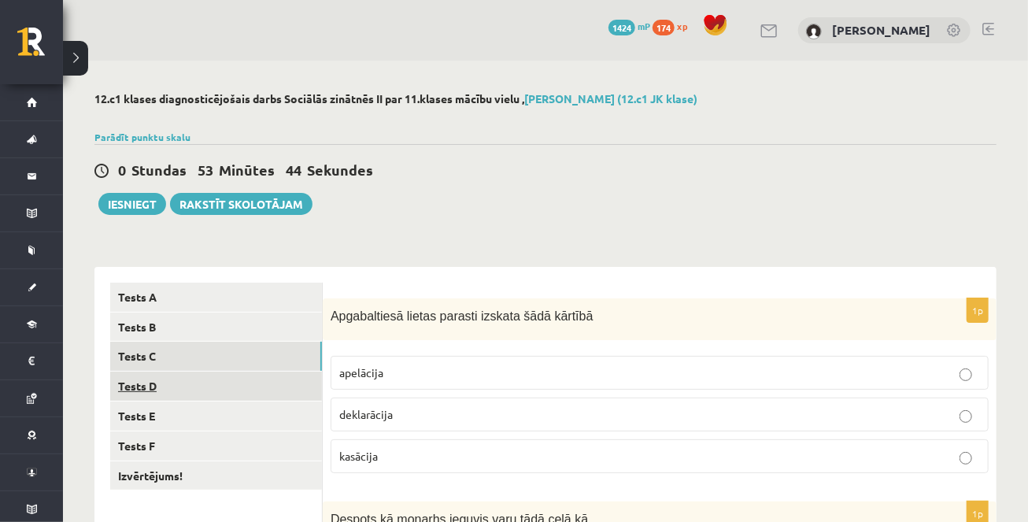
click at [245, 394] on link "Tests D" at bounding box center [216, 386] width 212 height 29
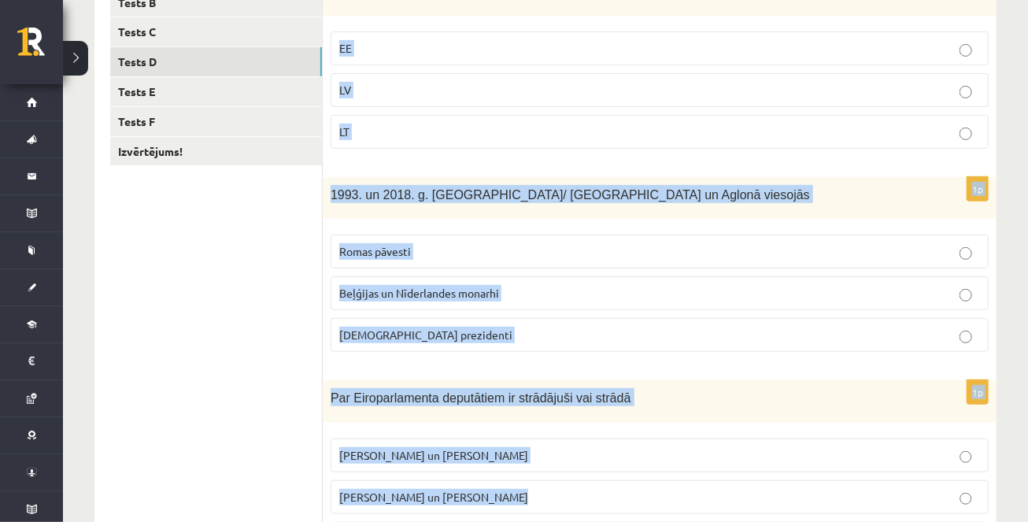
scroll to position [357, 0]
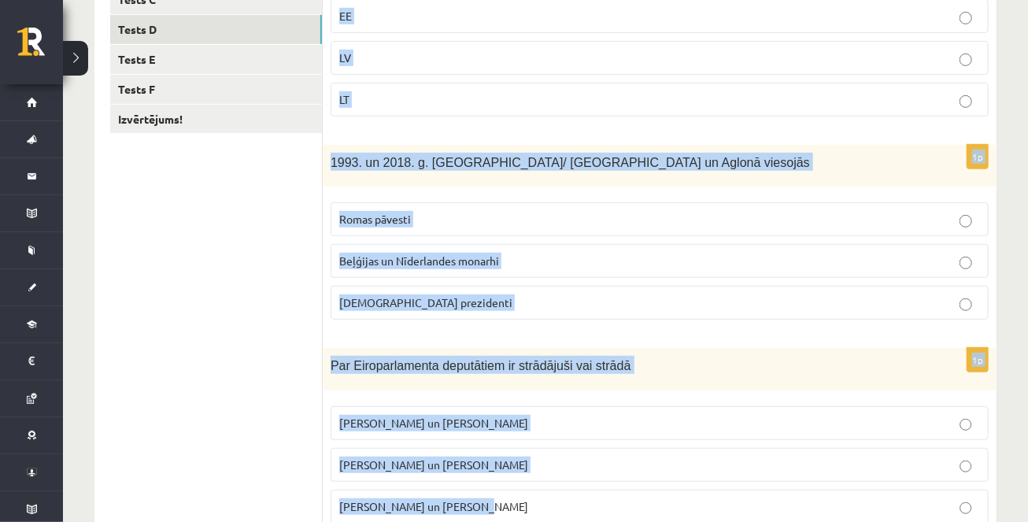
drag, startPoint x: 331, startPoint y: 157, endPoint x: 431, endPoint y: 525, distance: 381.0
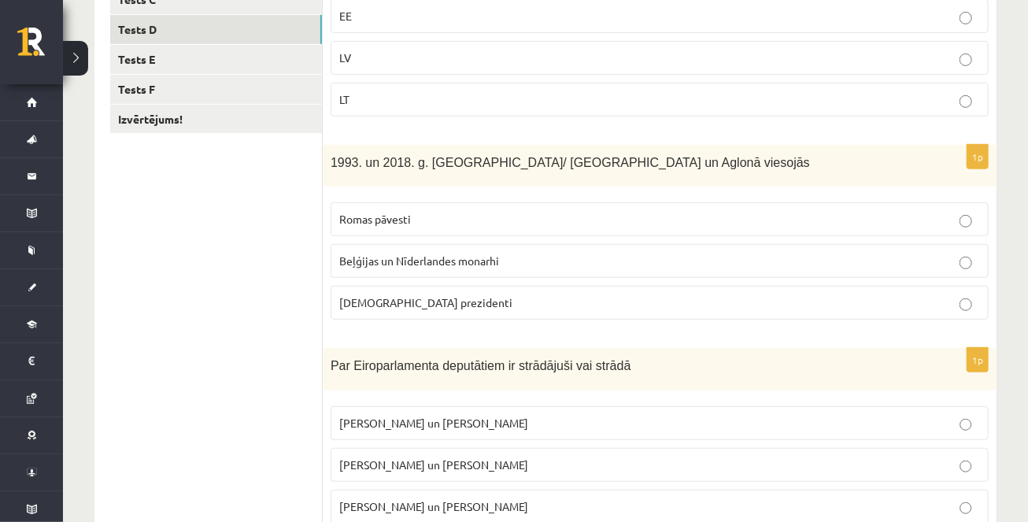
click at [253, 443] on ul "Tests A Tests B Tests C Tests D Tests E Tests F Izvērtējums!" at bounding box center [216, 434] width 213 height 1016
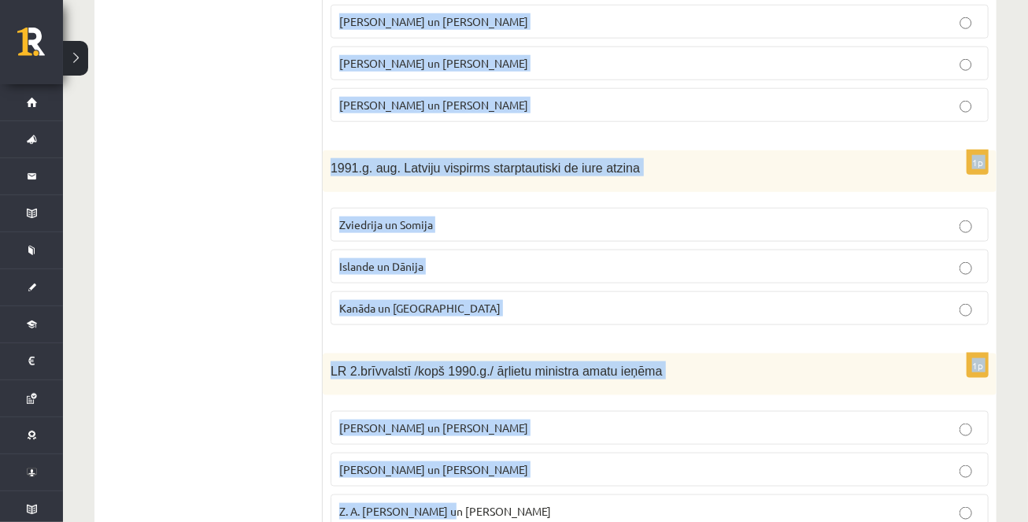
scroll to position [821, 0]
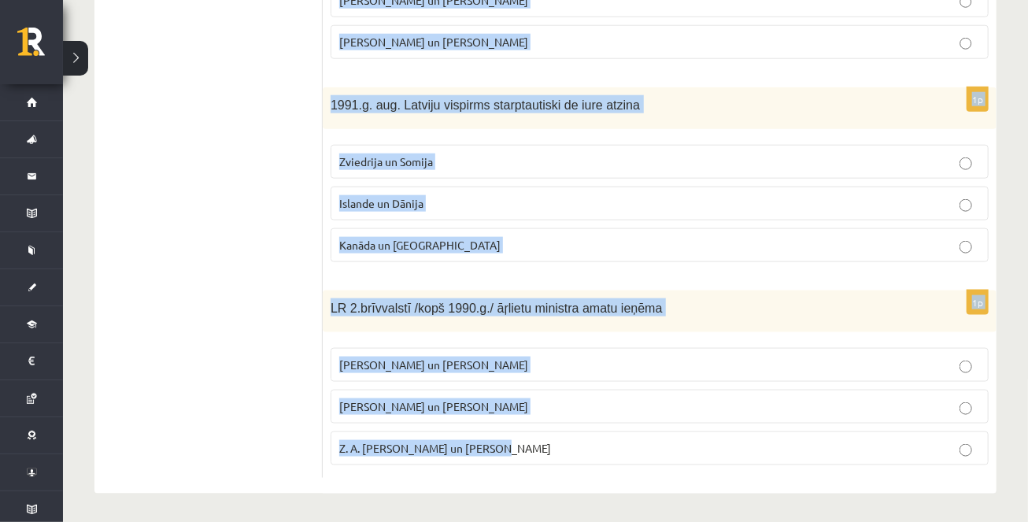
drag, startPoint x: 332, startPoint y: 252, endPoint x: 442, endPoint y: 476, distance: 250.0
copy form "Kurā no 3 Baltijas valstīm v. prezidentam ir īsākais pilnvaru termiņš ? EE LV L…"
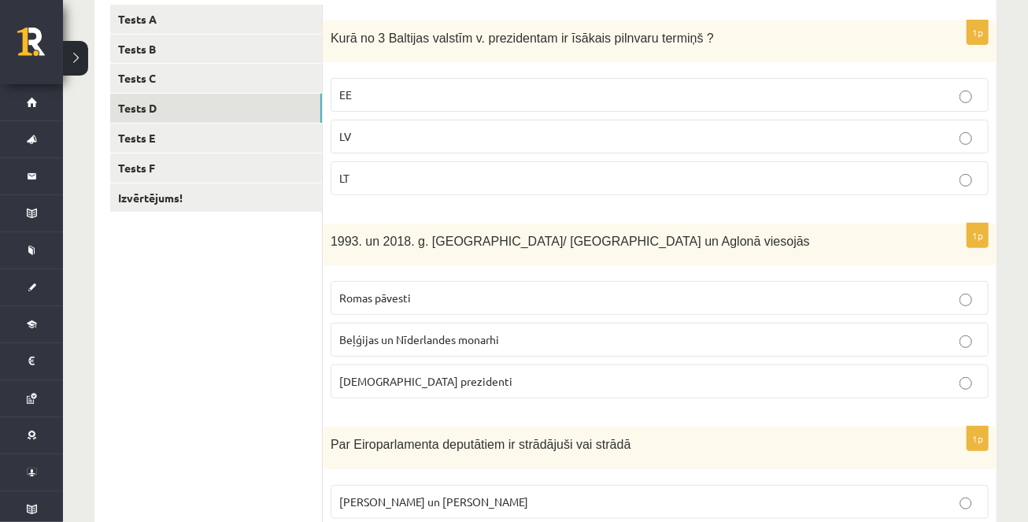
scroll to position [0, 0]
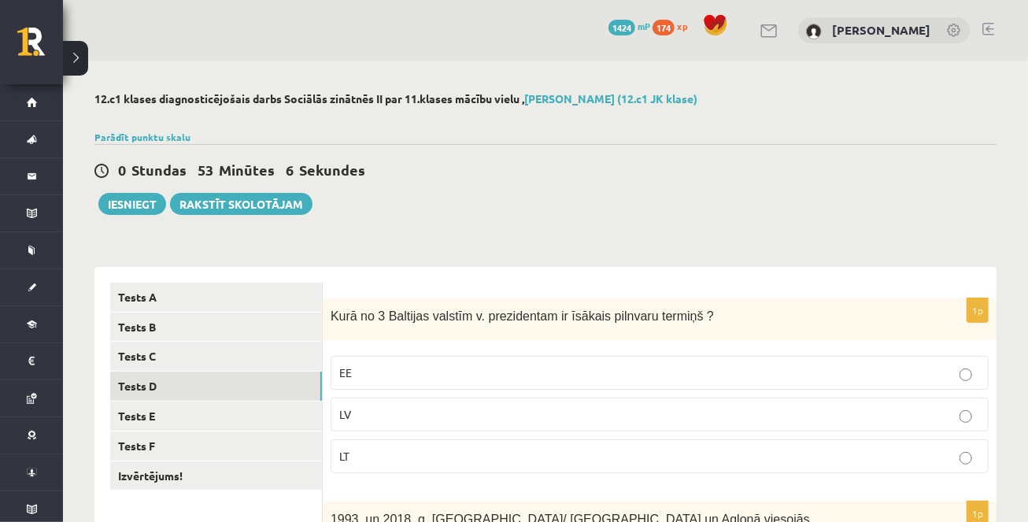
click at [451, 424] on label "LV" at bounding box center [660, 415] width 658 height 34
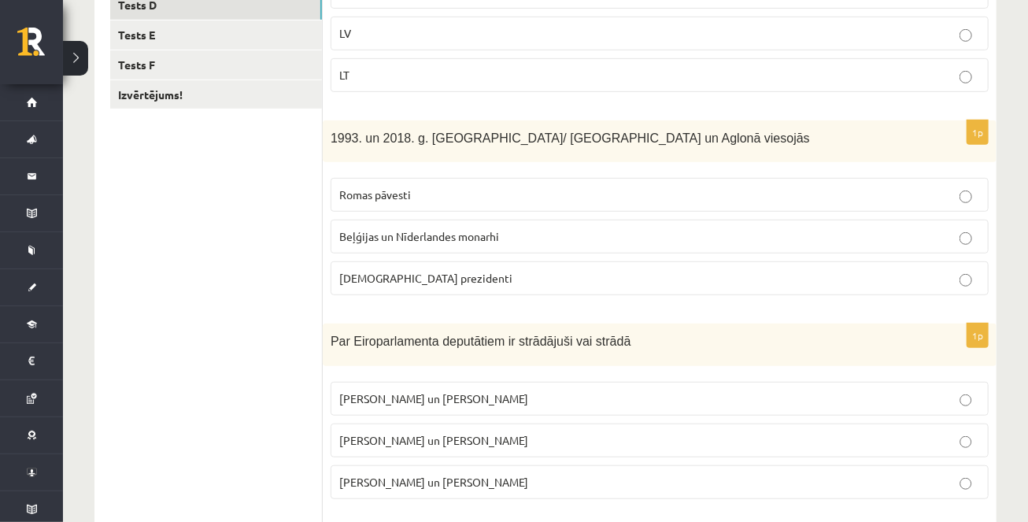
scroll to position [390, 0]
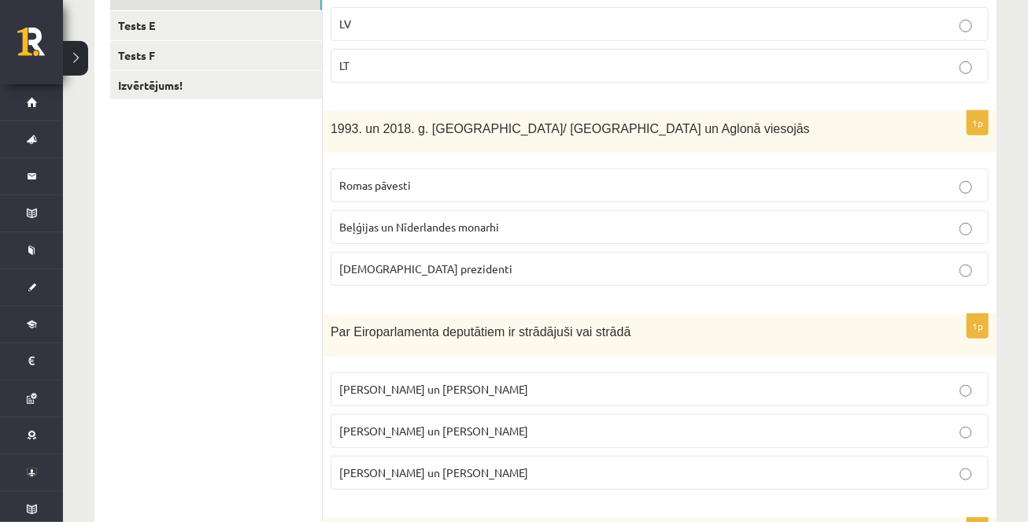
click at [394, 187] on span "Romas pāvesti" at bounding box center [375, 185] width 72 height 14
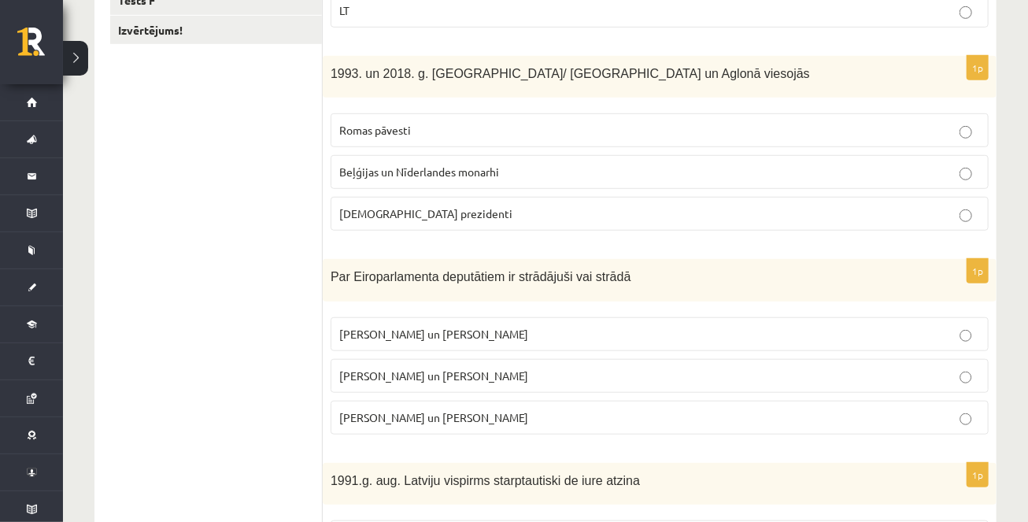
scroll to position [525, 0]
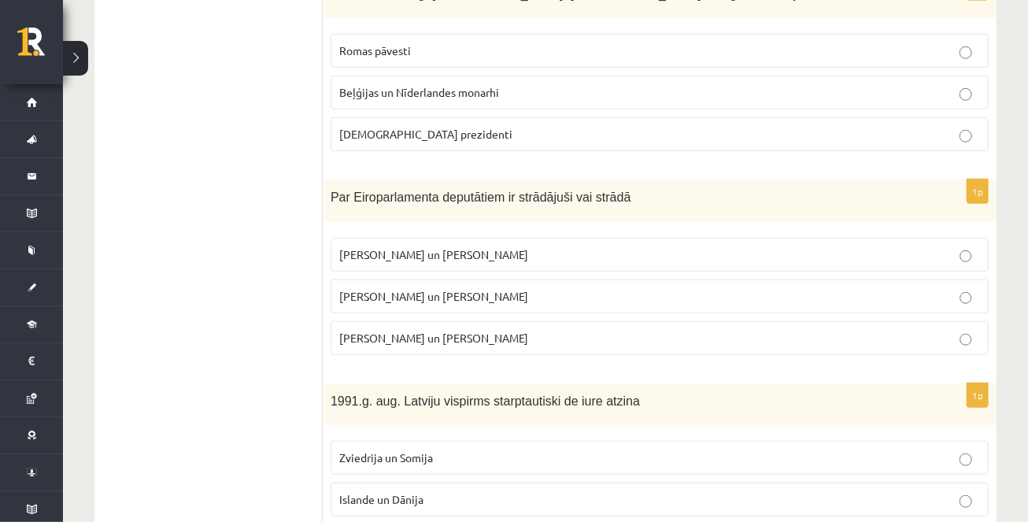
click at [393, 288] on p "[PERSON_NAME] un [PERSON_NAME]" at bounding box center [659, 296] width 641 height 17
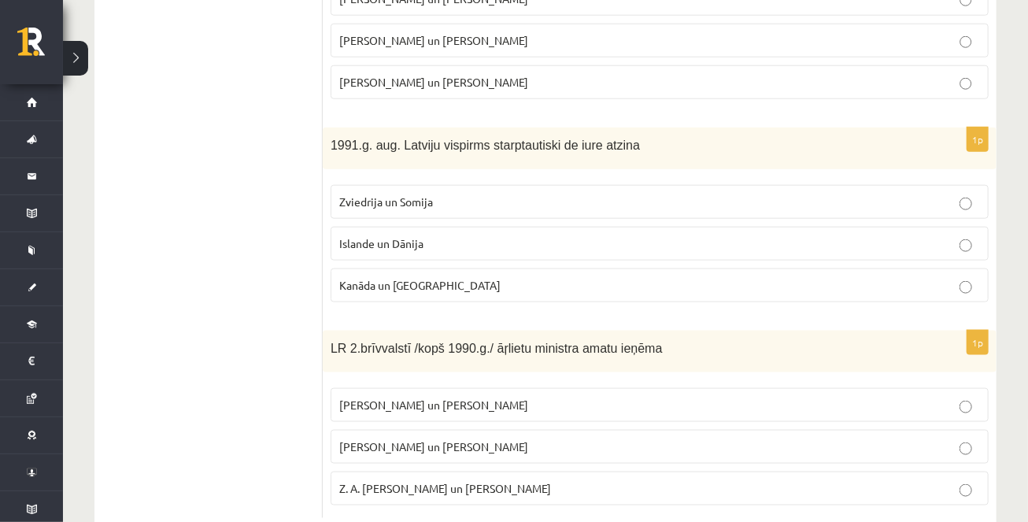
scroll to position [821, 0]
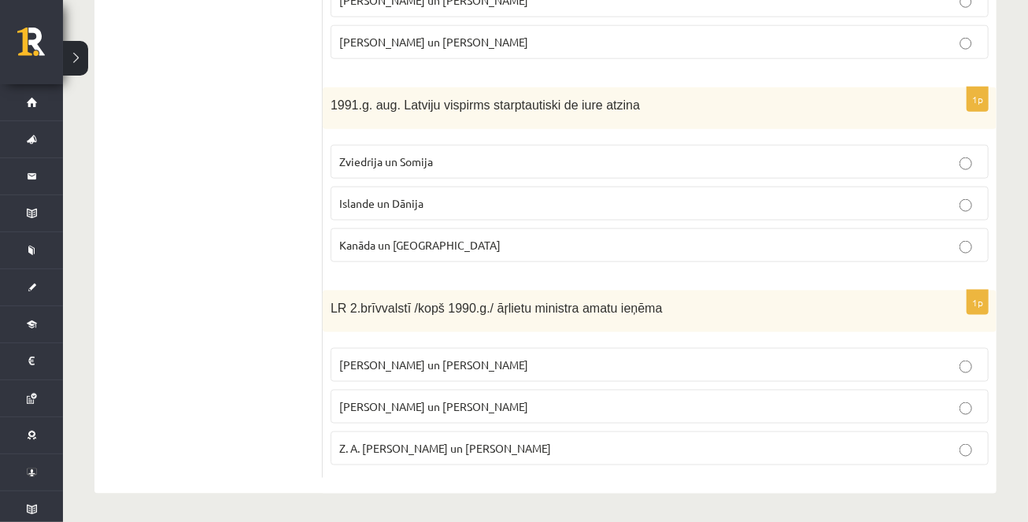
click at [358, 201] on span "Islande un Dānija" at bounding box center [381, 203] width 84 height 14
click at [428, 408] on span "[PERSON_NAME] un [PERSON_NAME]" at bounding box center [433, 406] width 189 height 14
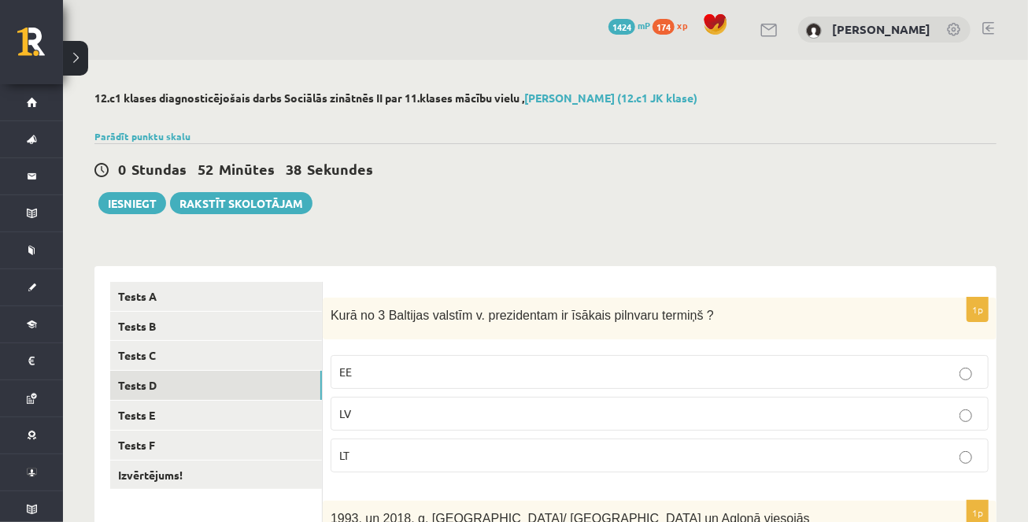
scroll to position [0, 0]
click at [226, 414] on link "Tests E" at bounding box center [216, 415] width 212 height 29
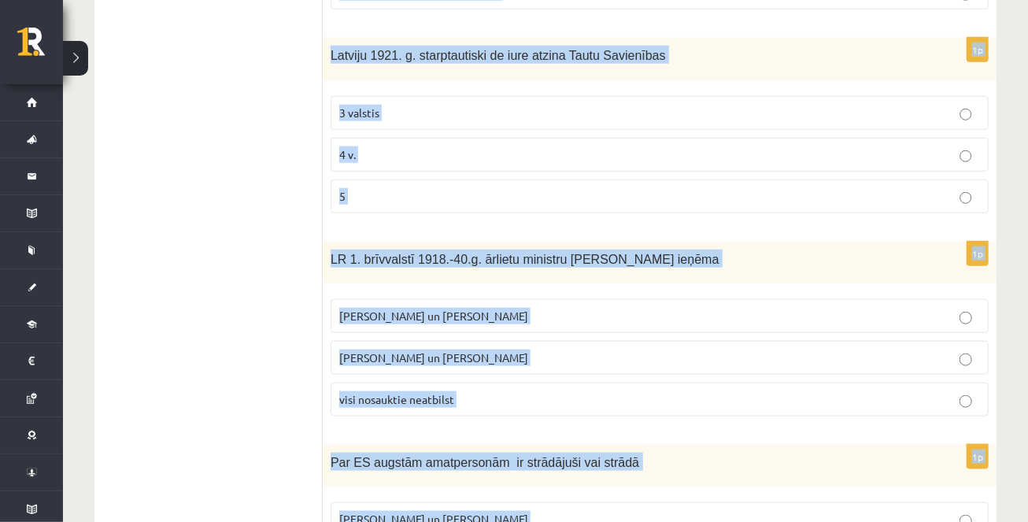
scroll to position [821, 0]
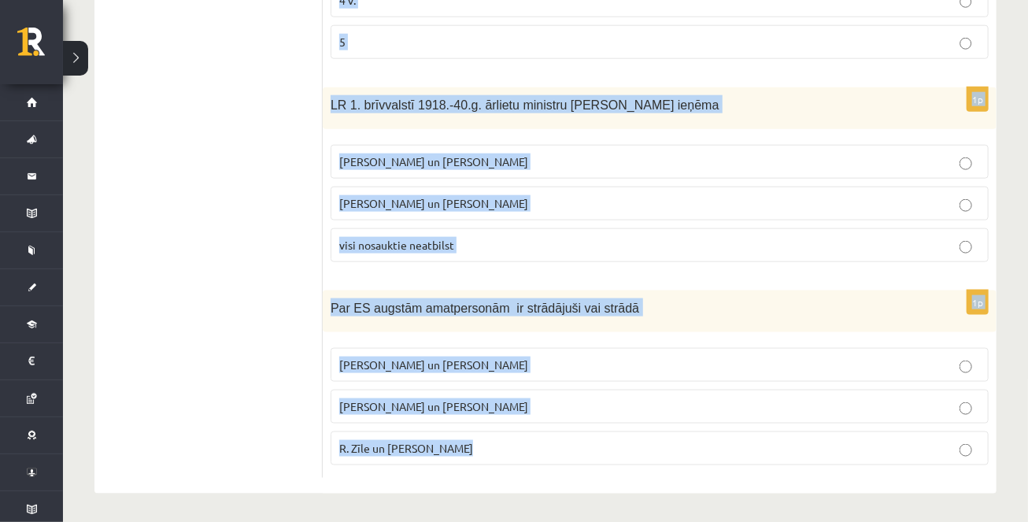
drag, startPoint x: 331, startPoint y: 204, endPoint x: 475, endPoint y: 491, distance: 321.8
copy form "S. Kalniete un V. Dombrovskis ir strādājuši vai strādā tādās starptautiskās str…"
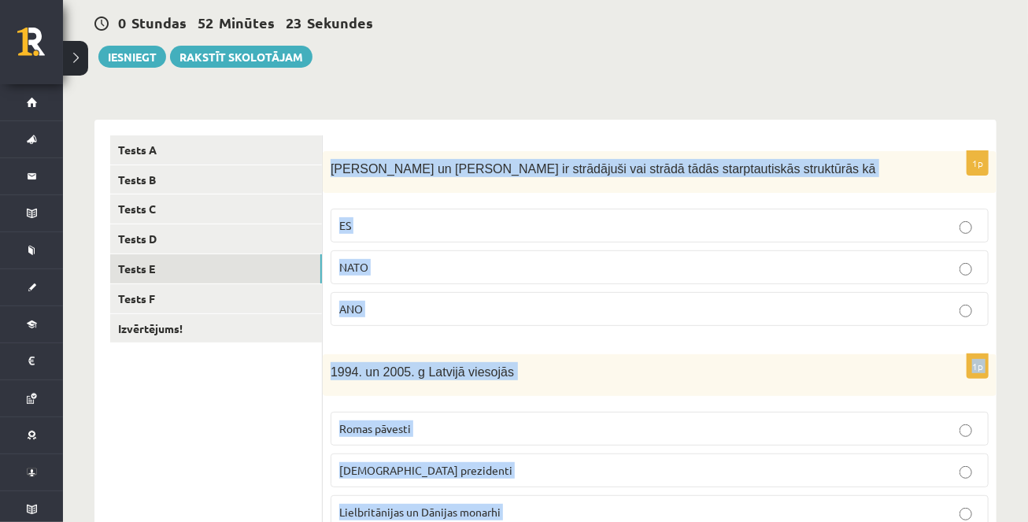
scroll to position [0, 0]
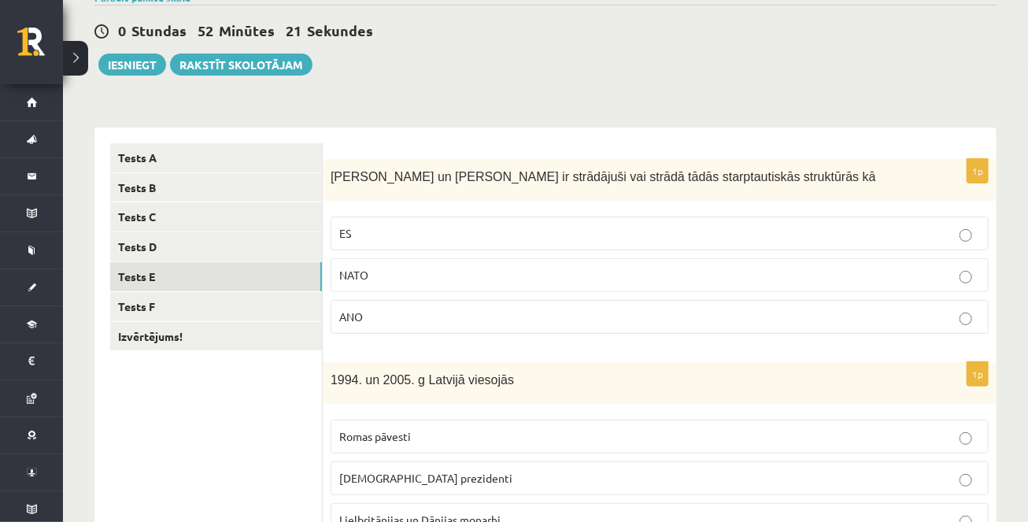
click at [572, 230] on p "ES" at bounding box center [659, 233] width 641 height 17
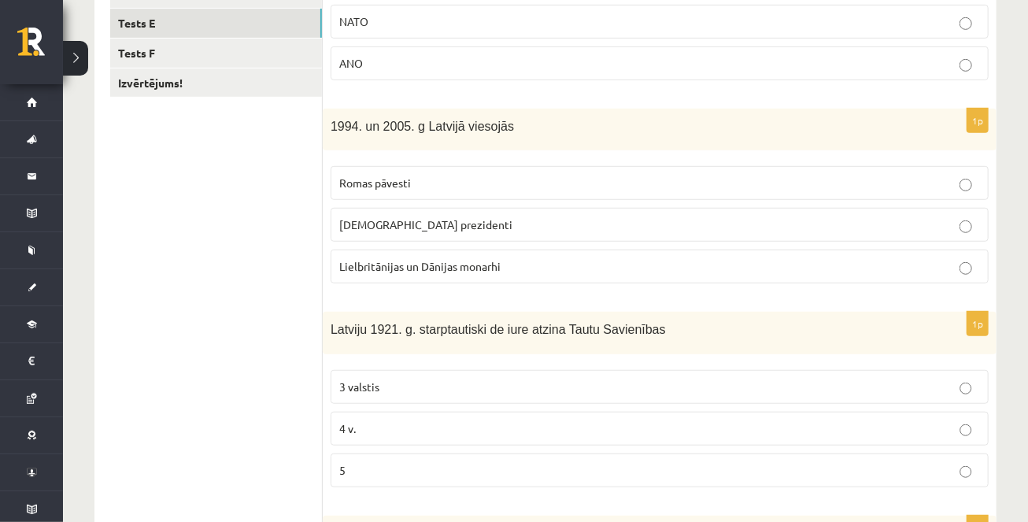
scroll to position [416, 0]
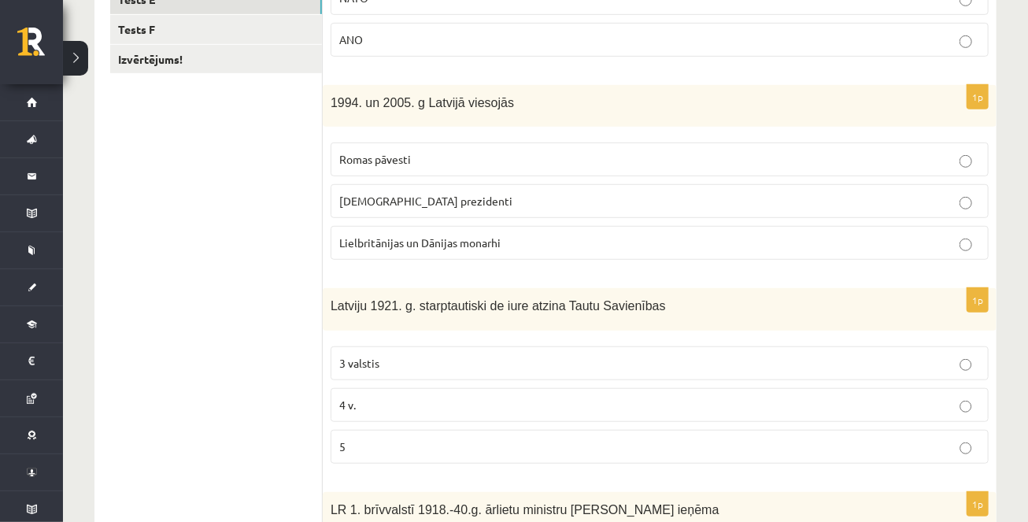
click at [371, 200] on span "[DEMOGRAPHIC_DATA] prezidenti" at bounding box center [425, 201] width 173 height 14
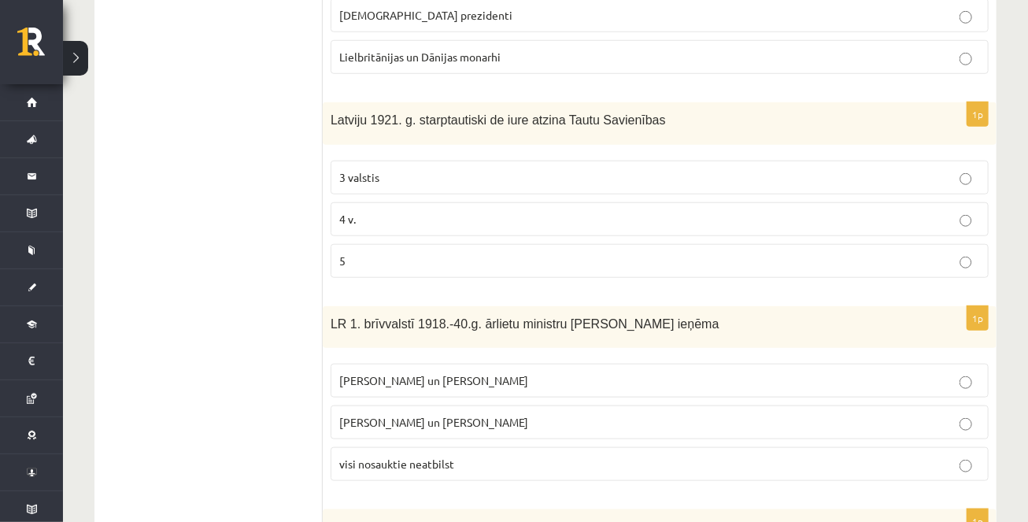
scroll to position [605, 0]
click at [405, 261] on p "5" at bounding box center [659, 258] width 641 height 17
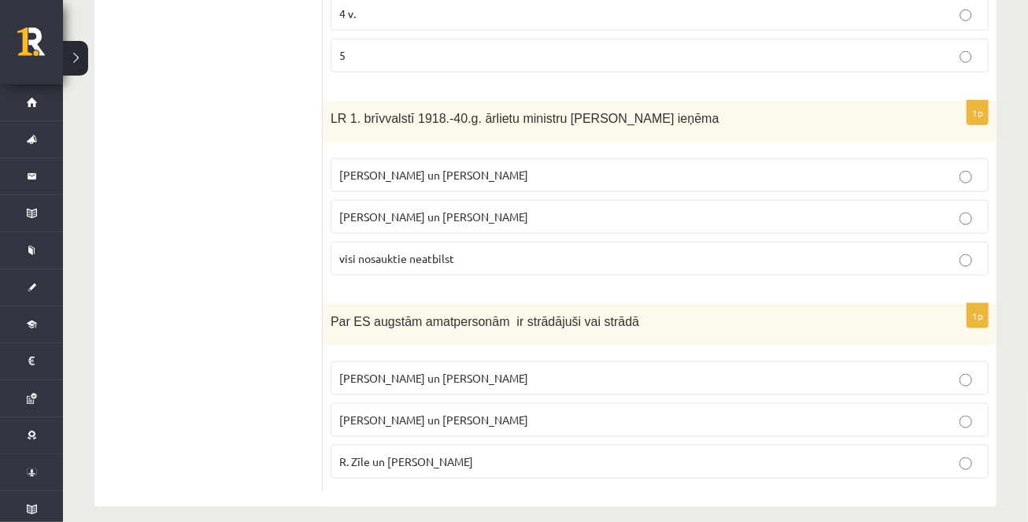
scroll to position [821, 0]
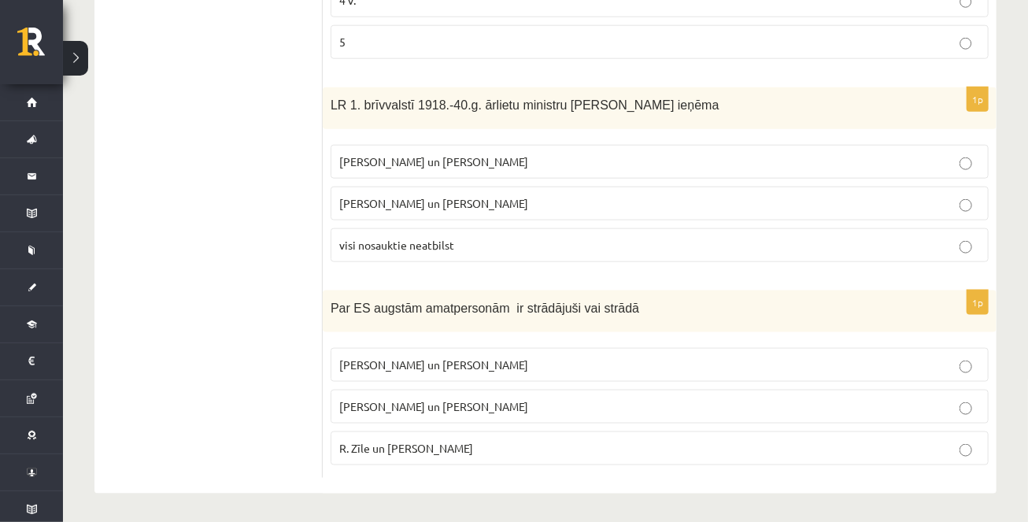
click at [367, 157] on span "[PERSON_NAME] un [PERSON_NAME]" at bounding box center [433, 161] width 189 height 14
click at [406, 446] on span "R. Zīle un [PERSON_NAME]" at bounding box center [406, 448] width 134 height 14
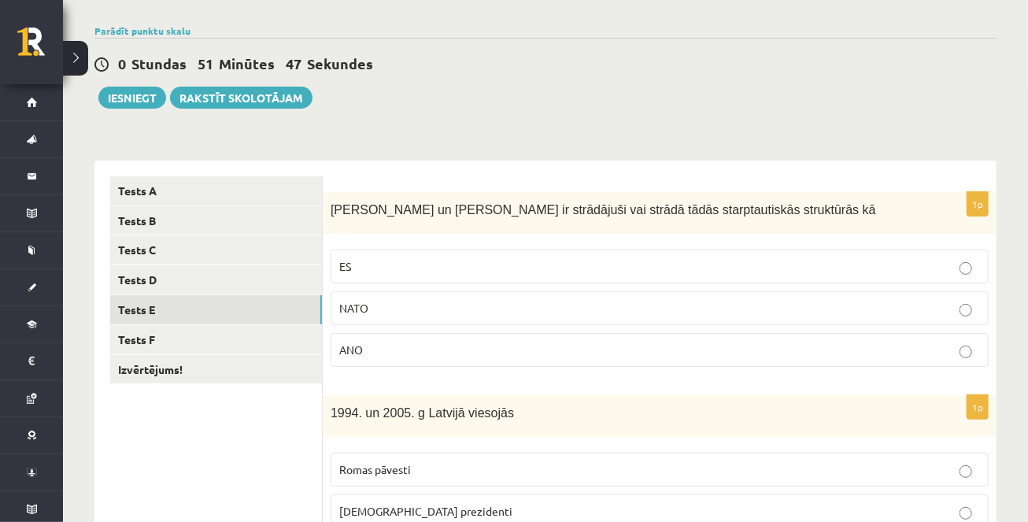
scroll to position [39, 0]
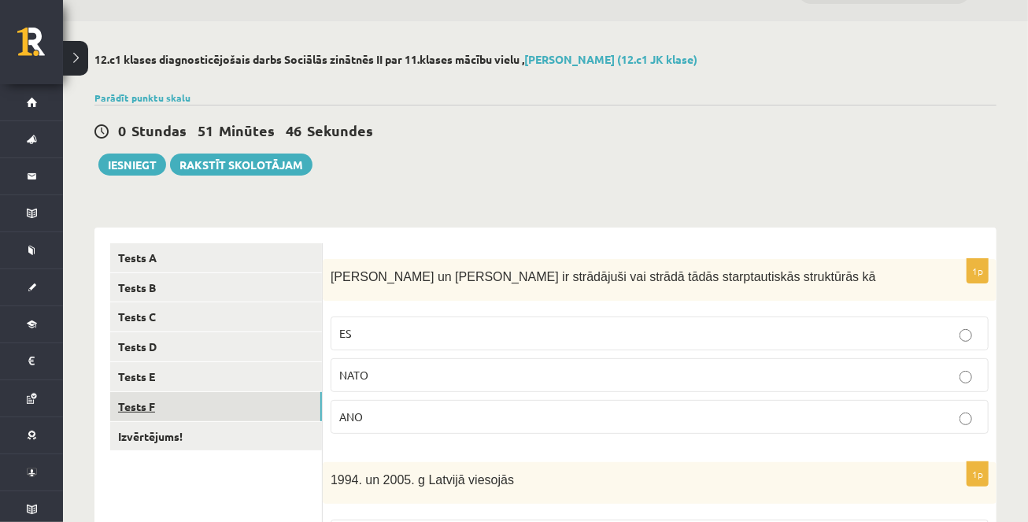
click at [255, 394] on link "Tests F" at bounding box center [216, 406] width 212 height 29
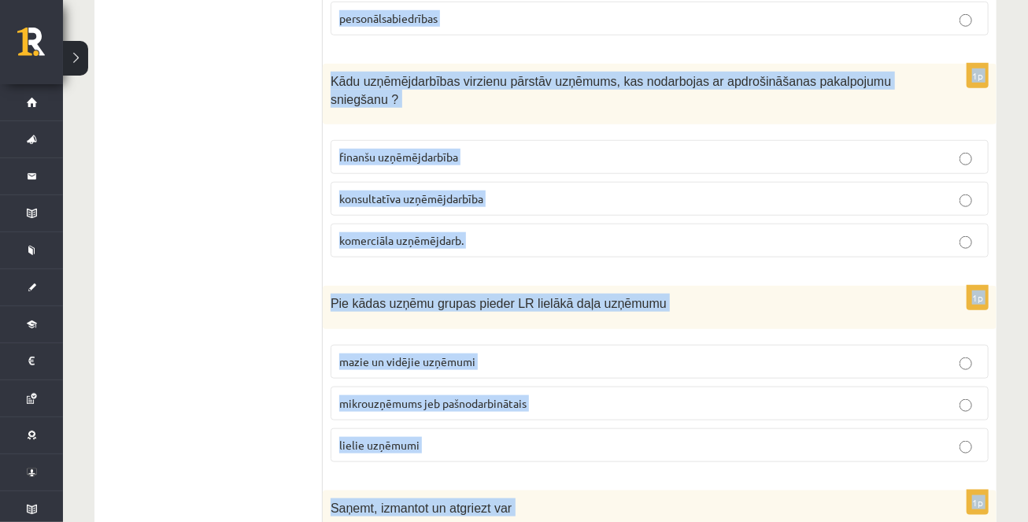
scroll to position [844, 0]
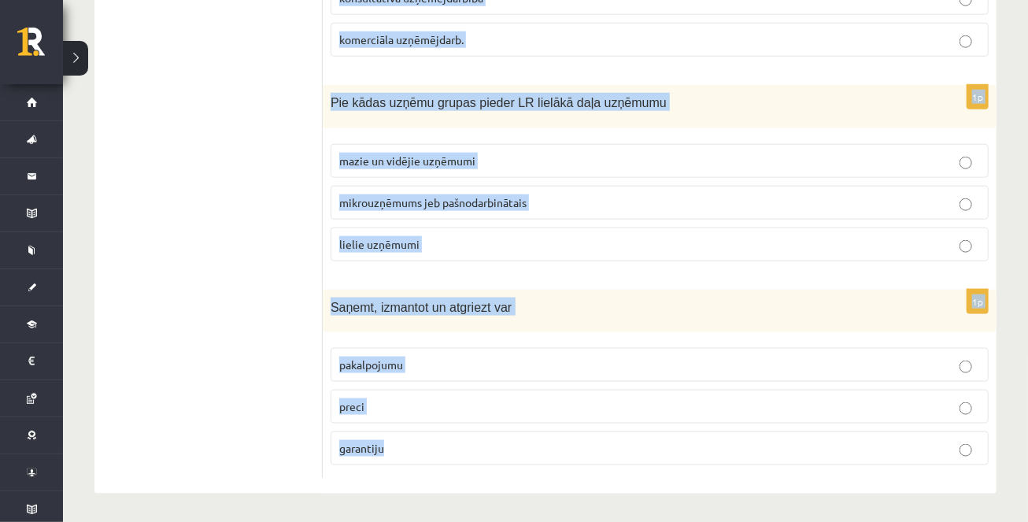
drag, startPoint x: 330, startPoint y: 272, endPoint x: 454, endPoint y: 500, distance: 259.3
copy form "SIA dibinātājs atbild un riskē ar savu peļņas daļu visu savu īpašumu uzņēmumā i…"
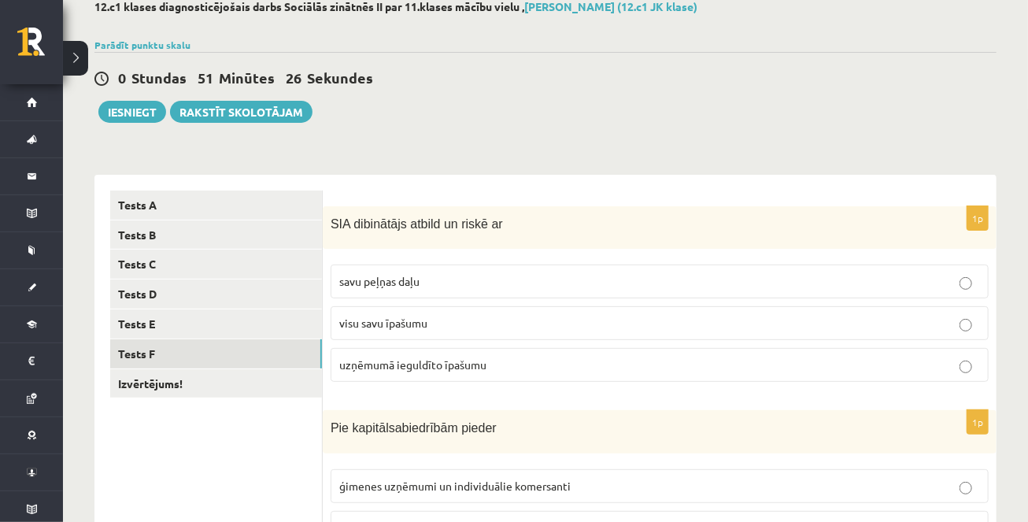
scroll to position [107, 0]
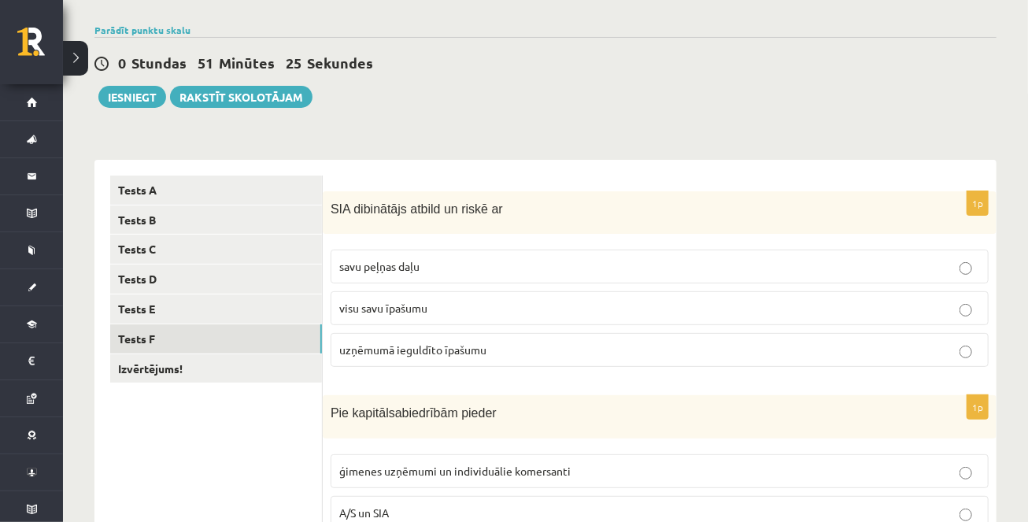
click at [439, 343] on span "uzņēmumā ieguldīto īpašumu" at bounding box center [412, 349] width 147 height 14
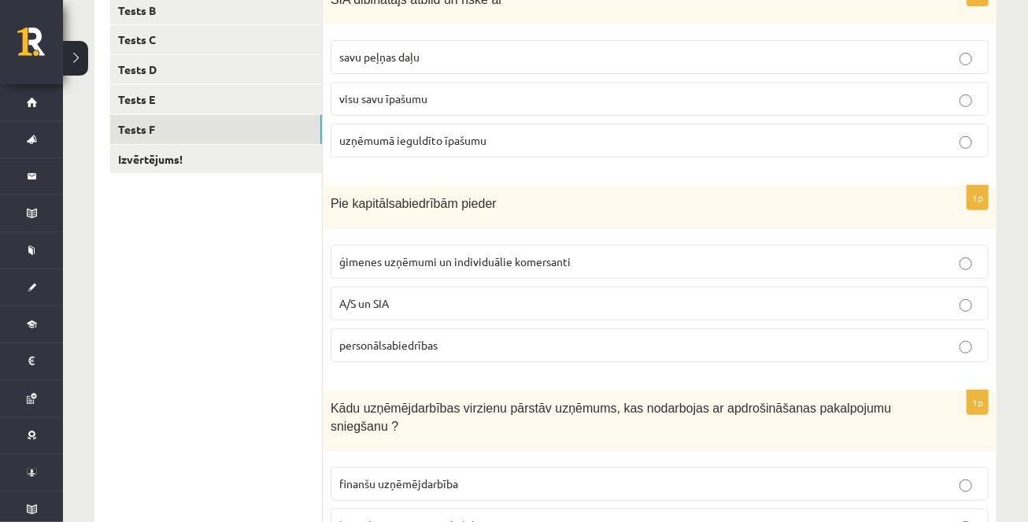
scroll to position [395, 0]
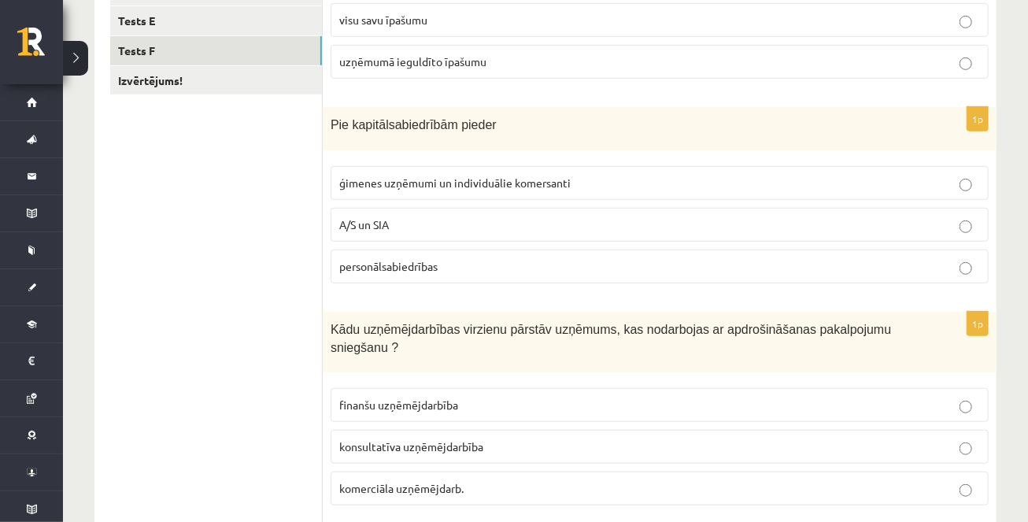
click at [395, 216] on p "A/S un SIA" at bounding box center [659, 224] width 641 height 17
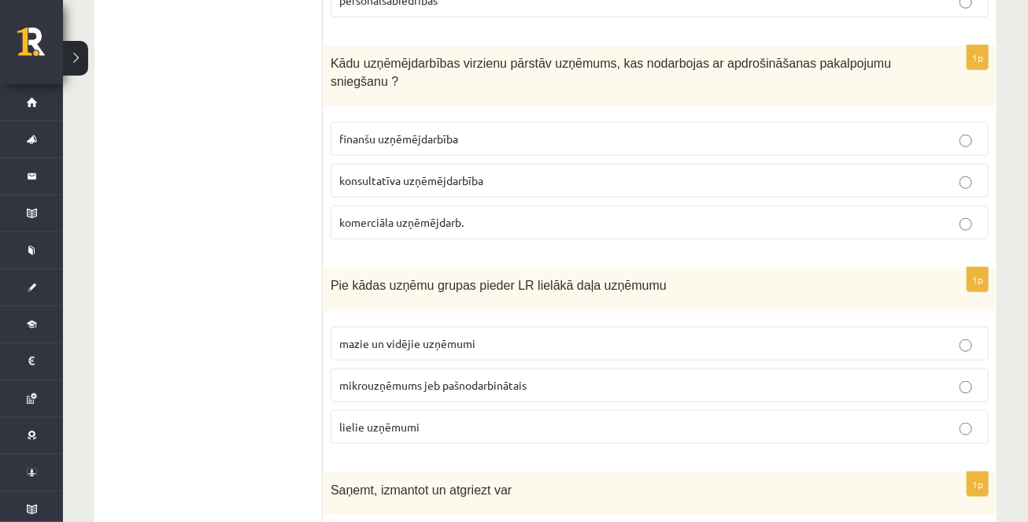
scroll to position [682, 0]
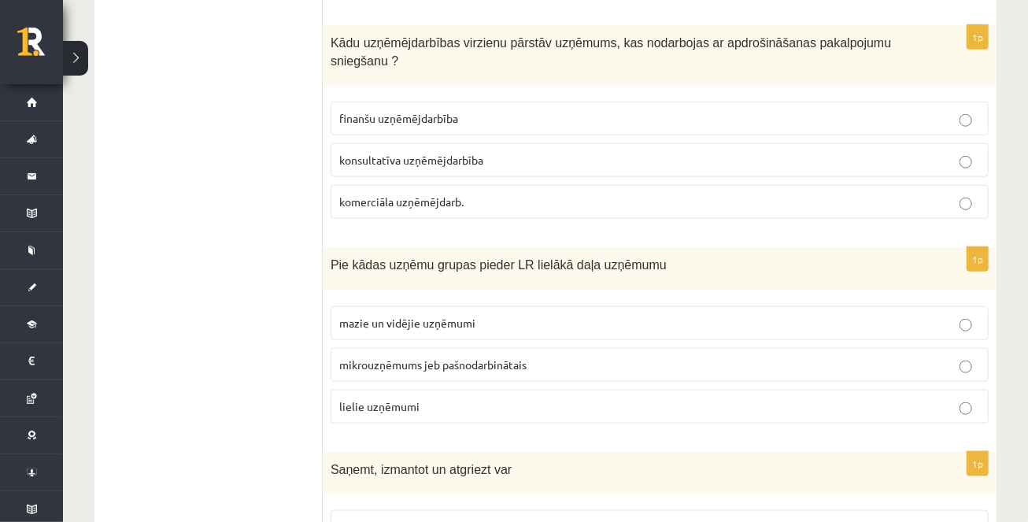
click at [387, 117] on span "finanšu uzņēmējdarbība" at bounding box center [398, 118] width 119 height 14
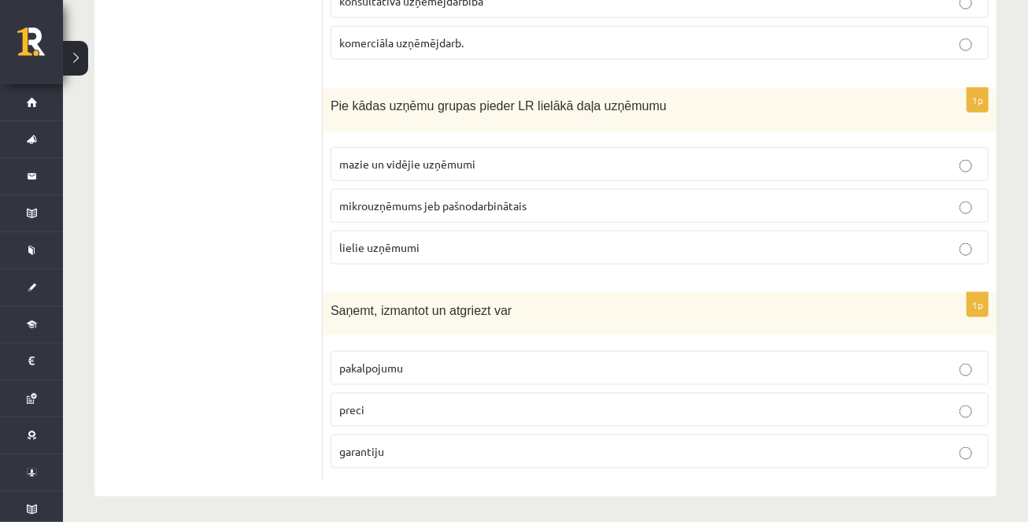
scroll to position [844, 0]
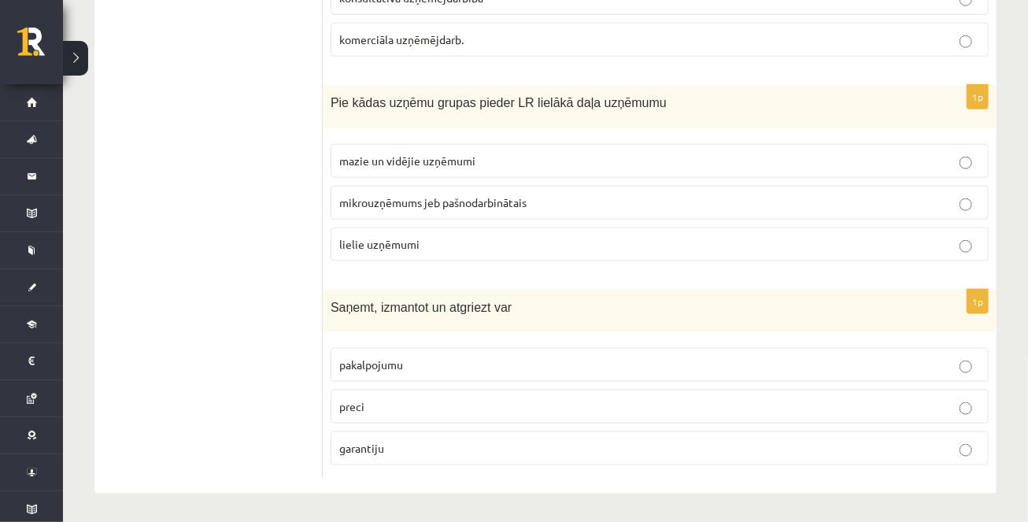
click at [365, 164] on span "mazie un vidējie uzņēmumi" at bounding box center [407, 161] width 136 height 14
click at [404, 402] on p "preci" at bounding box center [659, 406] width 641 height 17
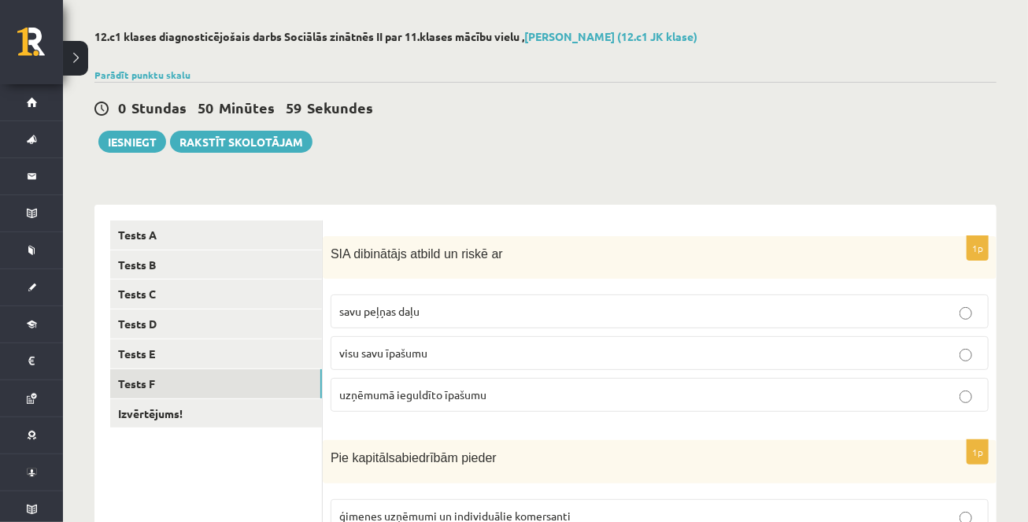
scroll to position [37, 0]
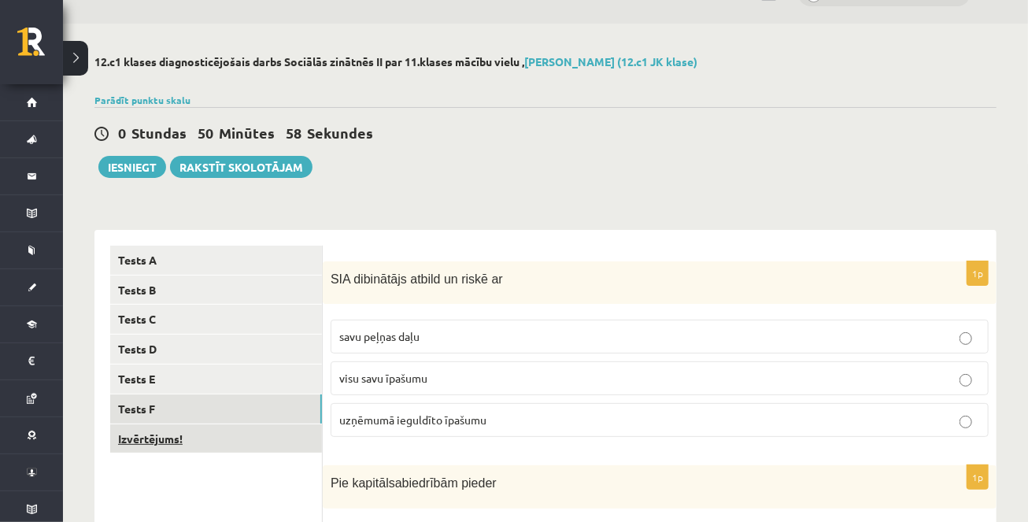
click at [246, 438] on link "Izvērtējums!" at bounding box center [216, 438] width 212 height 29
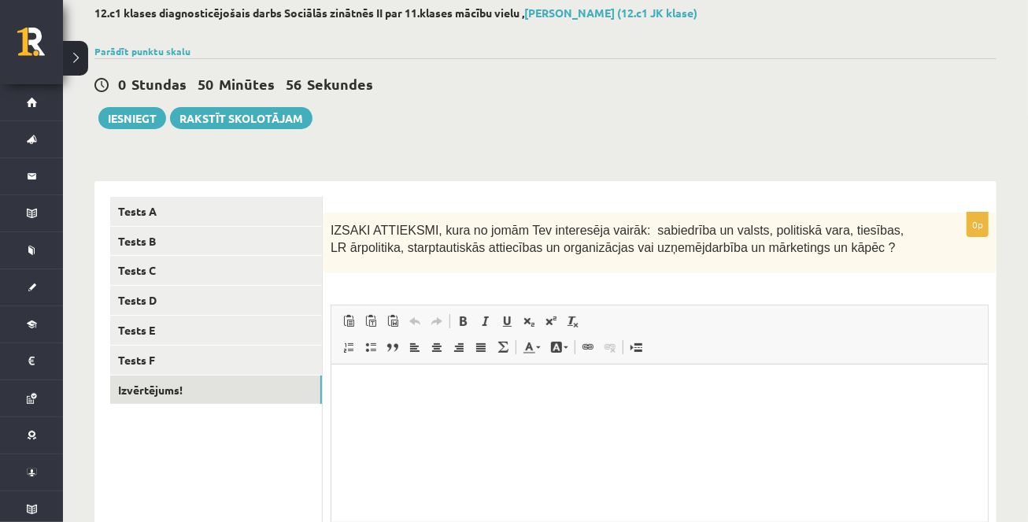
scroll to position [0, 0]
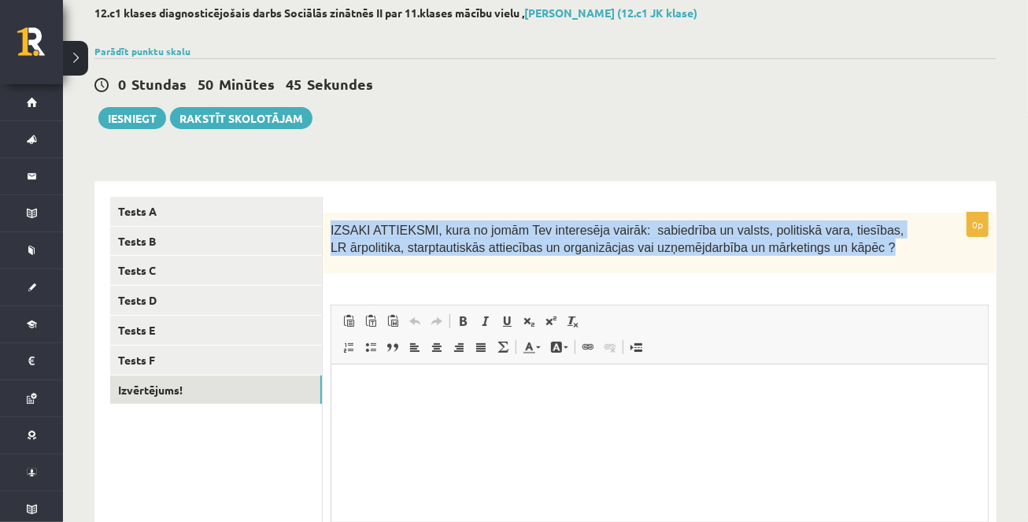
drag, startPoint x: 331, startPoint y: 226, endPoint x: 910, endPoint y: 246, distance: 579.8
click at [910, 248] on p "IZSAKI ATTIEKSMI, kura no jomām Tev interesēja vairāk: sabiedrība un valsts, po…" at bounding box center [620, 237] width 579 height 35
copy span "IZSAKI ATTIEKSMI, kura no jomām Tev interesēja vairāk: sabiedrība un valsts, po…"
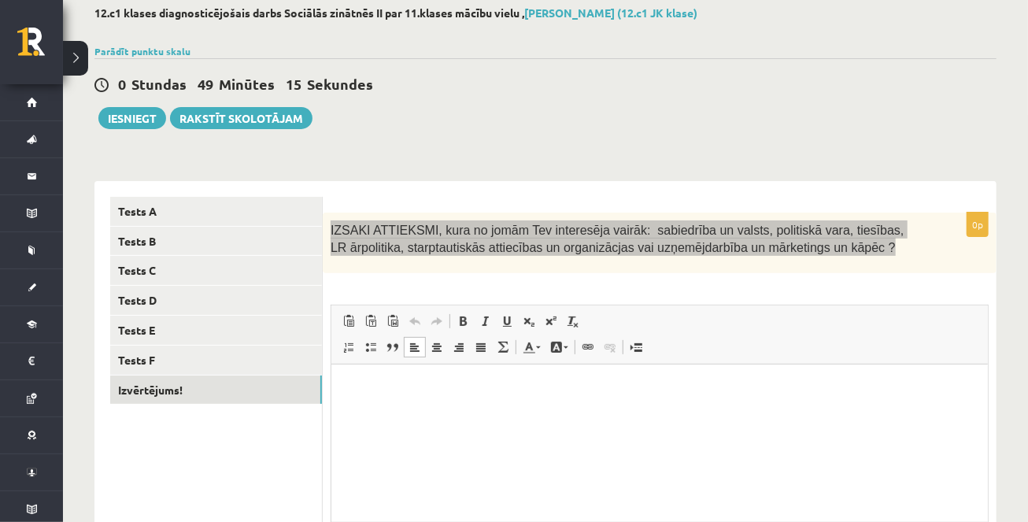
click at [390, 400] on html at bounding box center [659, 388] width 657 height 48
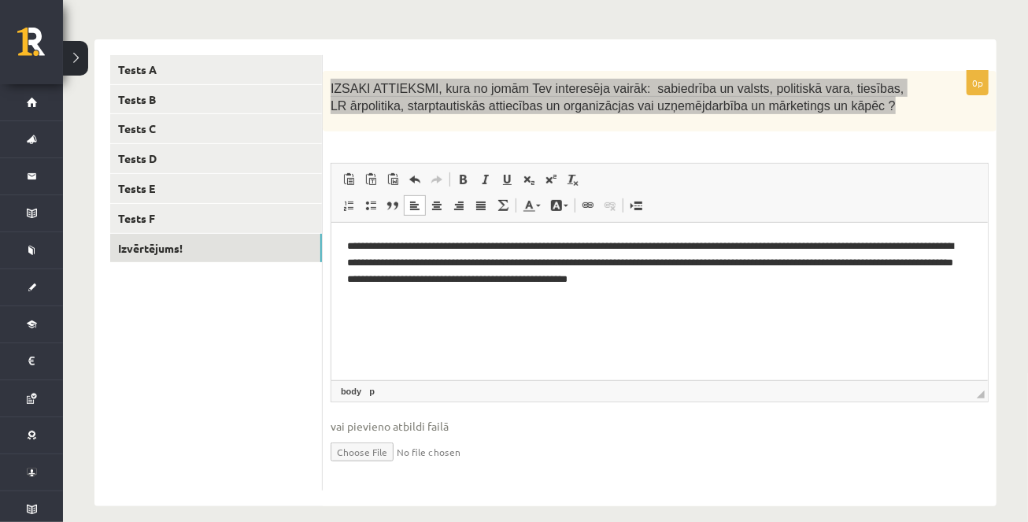
scroll to position [233, 0]
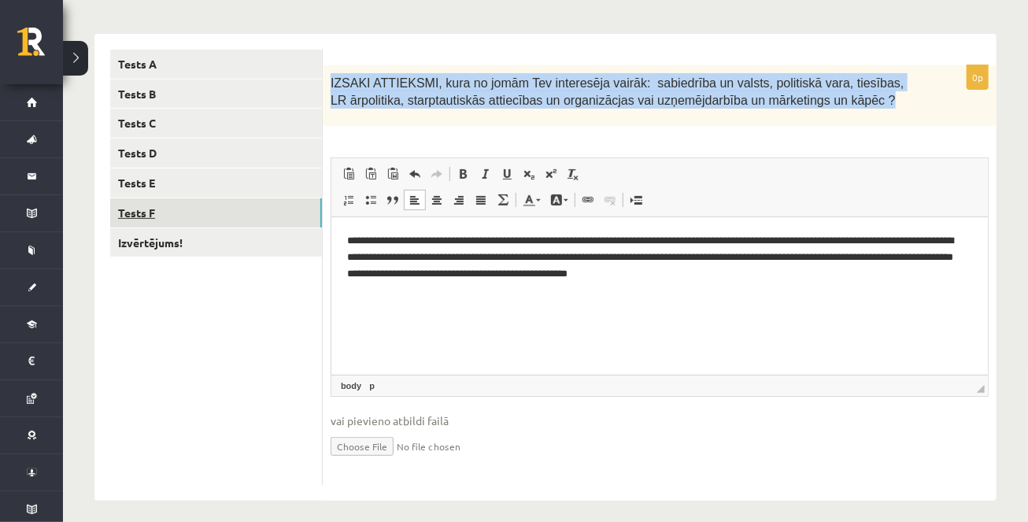
click at [231, 202] on link "Tests F" at bounding box center [216, 212] width 212 height 29
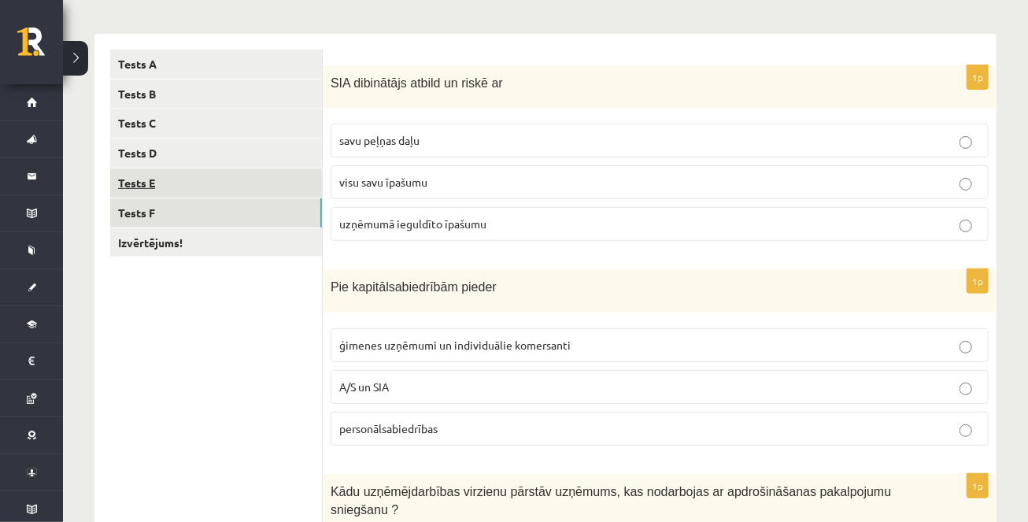
click at [231, 182] on link "Tests E" at bounding box center [216, 182] width 212 height 29
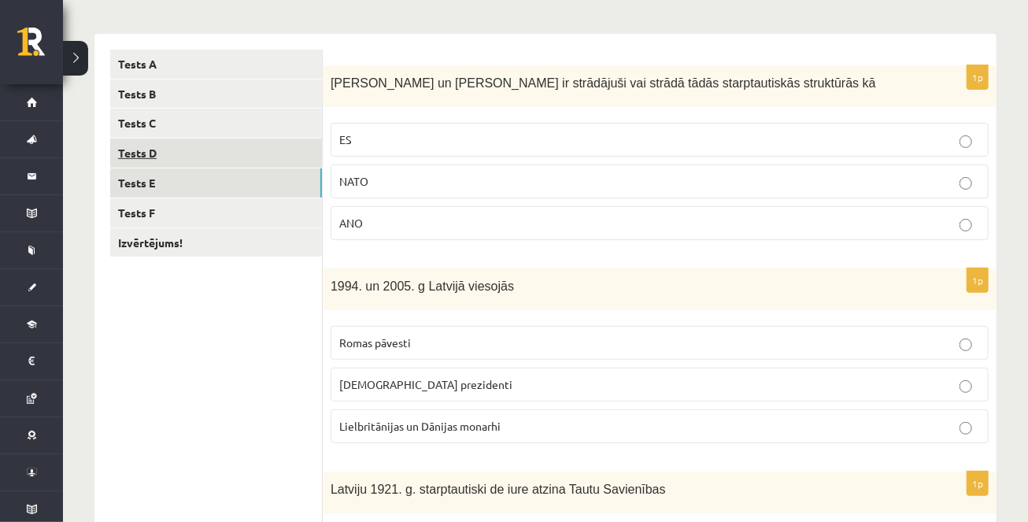
click at [234, 155] on link "Tests D" at bounding box center [216, 153] width 212 height 29
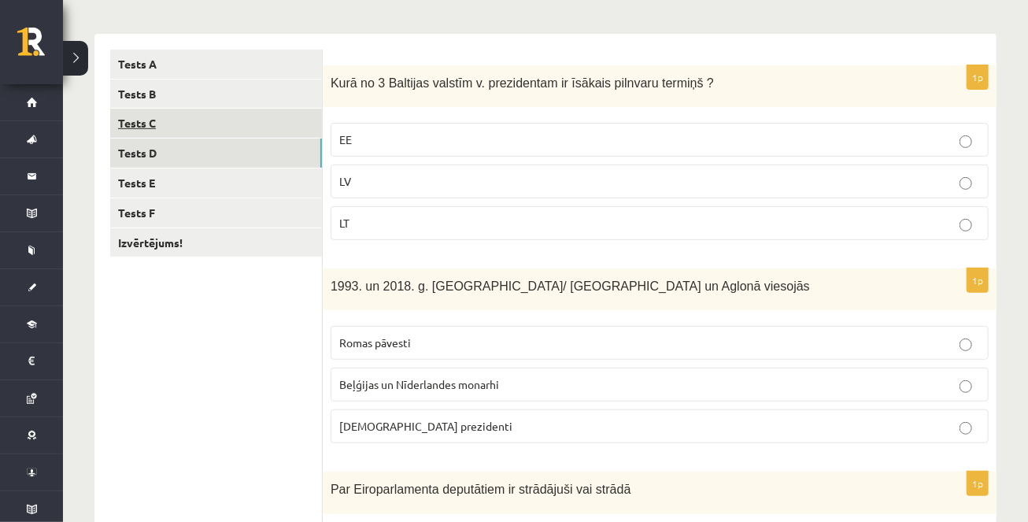
click at [231, 131] on link "Tests C" at bounding box center [216, 123] width 212 height 29
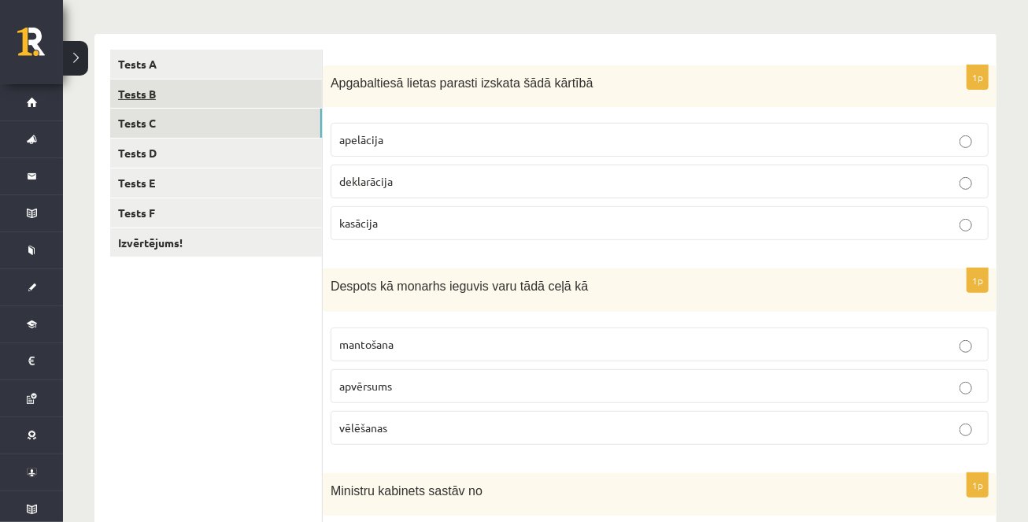
click at [231, 96] on link "Tests B" at bounding box center [216, 94] width 212 height 29
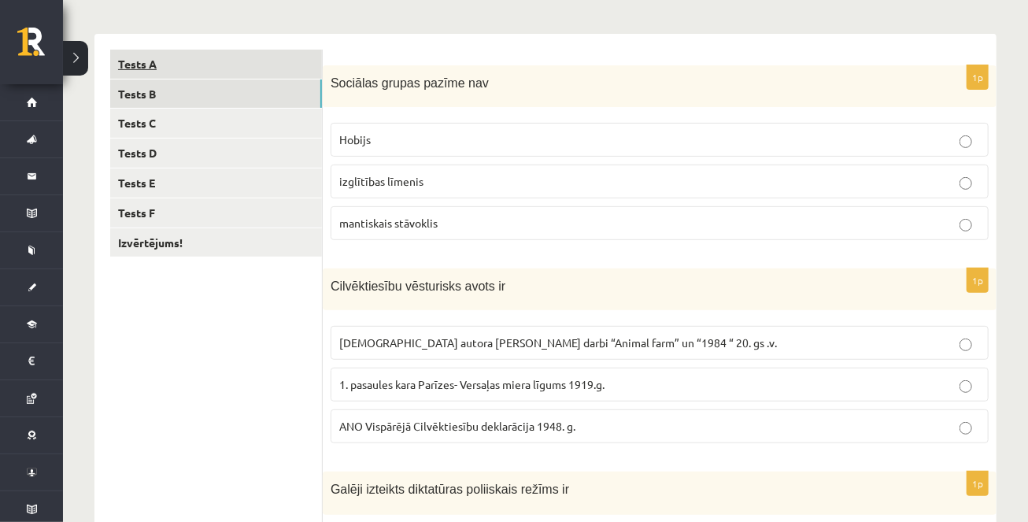
click at [235, 76] on link "Tests A" at bounding box center [216, 64] width 212 height 29
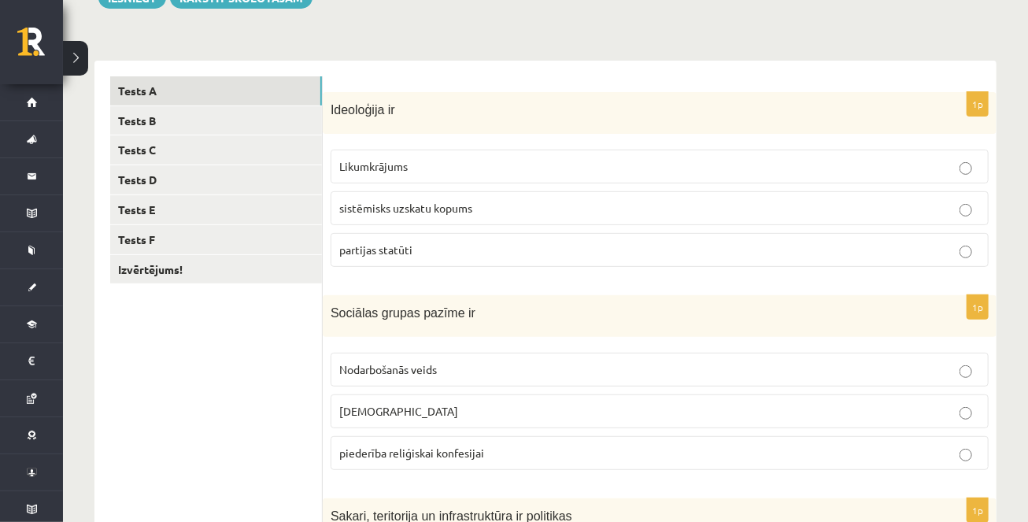
scroll to position [0, 0]
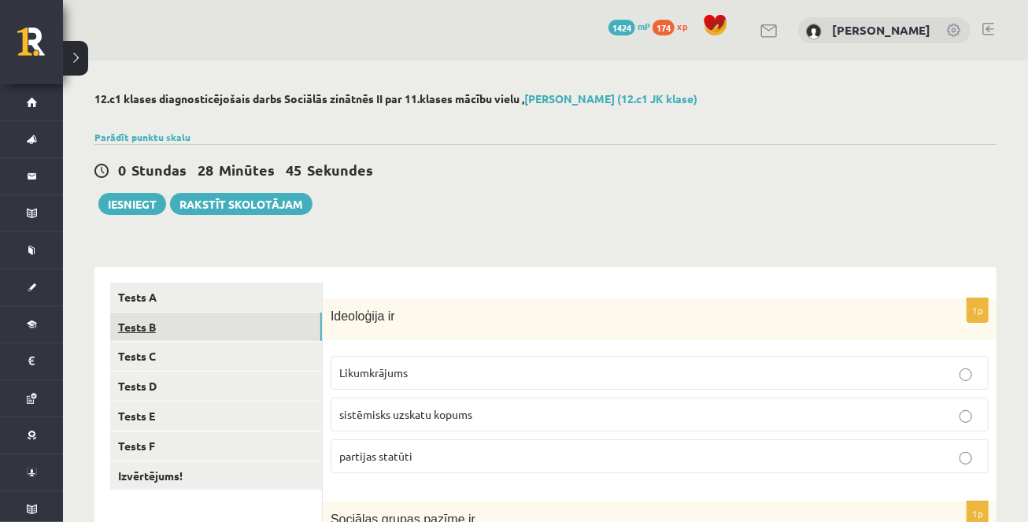
click at [283, 324] on link "Tests B" at bounding box center [216, 327] width 212 height 29
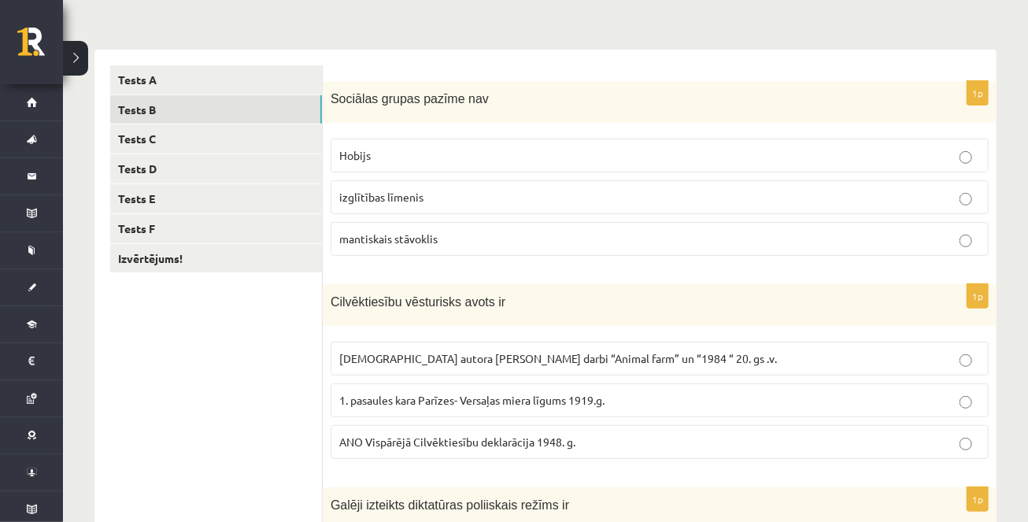
scroll to position [142, 0]
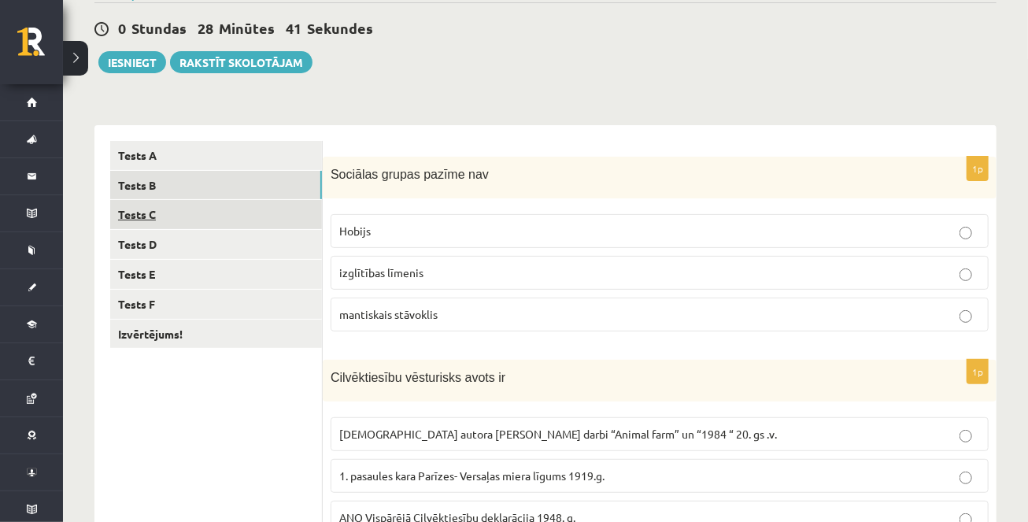
click at [266, 215] on link "Tests C" at bounding box center [216, 214] width 212 height 29
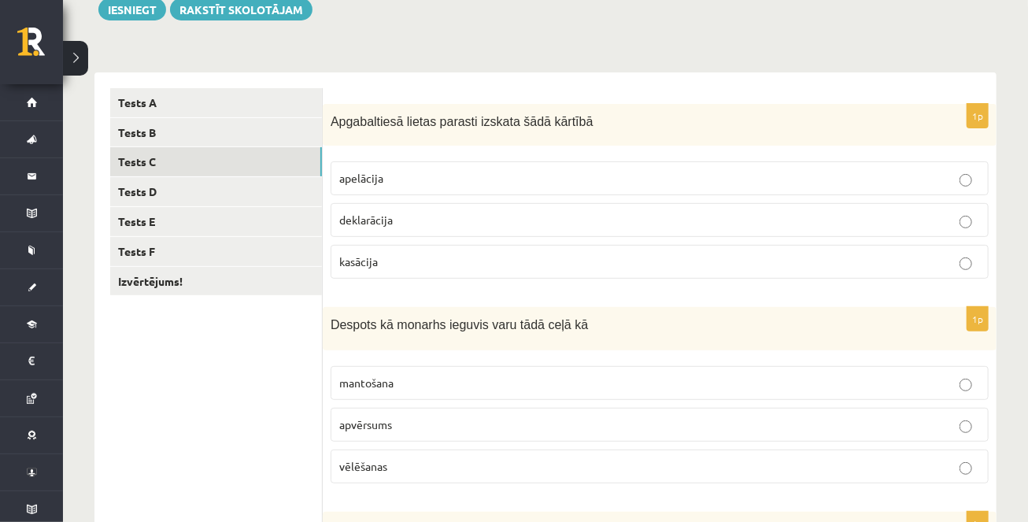
scroll to position [172, 0]
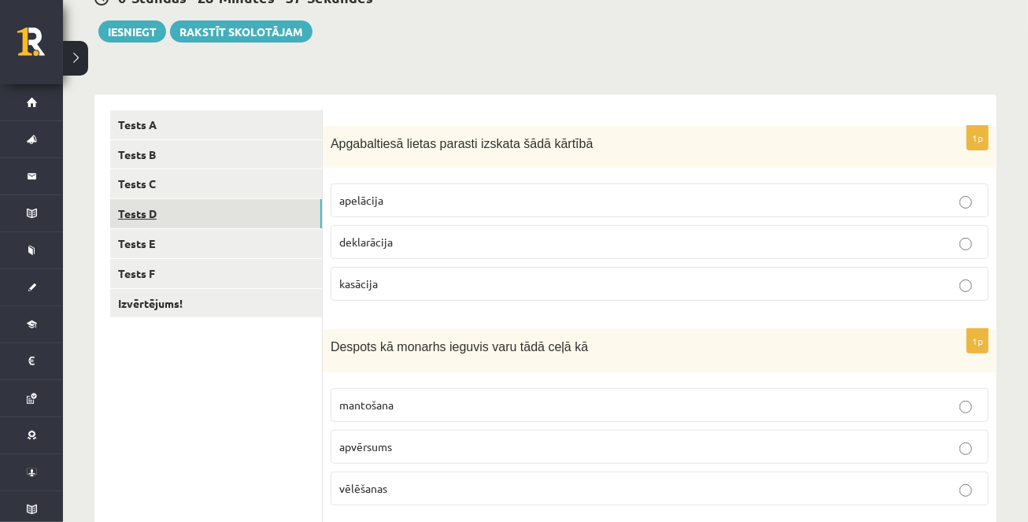
click at [269, 209] on link "Tests D" at bounding box center [216, 213] width 212 height 29
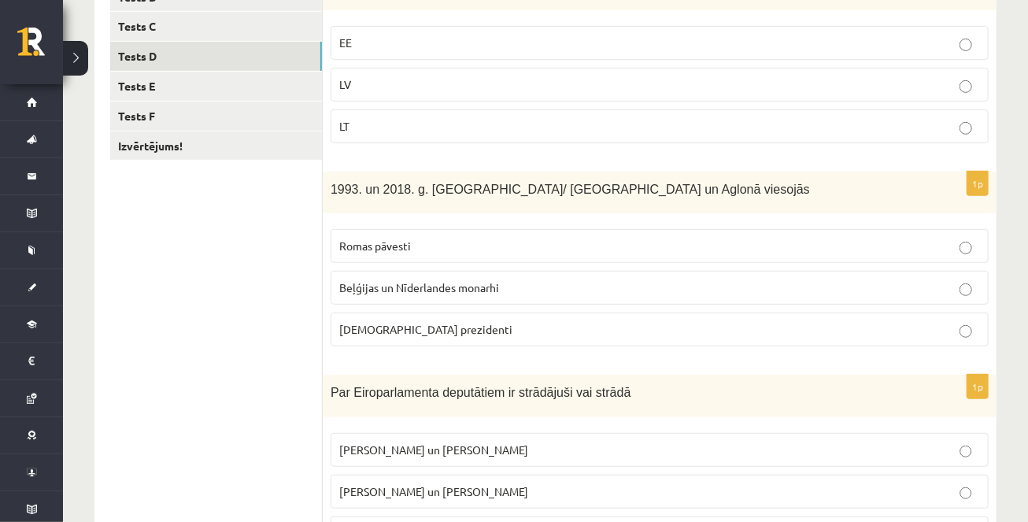
scroll to position [321, 0]
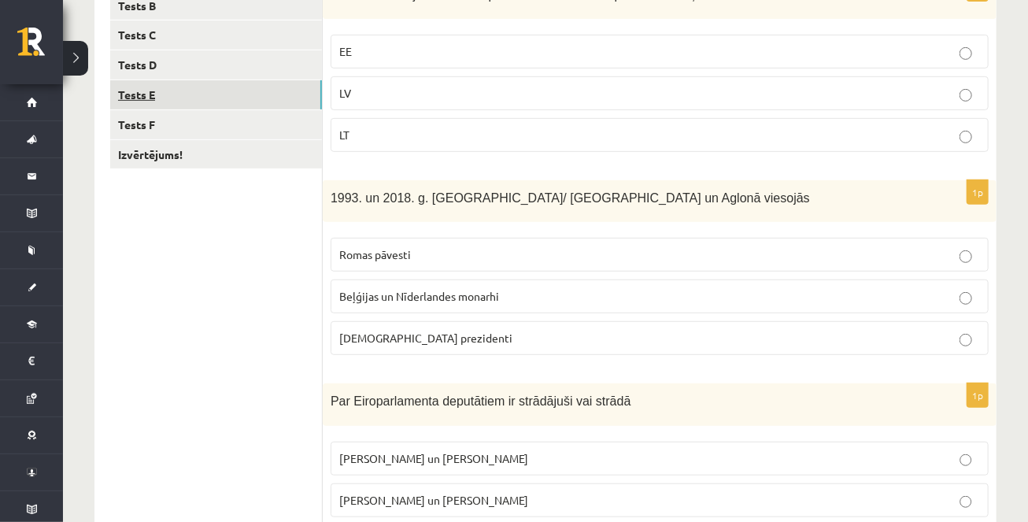
click at [253, 88] on link "Tests E" at bounding box center [216, 94] width 212 height 29
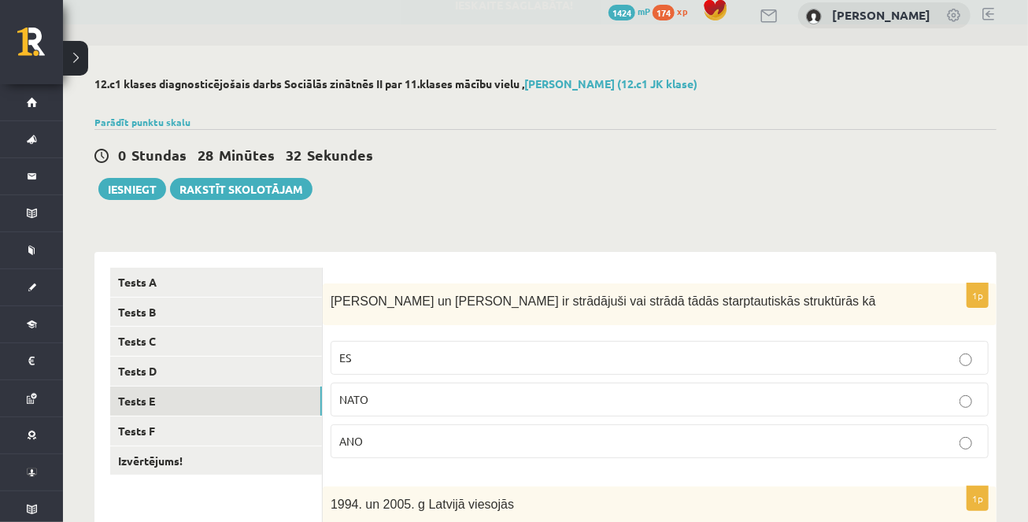
scroll to position [0, 0]
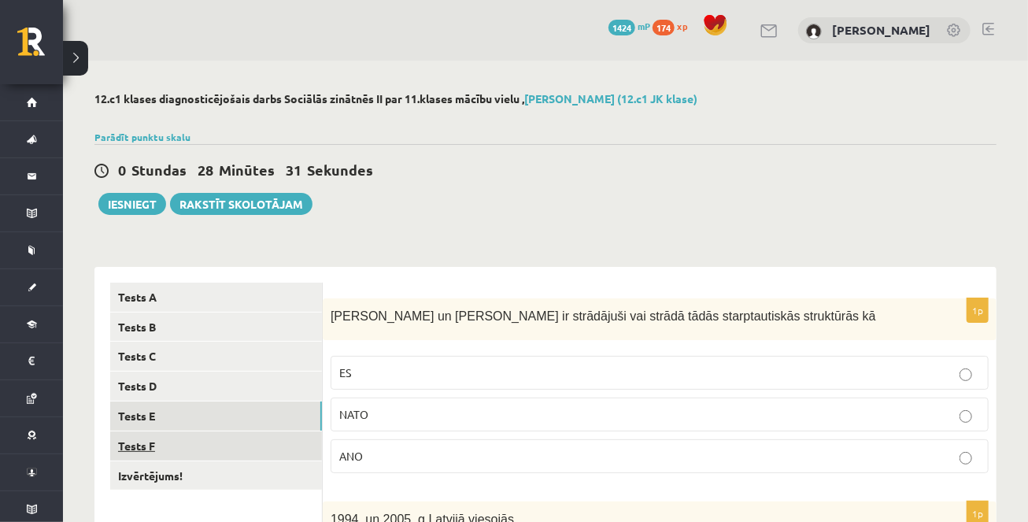
click at [204, 449] on link "Tests F" at bounding box center [216, 445] width 212 height 29
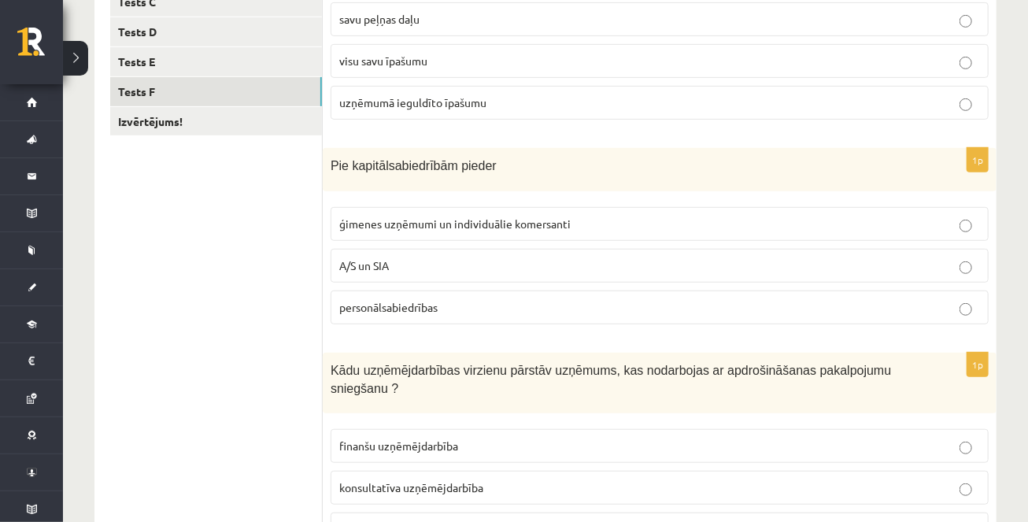
scroll to position [303, 0]
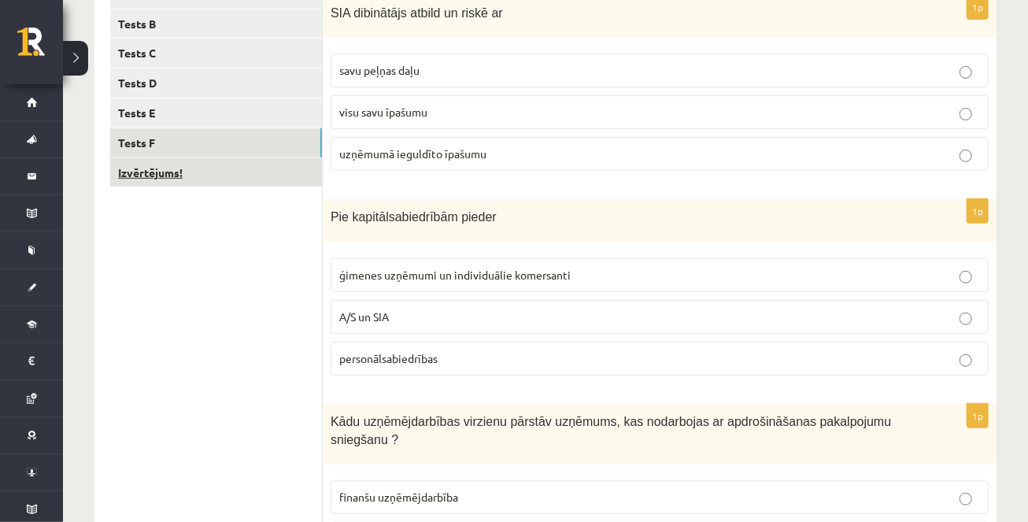
click at [234, 183] on link "Izvērtējums!" at bounding box center [216, 172] width 212 height 29
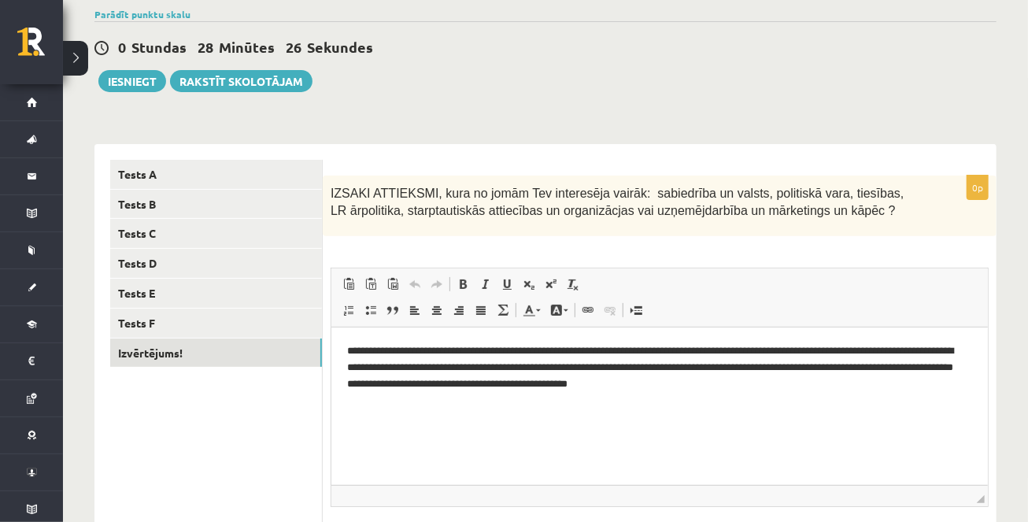
scroll to position [108, 0]
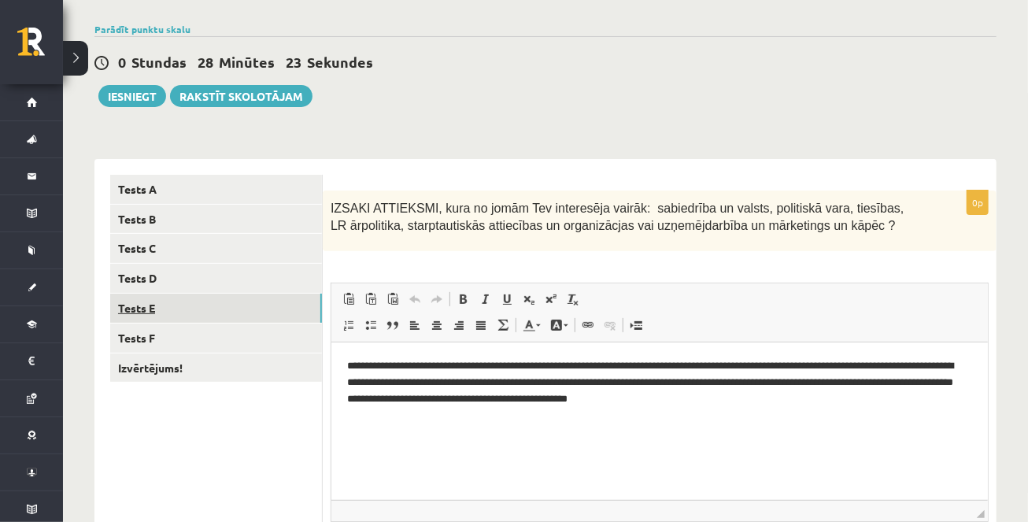
click at [227, 305] on link "Tests E" at bounding box center [216, 308] width 212 height 29
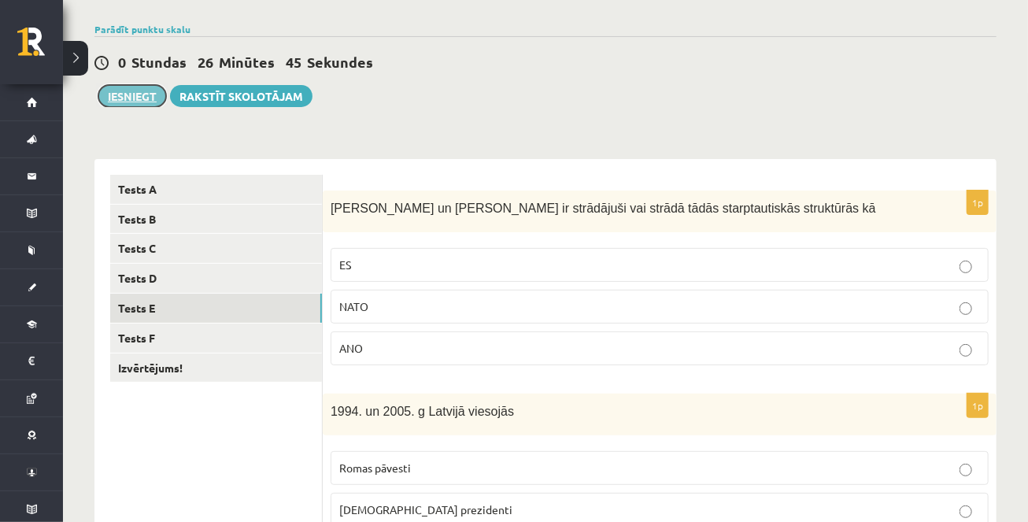
click at [133, 102] on button "Iesniegt" at bounding box center [132, 96] width 68 height 22
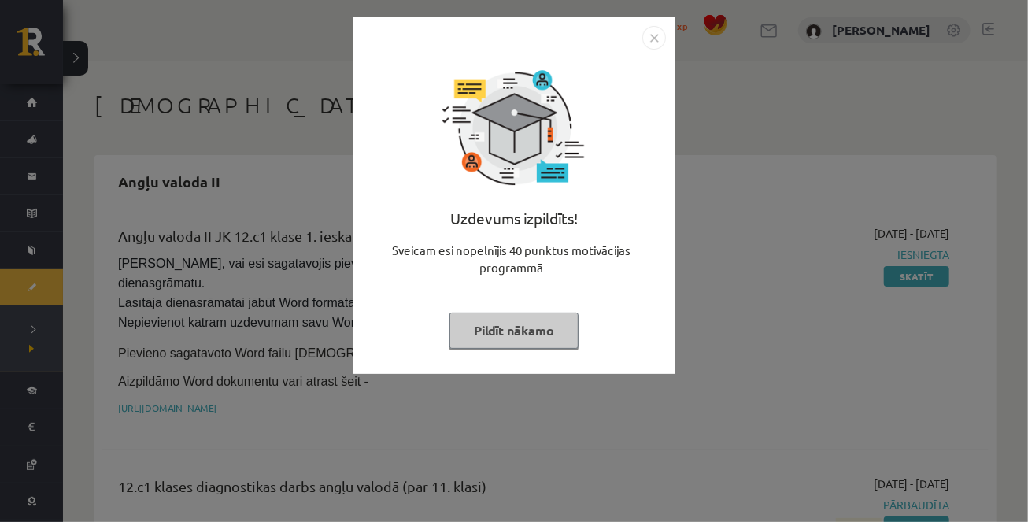
click at [512, 335] on button "Pildīt nākamo" at bounding box center [514, 331] width 129 height 36
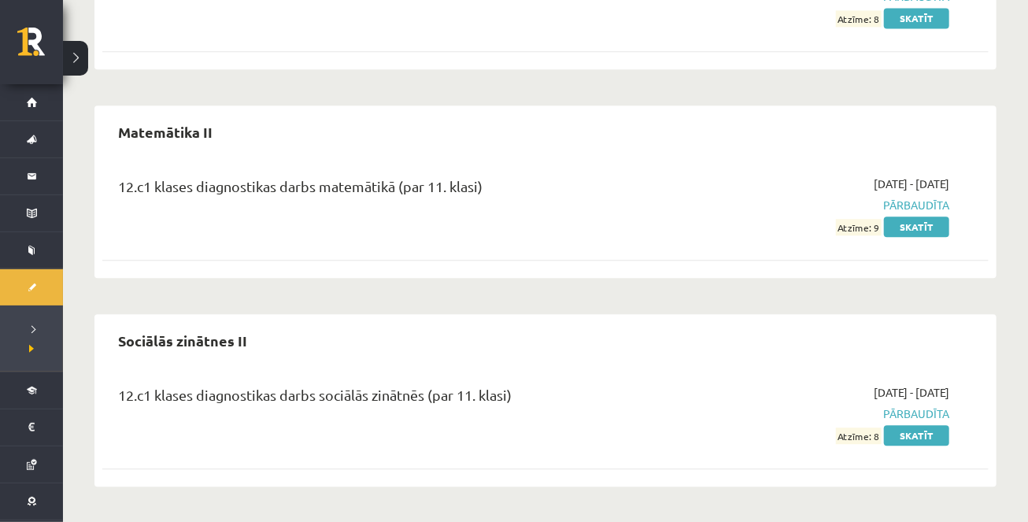
scroll to position [4555, 0]
click at [924, 426] on link "Skatīt" at bounding box center [916, 436] width 65 height 20
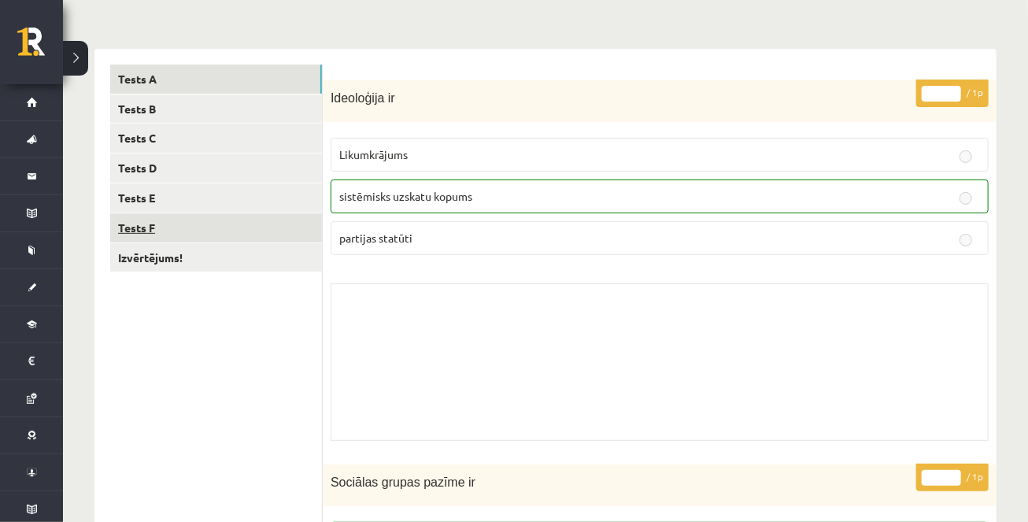
scroll to position [142, 0]
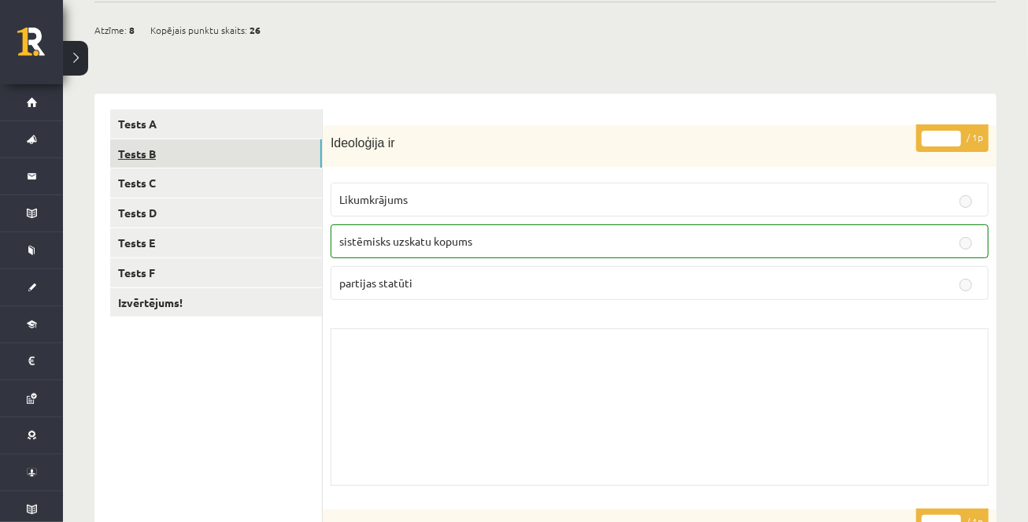
click at [219, 150] on link "Tests B" at bounding box center [216, 153] width 212 height 29
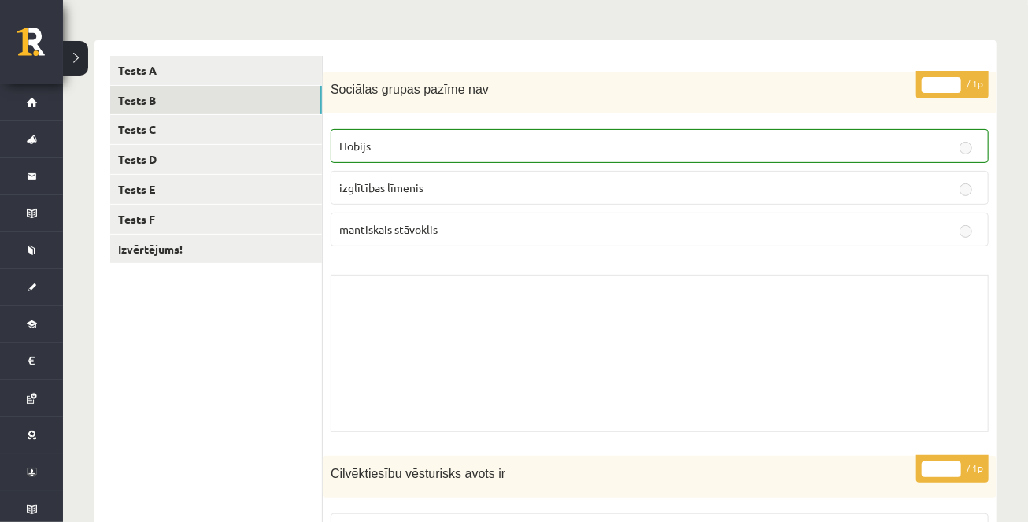
scroll to position [0, 0]
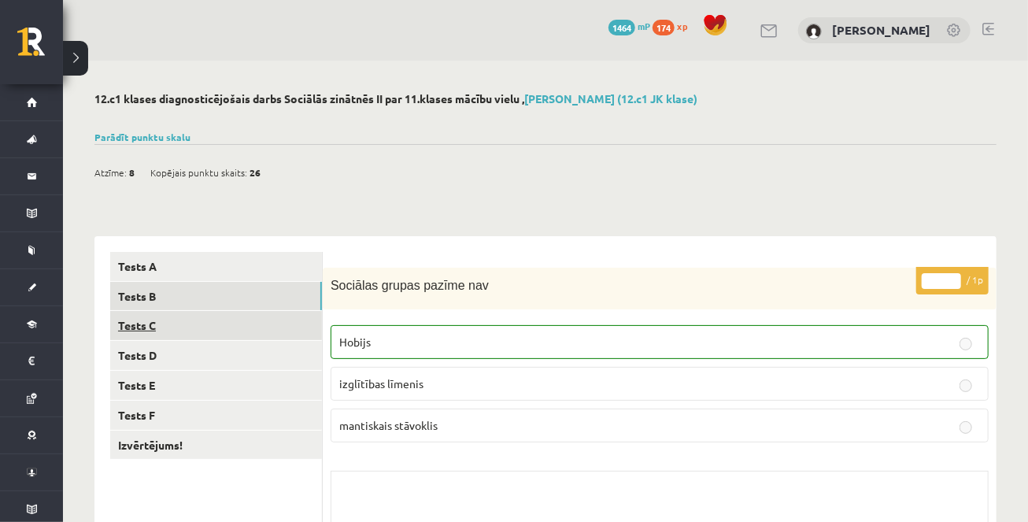
click at [264, 337] on link "Tests C" at bounding box center [216, 325] width 212 height 29
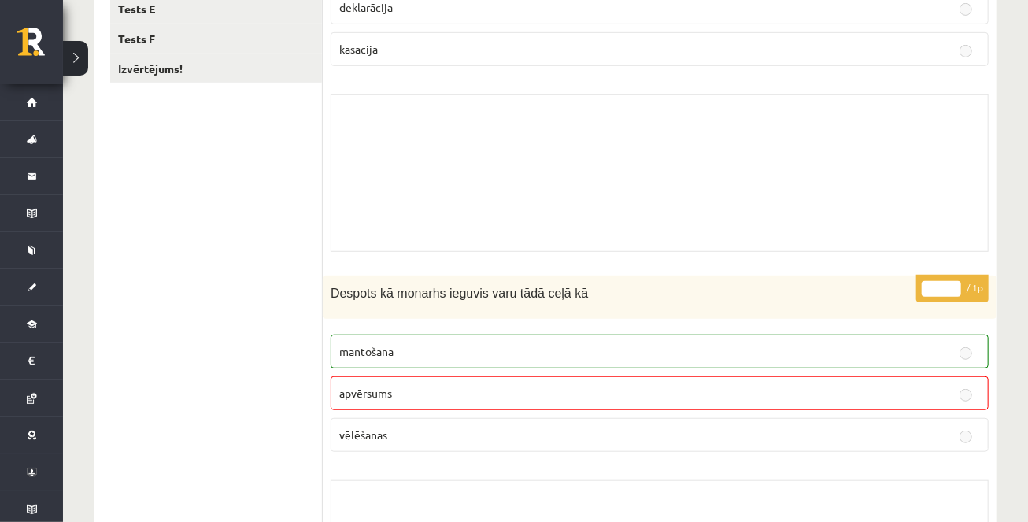
scroll to position [296, 0]
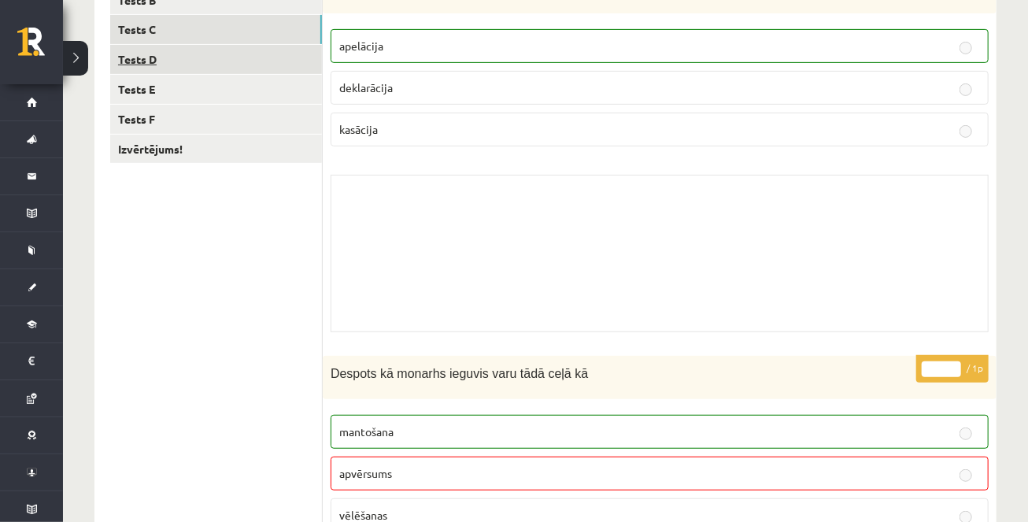
click at [246, 55] on link "Tests D" at bounding box center [216, 59] width 212 height 29
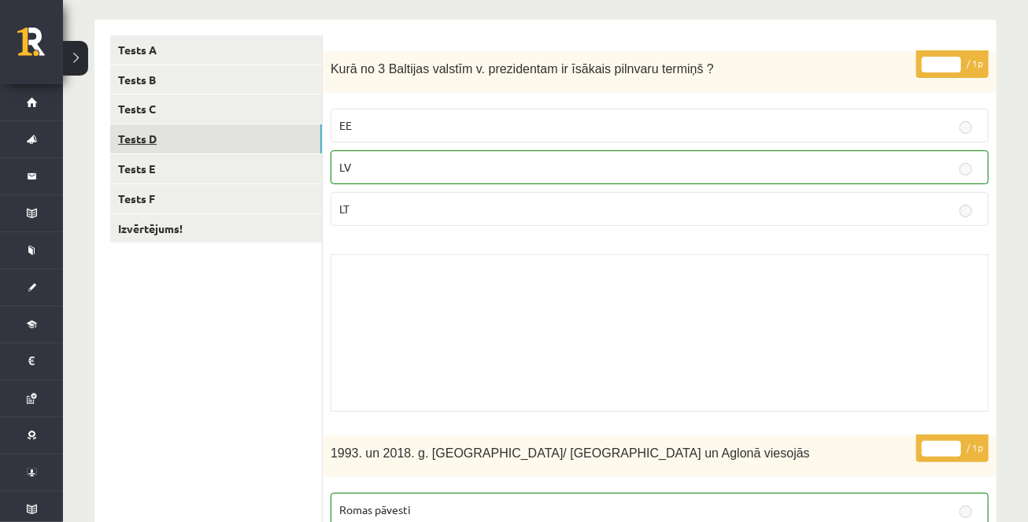
scroll to position [213, 0]
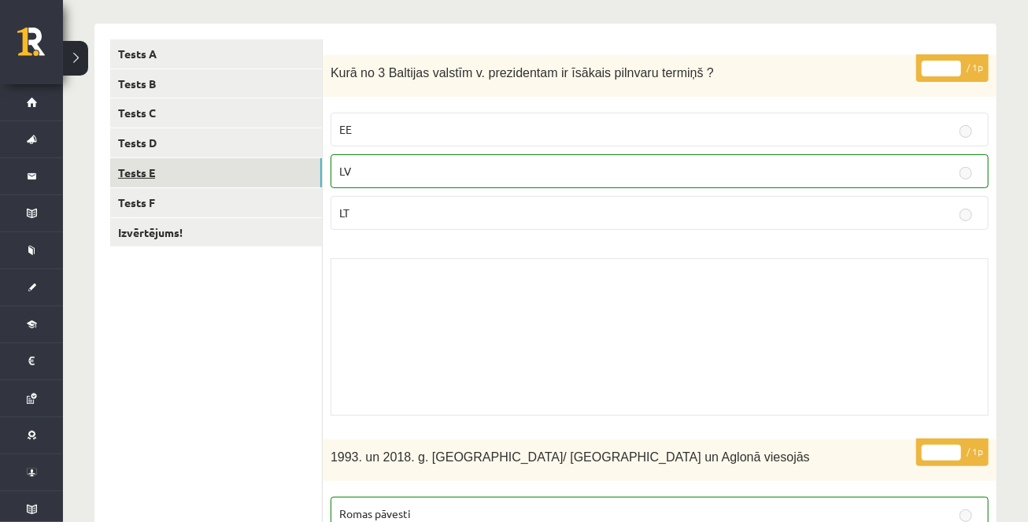
click at [284, 183] on link "Tests E" at bounding box center [216, 172] width 212 height 29
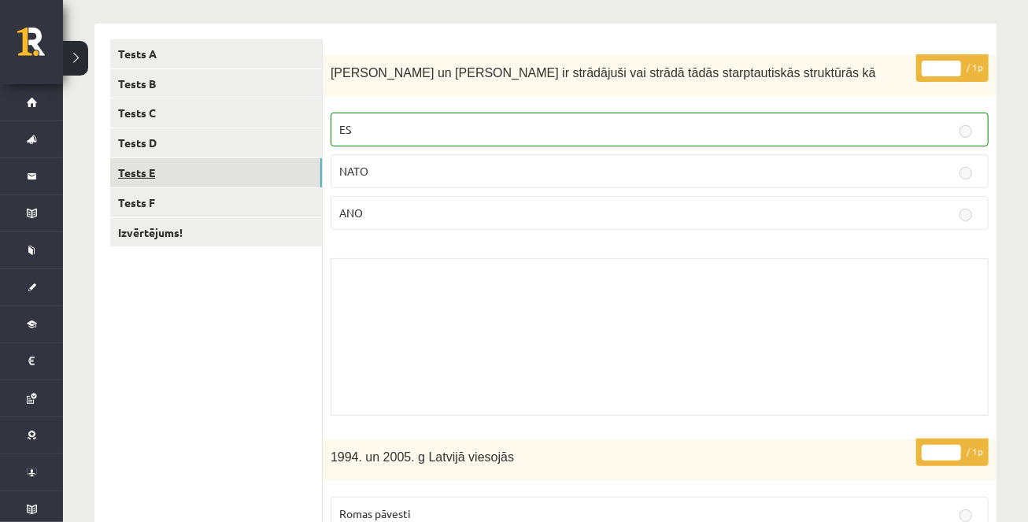
click at [249, 158] on link "Tests E" at bounding box center [216, 172] width 212 height 29
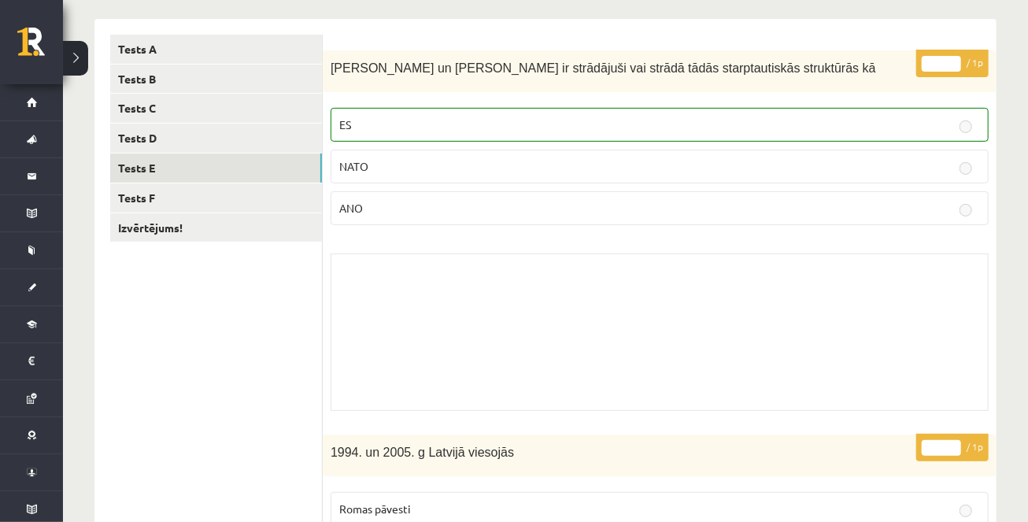
scroll to position [27, 0]
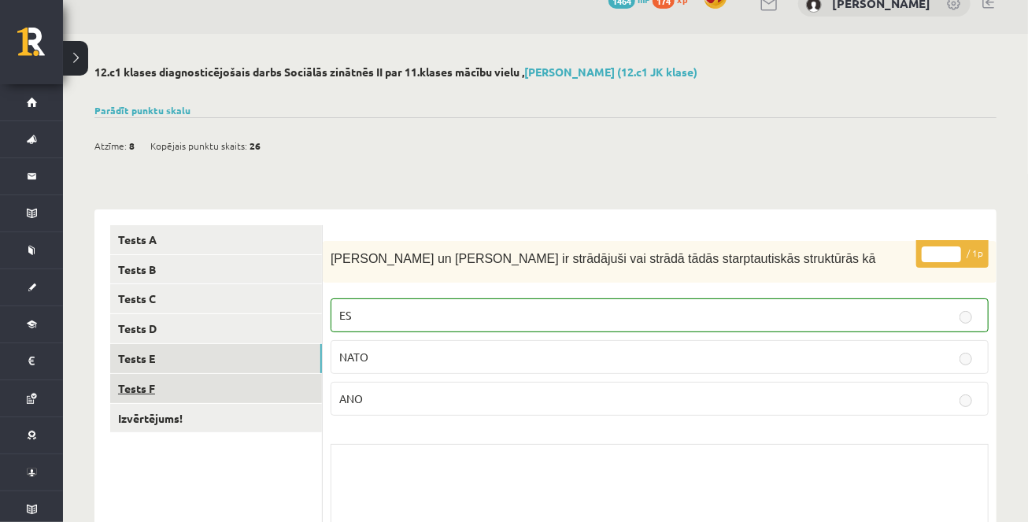
click at [246, 394] on link "Tests F" at bounding box center [216, 388] width 212 height 29
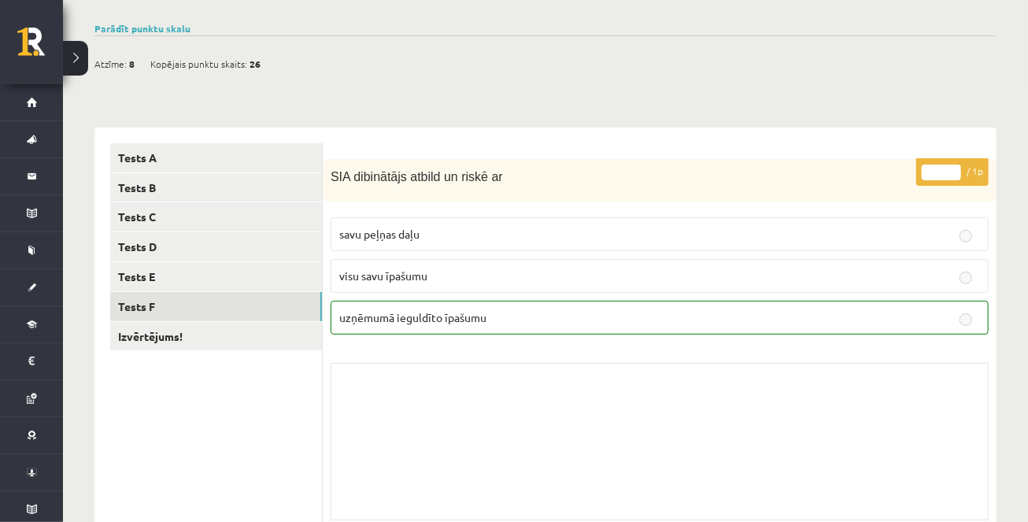
scroll to position [0, 0]
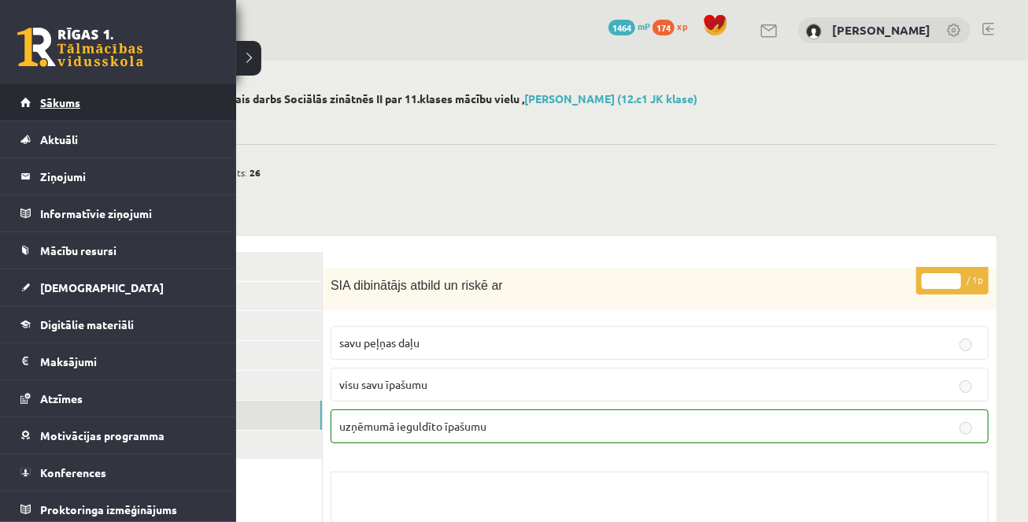
click at [43, 101] on span "Sākums" at bounding box center [60, 102] width 40 height 14
